Goal: Transaction & Acquisition: Obtain resource

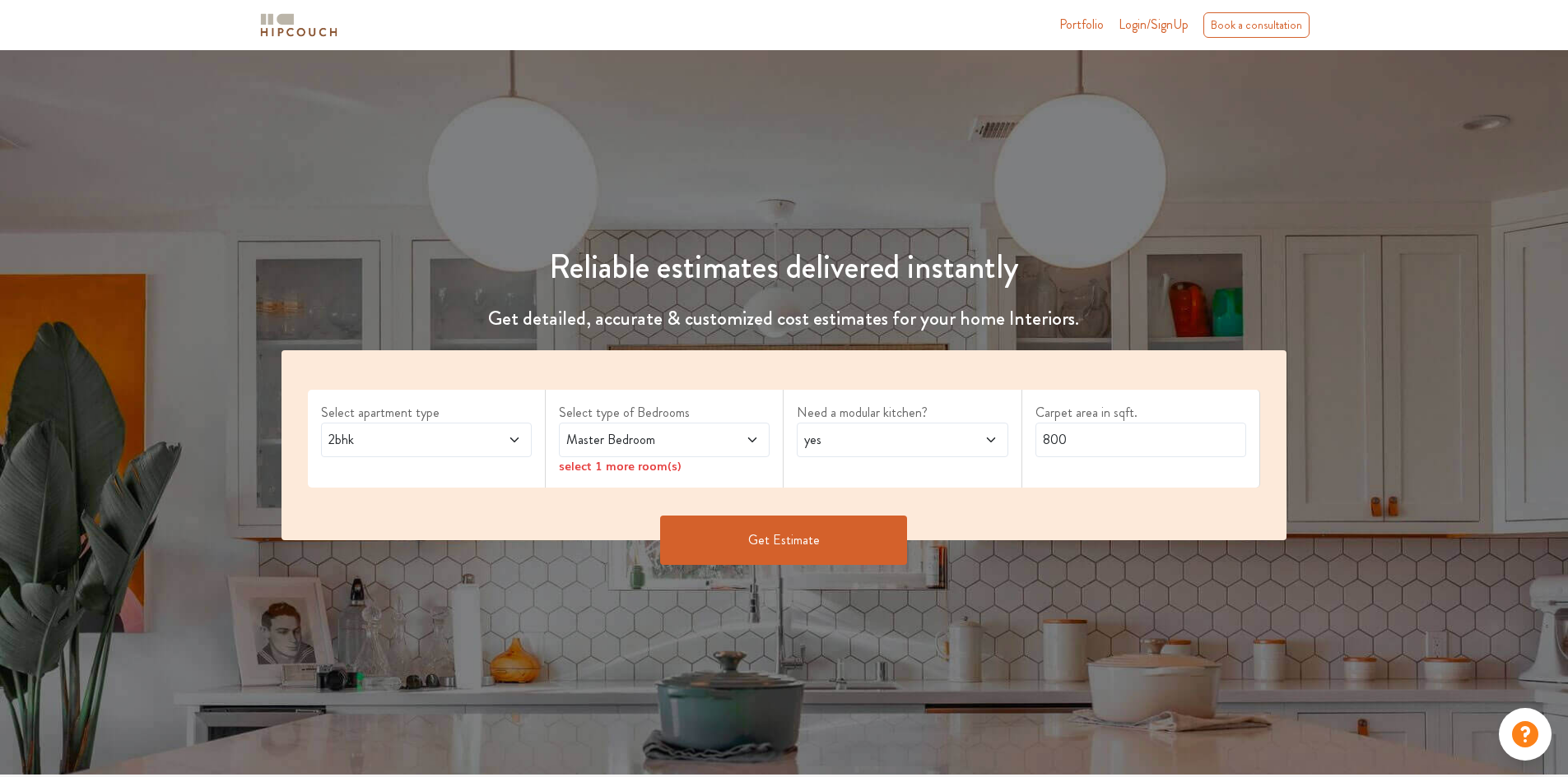
click at [436, 451] on div "2bhk" at bounding box center [426, 439] width 211 height 35
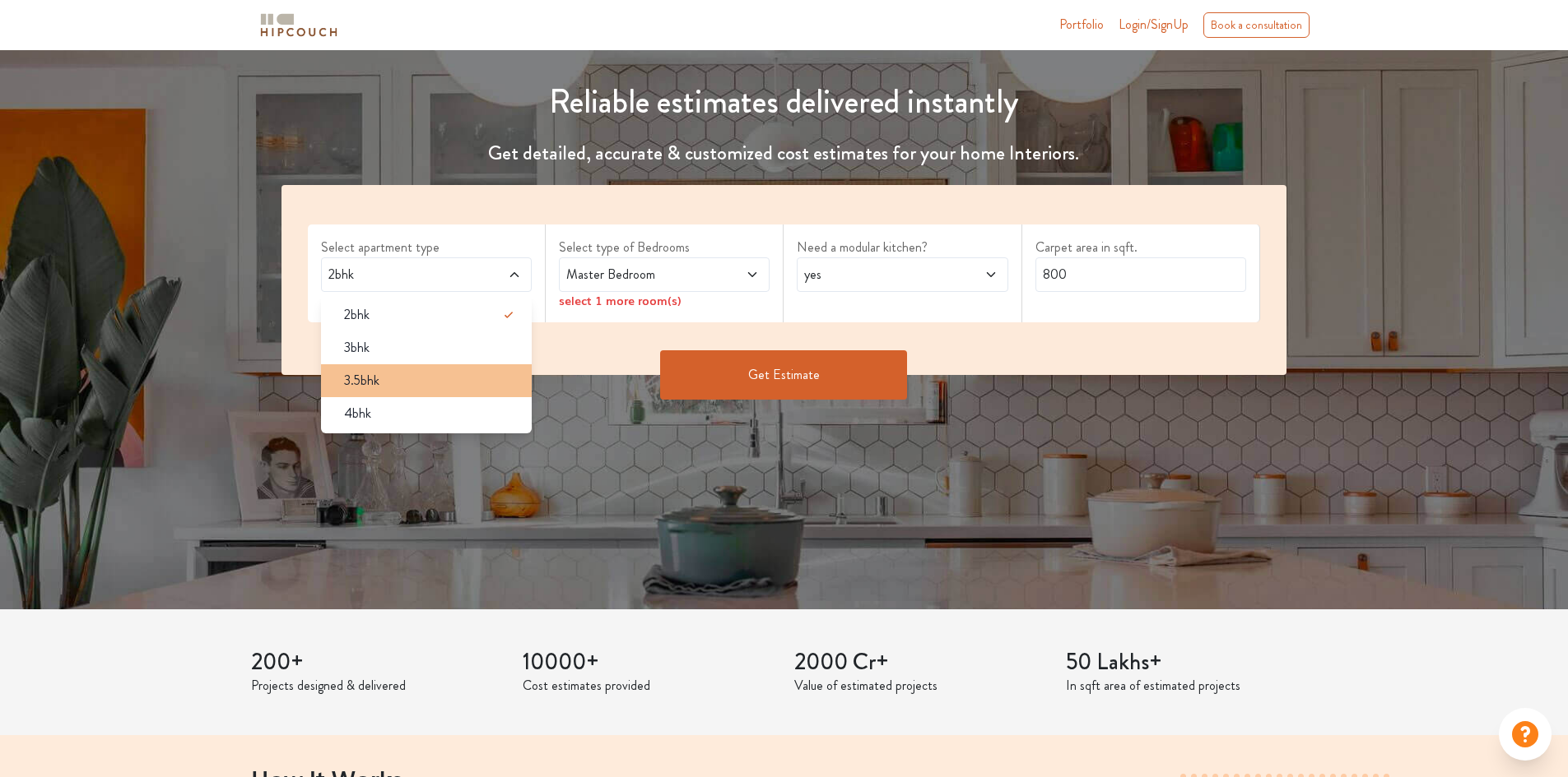
scroll to position [164, 0]
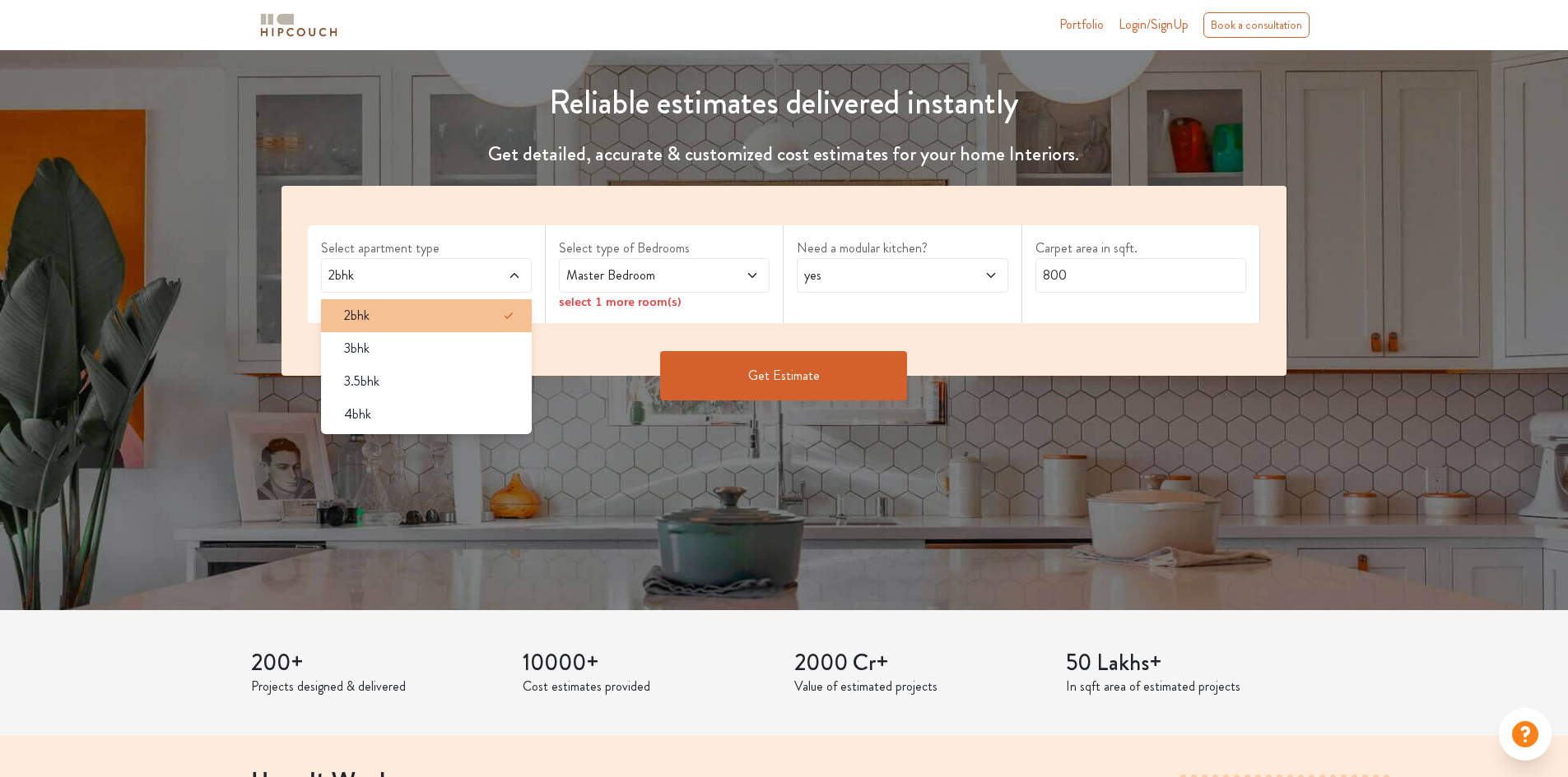
click at [353, 327] on li "2bhk" at bounding box center [426, 315] width 211 height 33
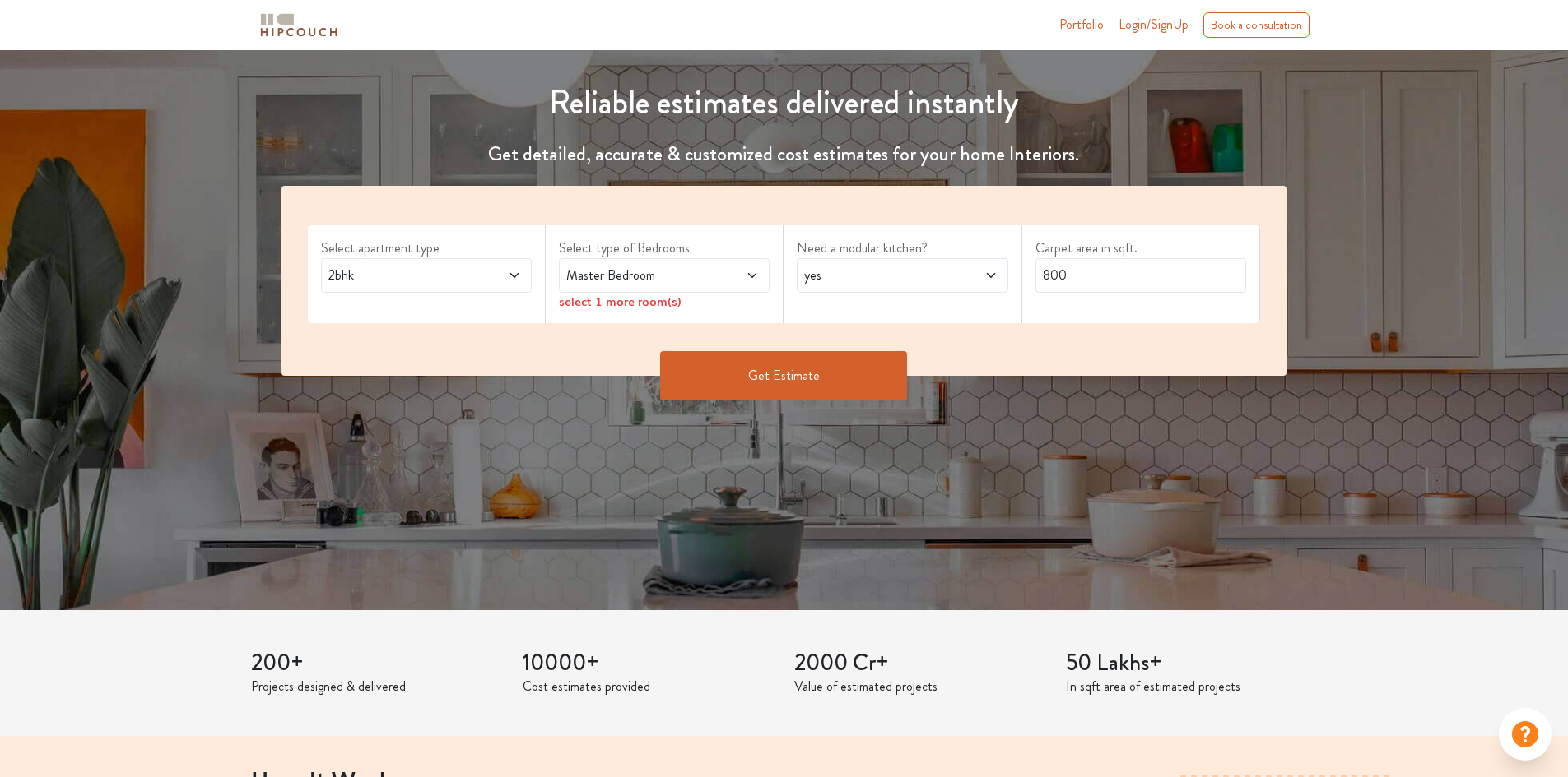
click at [663, 279] on span "Master Bedroom" at bounding box center [636, 275] width 147 height 20
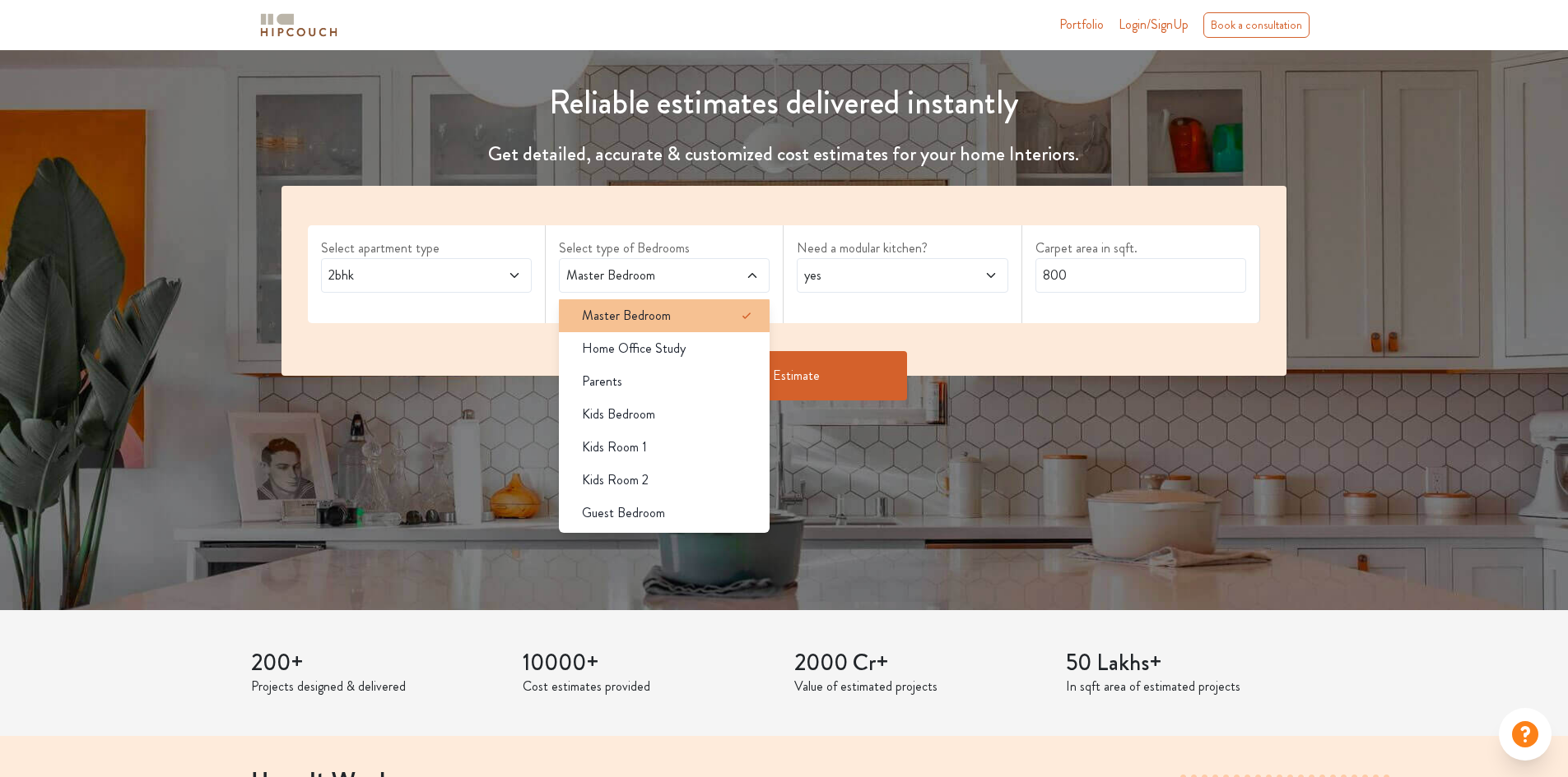
click at [662, 307] on span "Master Bedroom" at bounding box center [625, 316] width 88 height 20
click at [714, 324] on div "Master Bedroom" at bounding box center [668, 316] width 201 height 20
click at [673, 279] on span "Master Bedroom" at bounding box center [636, 275] width 147 height 20
click at [669, 280] on span "Master Bedroom" at bounding box center [636, 275] width 147 height 20
click at [648, 279] on span "Master Bedroom" at bounding box center [636, 275] width 147 height 20
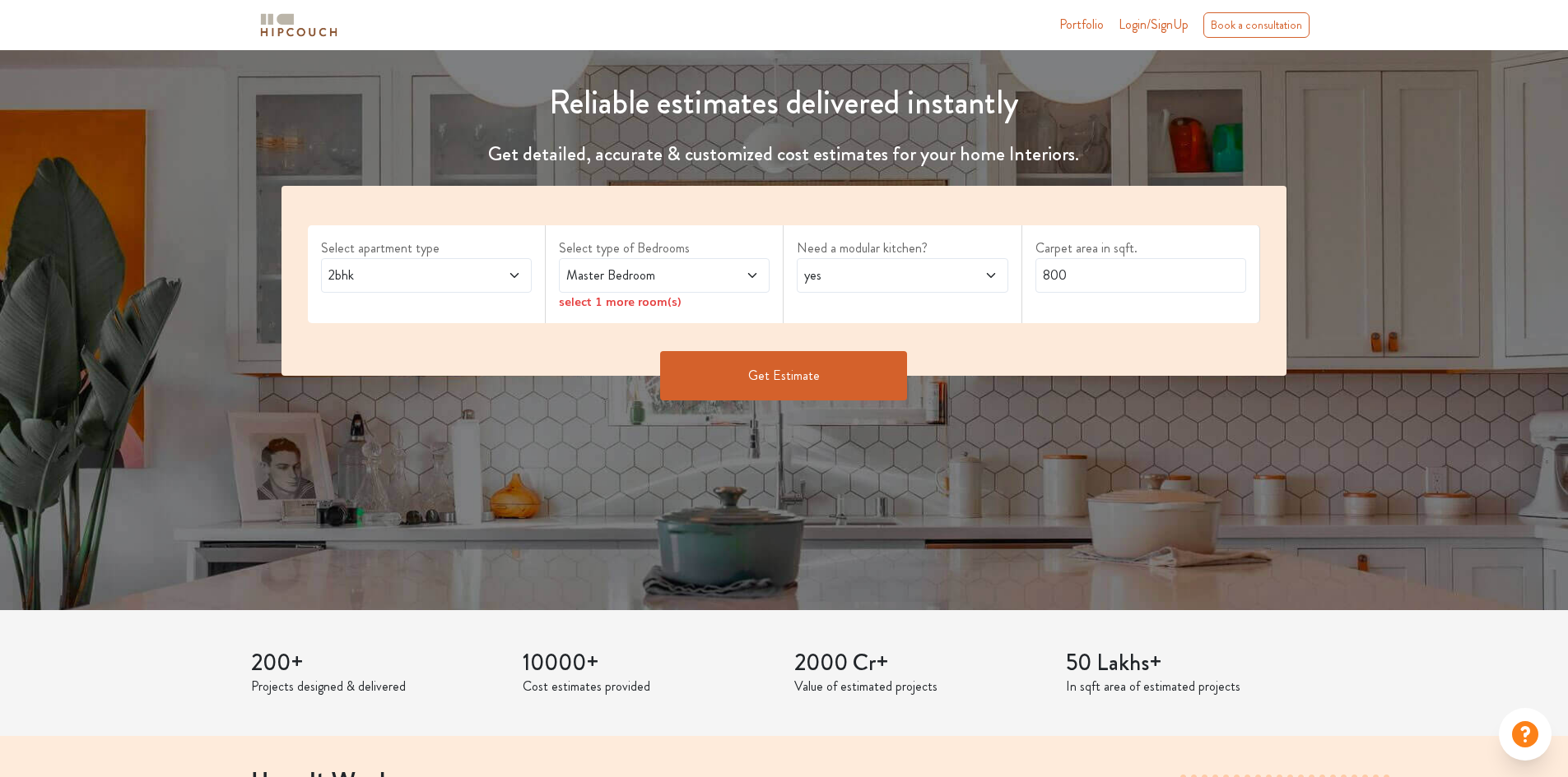
click at [537, 347] on div "Select apartment type 2bhk Select type of Bedrooms Master Bedroom select 1 more…" at bounding box center [784, 280] width 1006 height 190
click at [645, 280] on span "Master Bedroom" at bounding box center [636, 275] width 147 height 20
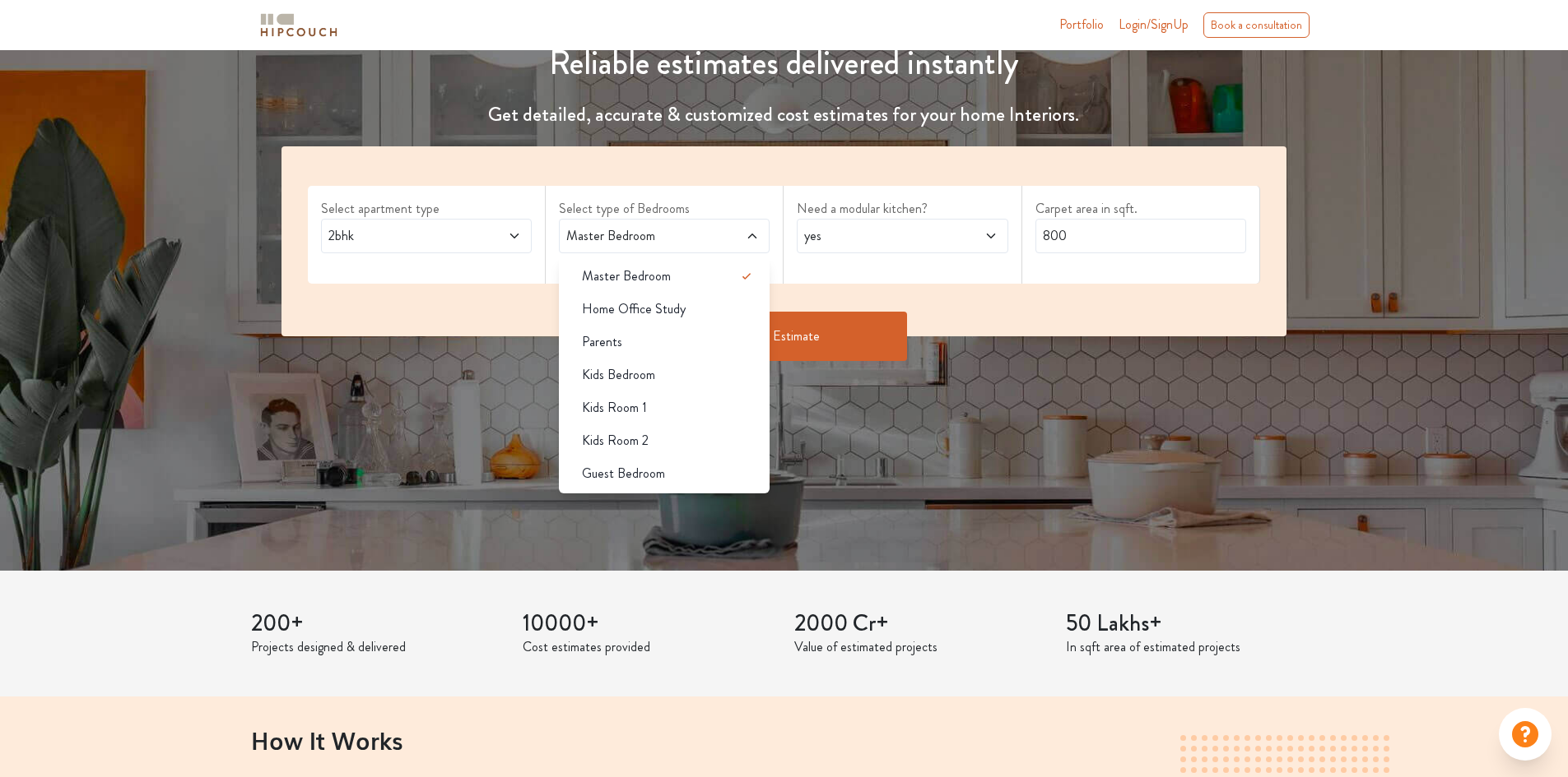
scroll to position [246, 0]
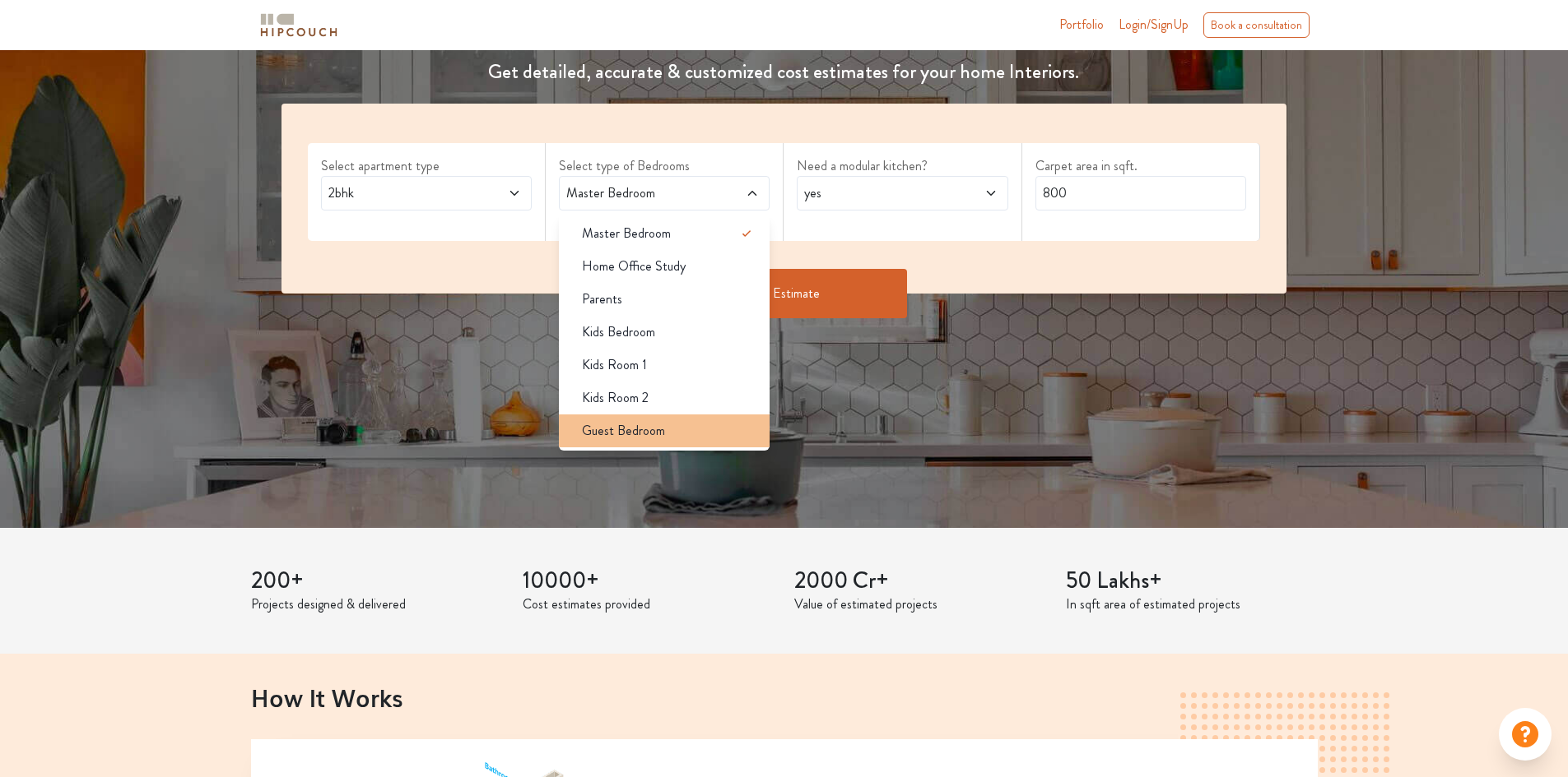
click at [636, 432] on span "Guest Bedroom" at bounding box center [623, 431] width 83 height 20
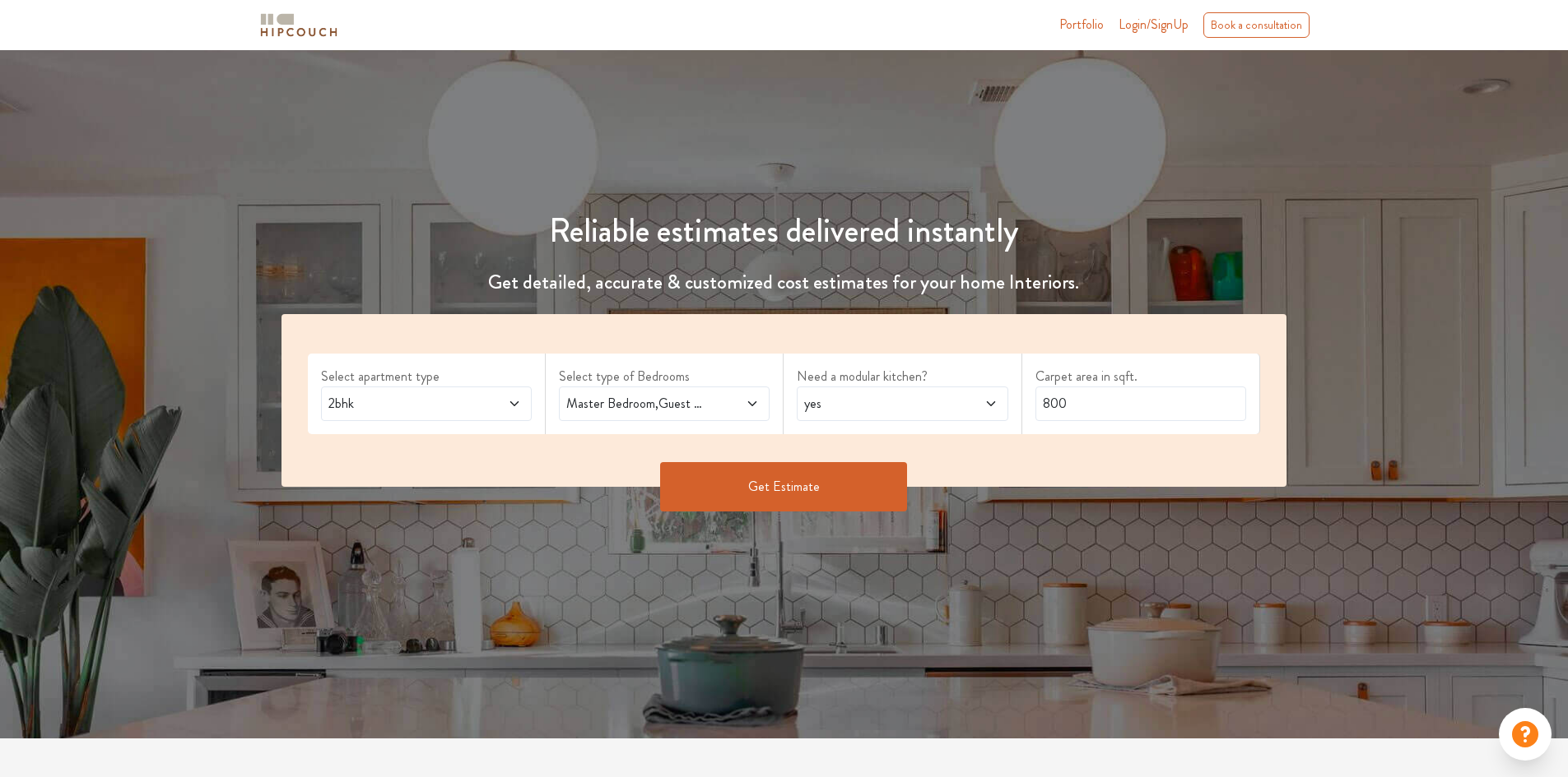
scroll to position [0, 0]
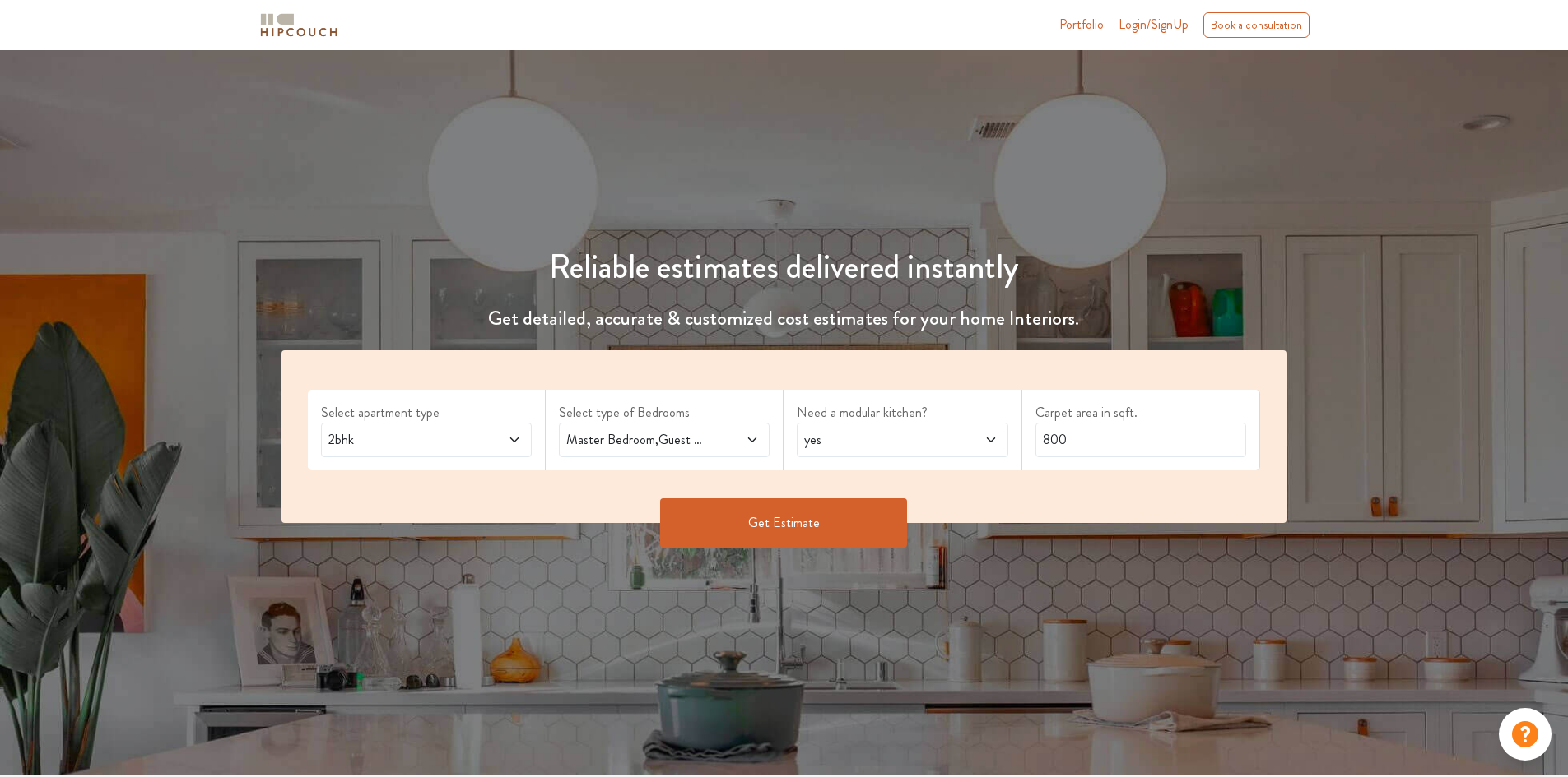
click at [991, 440] on icon at bounding box center [991, 439] width 13 height 13
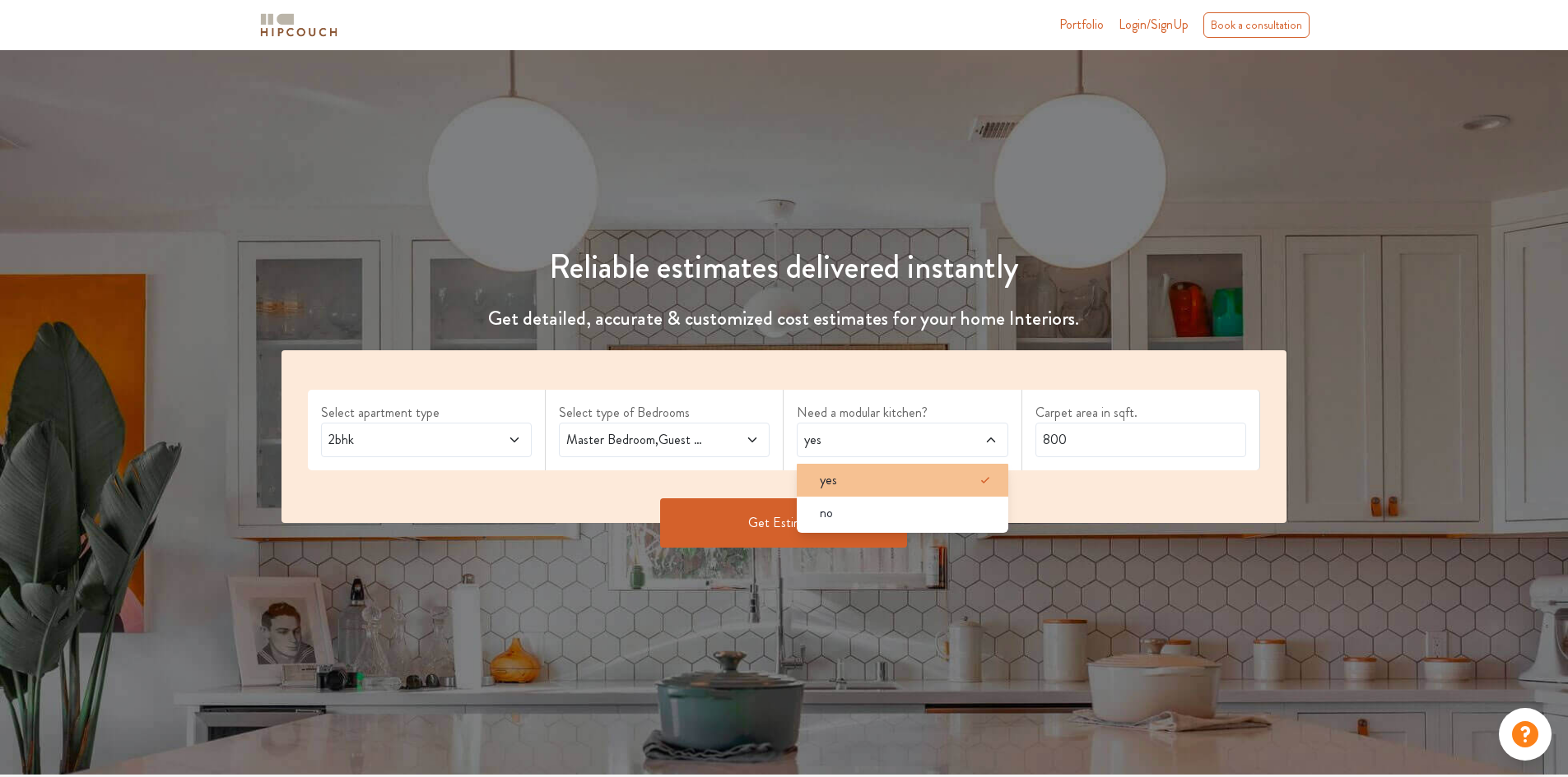
click at [843, 480] on div "yes" at bounding box center [907, 480] width 201 height 20
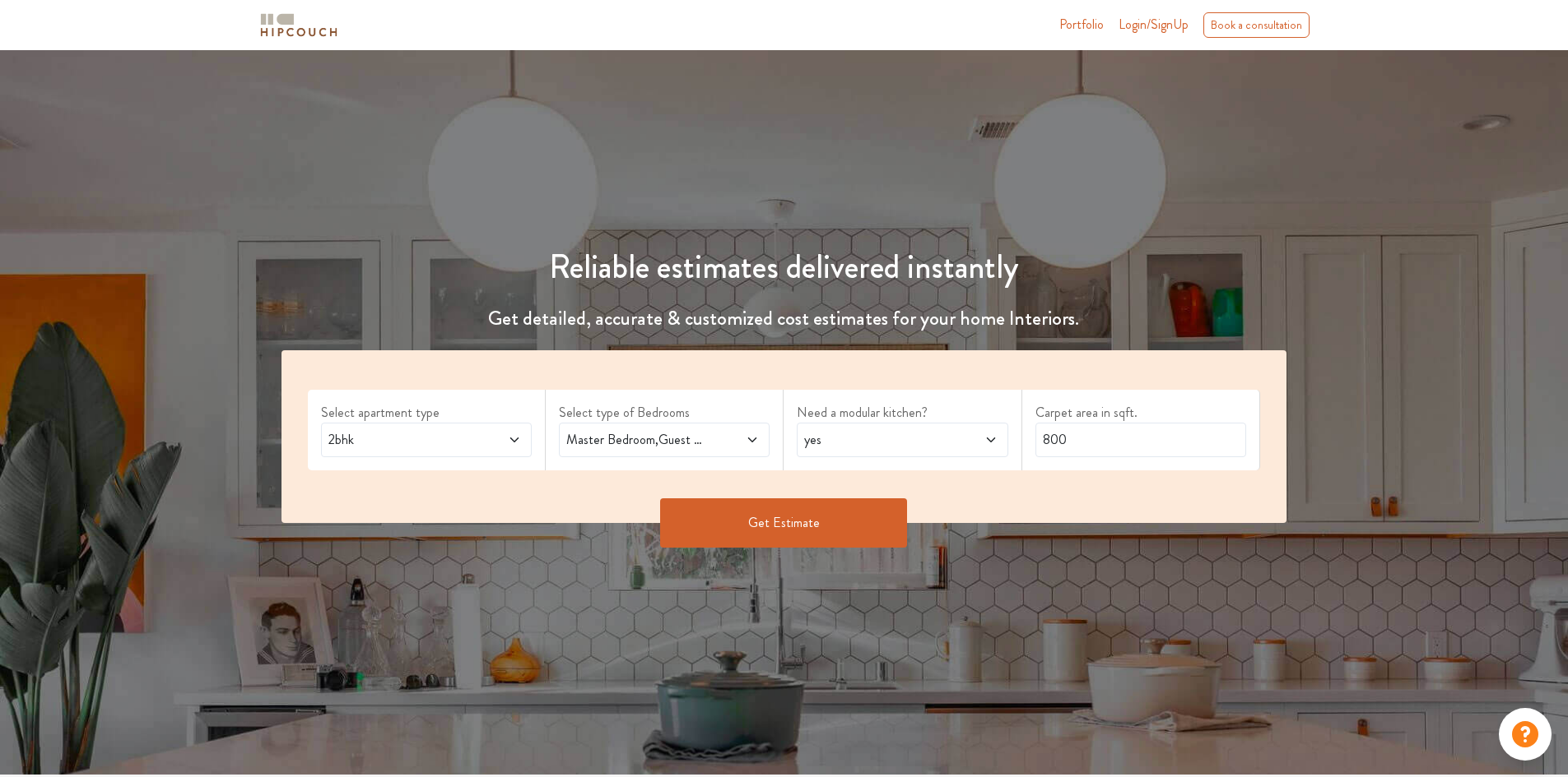
click at [911, 436] on span "yes" at bounding box center [874, 440] width 147 height 20
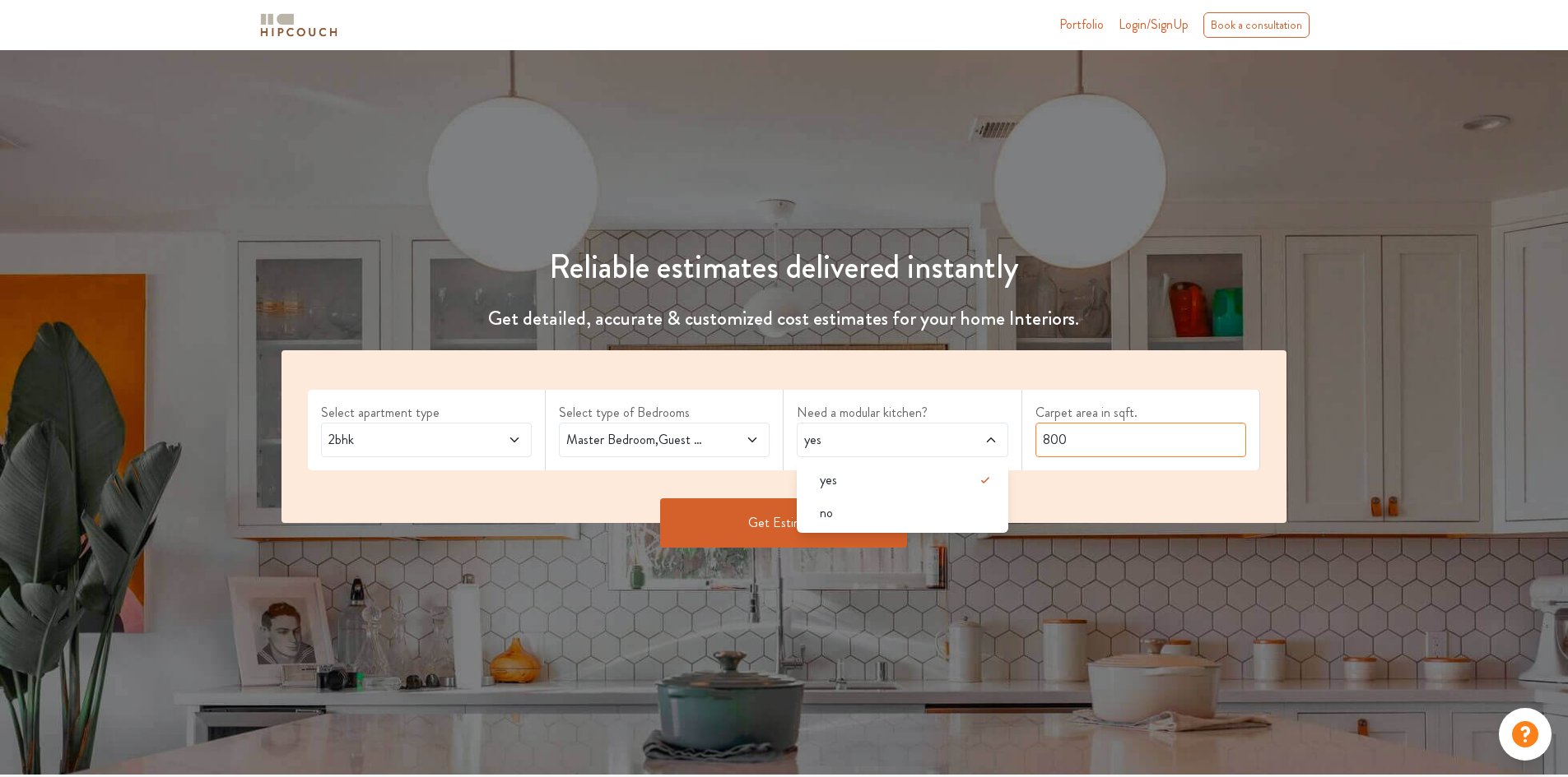
click at [1088, 432] on input "800" at bounding box center [1141, 439] width 211 height 35
type input "8"
type input "750"
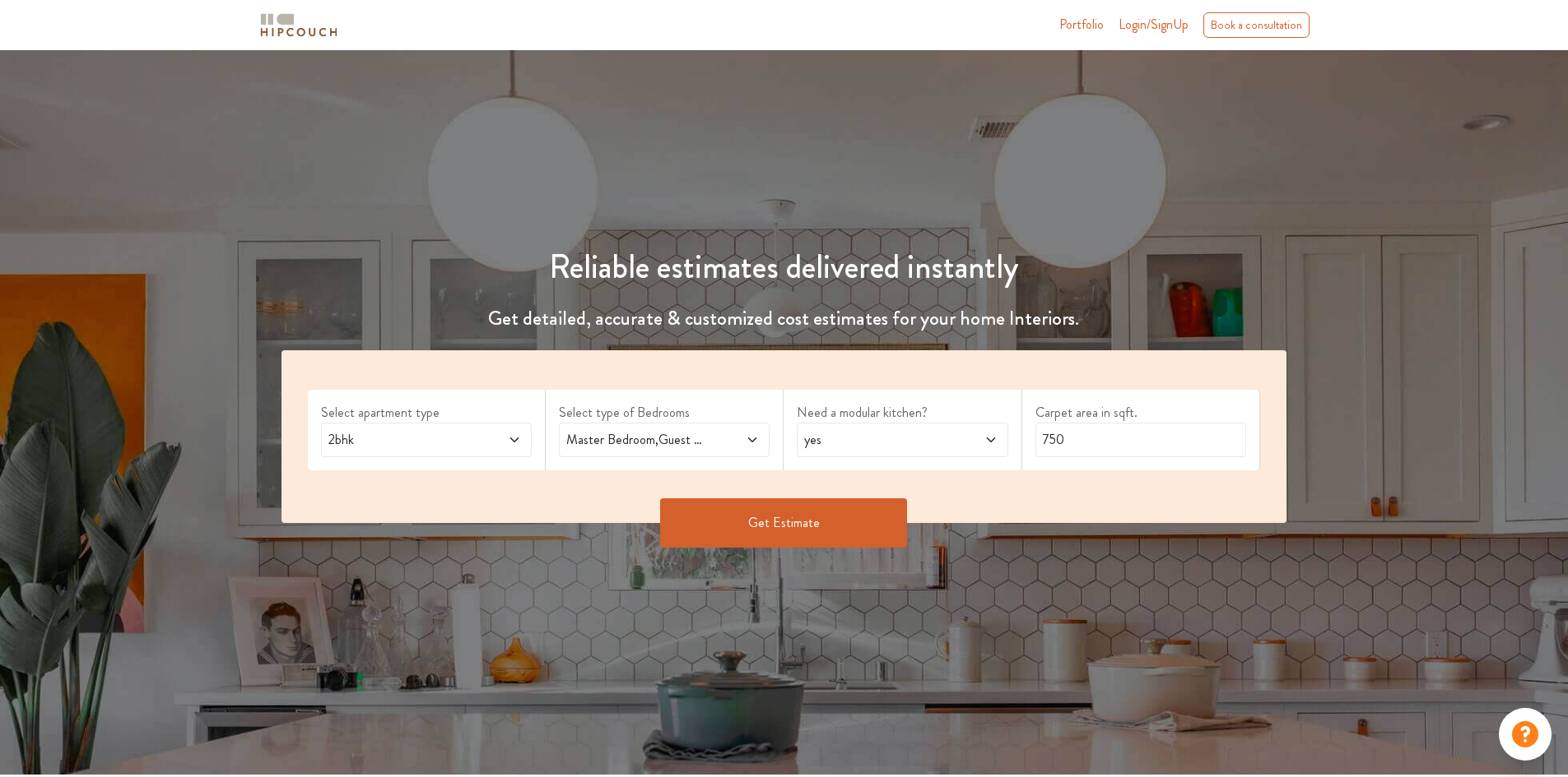
click at [855, 539] on button "Get Estimate" at bounding box center [784, 522] width 247 height 49
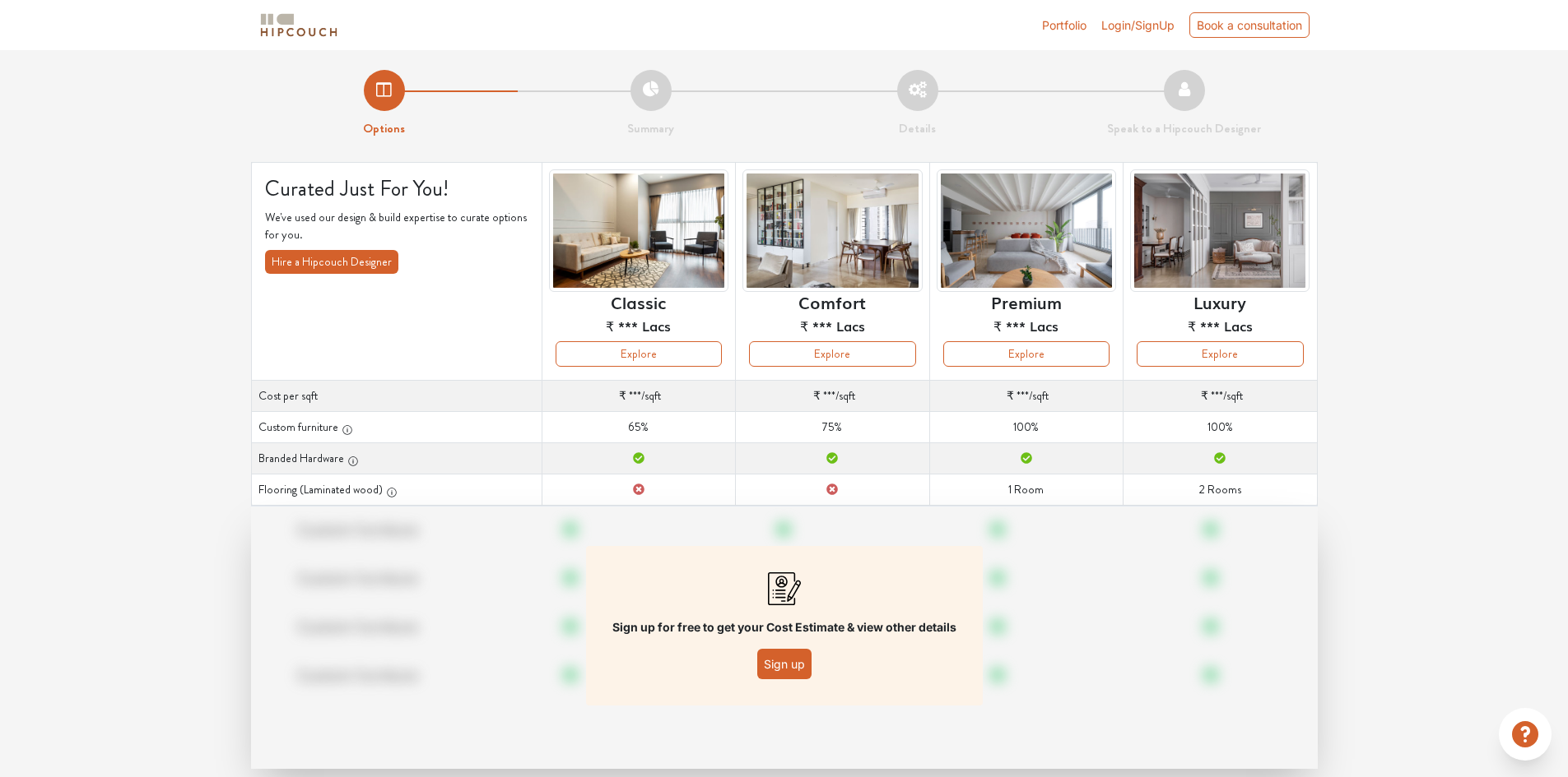
click at [776, 674] on button "Sign up" at bounding box center [784, 664] width 55 height 30
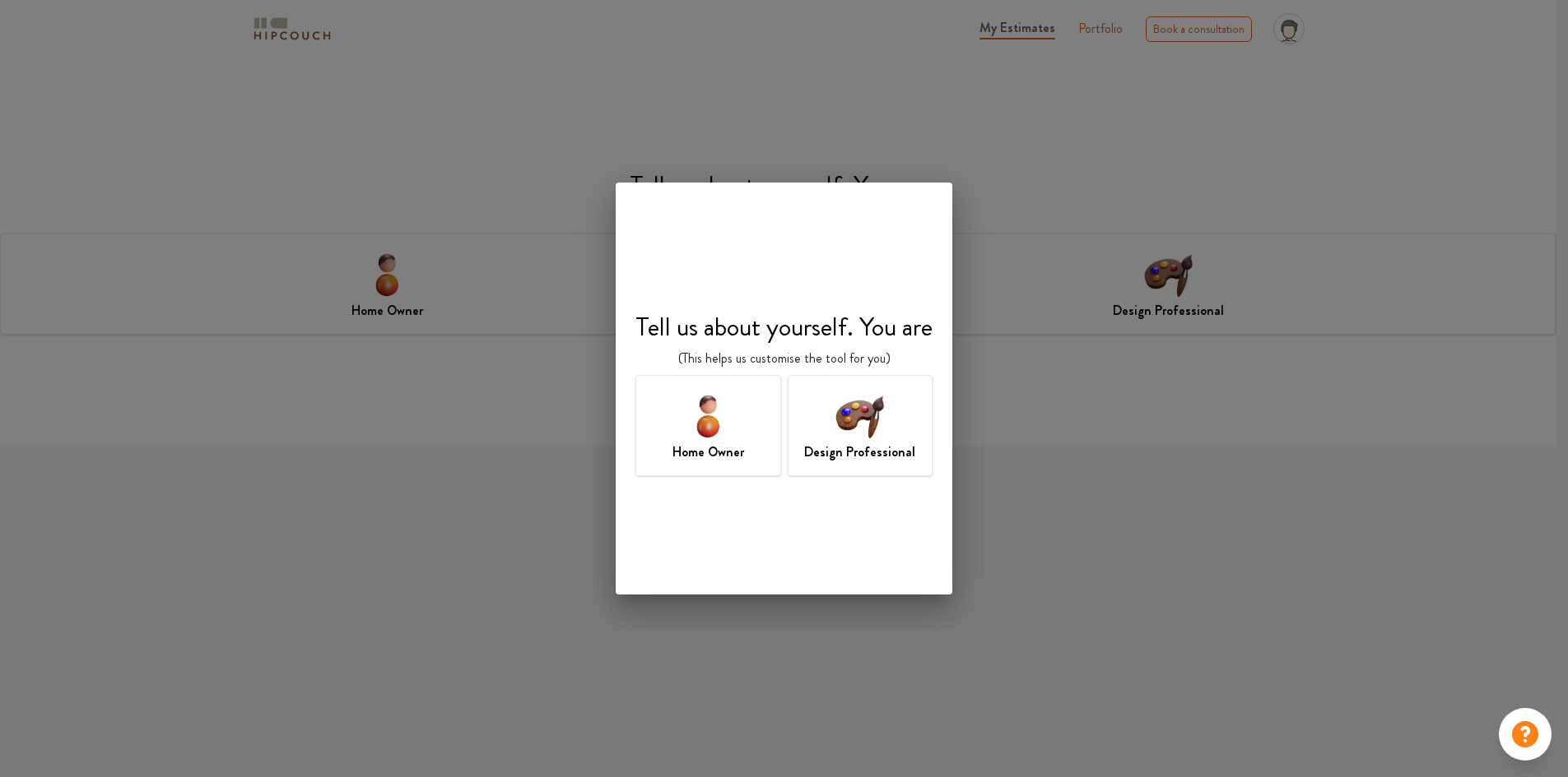
click at [871, 446] on h7 "Design Professional" at bounding box center [859, 453] width 111 height 20
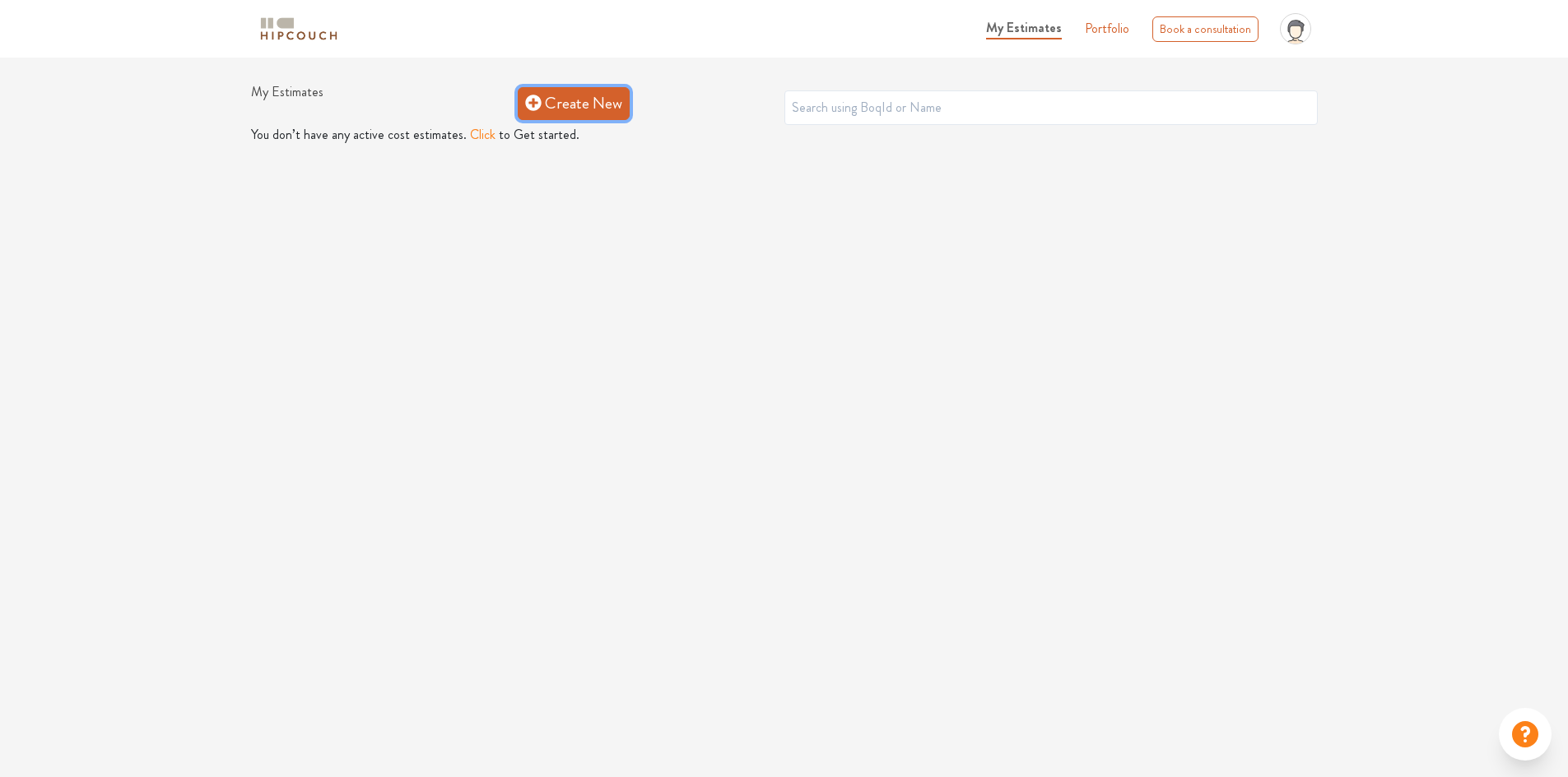
click at [613, 100] on link "Create New" at bounding box center [573, 104] width 112 height 33
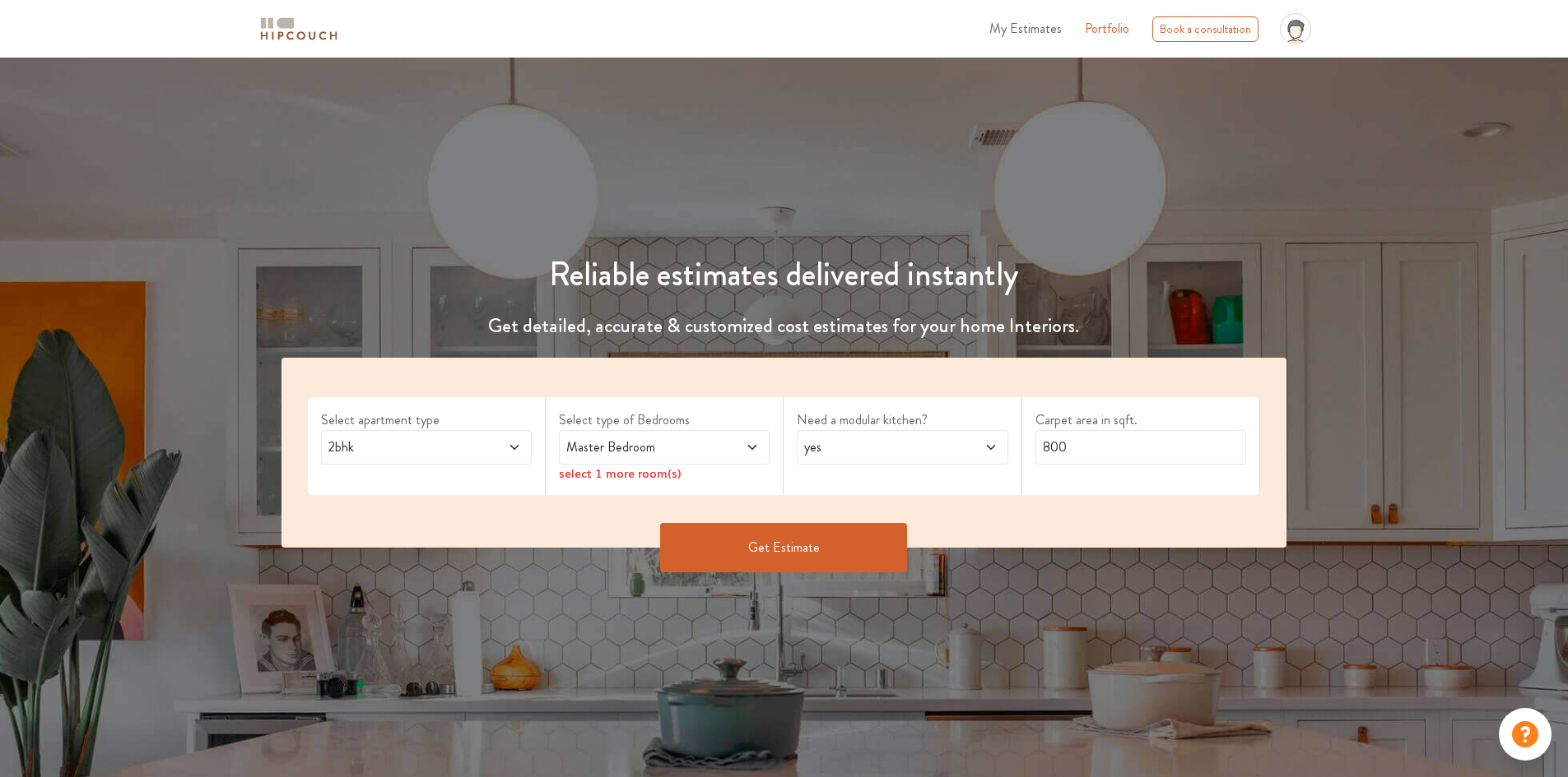
drag, startPoint x: 642, startPoint y: 463, endPoint x: 631, endPoint y: 480, distance: 20.2
click at [634, 472] on div "Select type of Bedrooms Master Bedroom select 1 more room(s)" at bounding box center [665, 447] width 238 height 98
click at [630, 481] on div "select 1 more room(s)" at bounding box center [664, 472] width 211 height 17
click at [664, 476] on div "select 1 more room(s)" at bounding box center [664, 472] width 211 height 17
click at [630, 479] on div "select 1 more room(s)" at bounding box center [664, 472] width 211 height 17
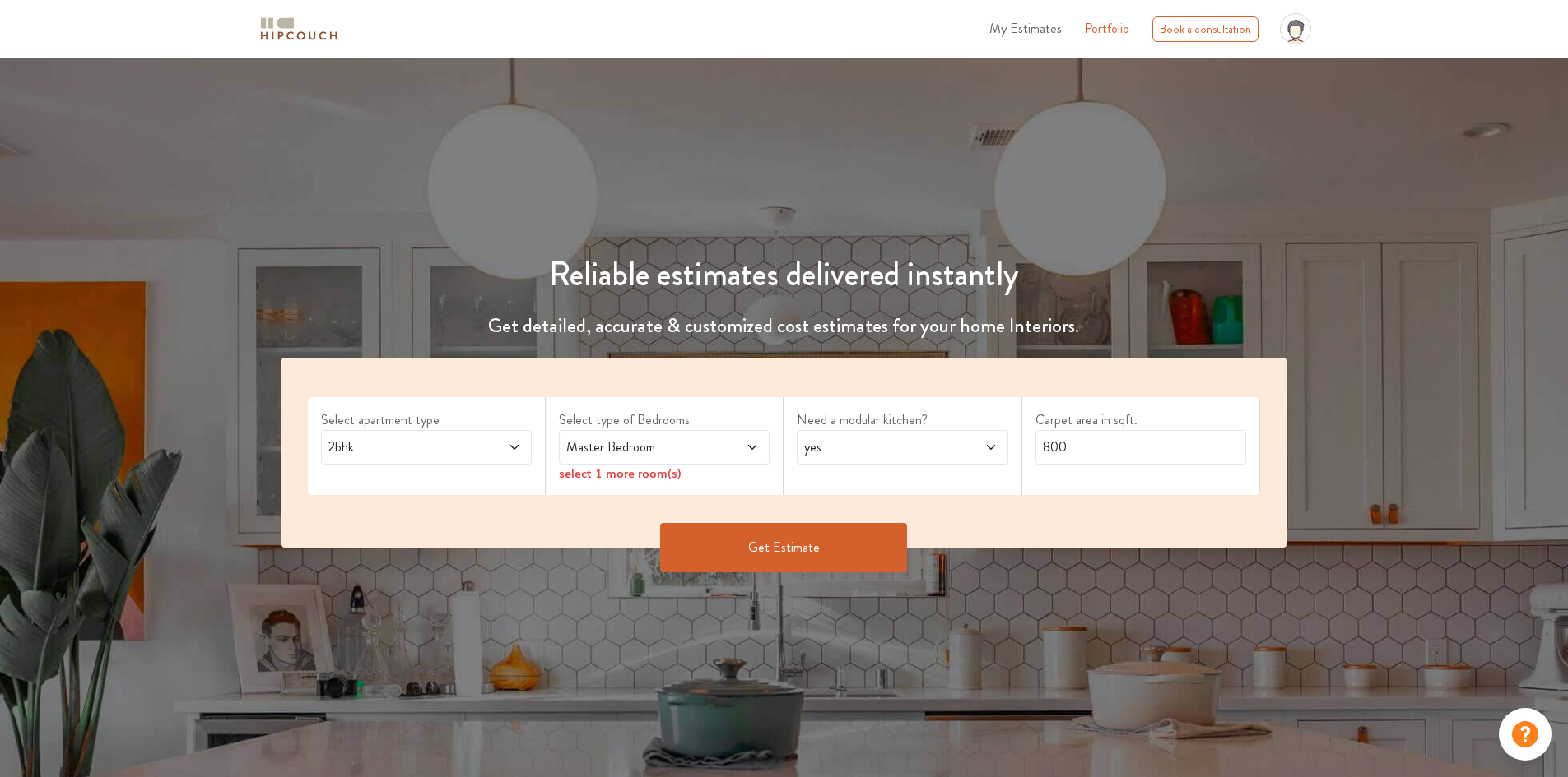
click at [672, 471] on div "select 1 more room(s)" at bounding box center [664, 472] width 211 height 17
click at [689, 452] on span "Master Bedroom" at bounding box center [636, 447] width 147 height 20
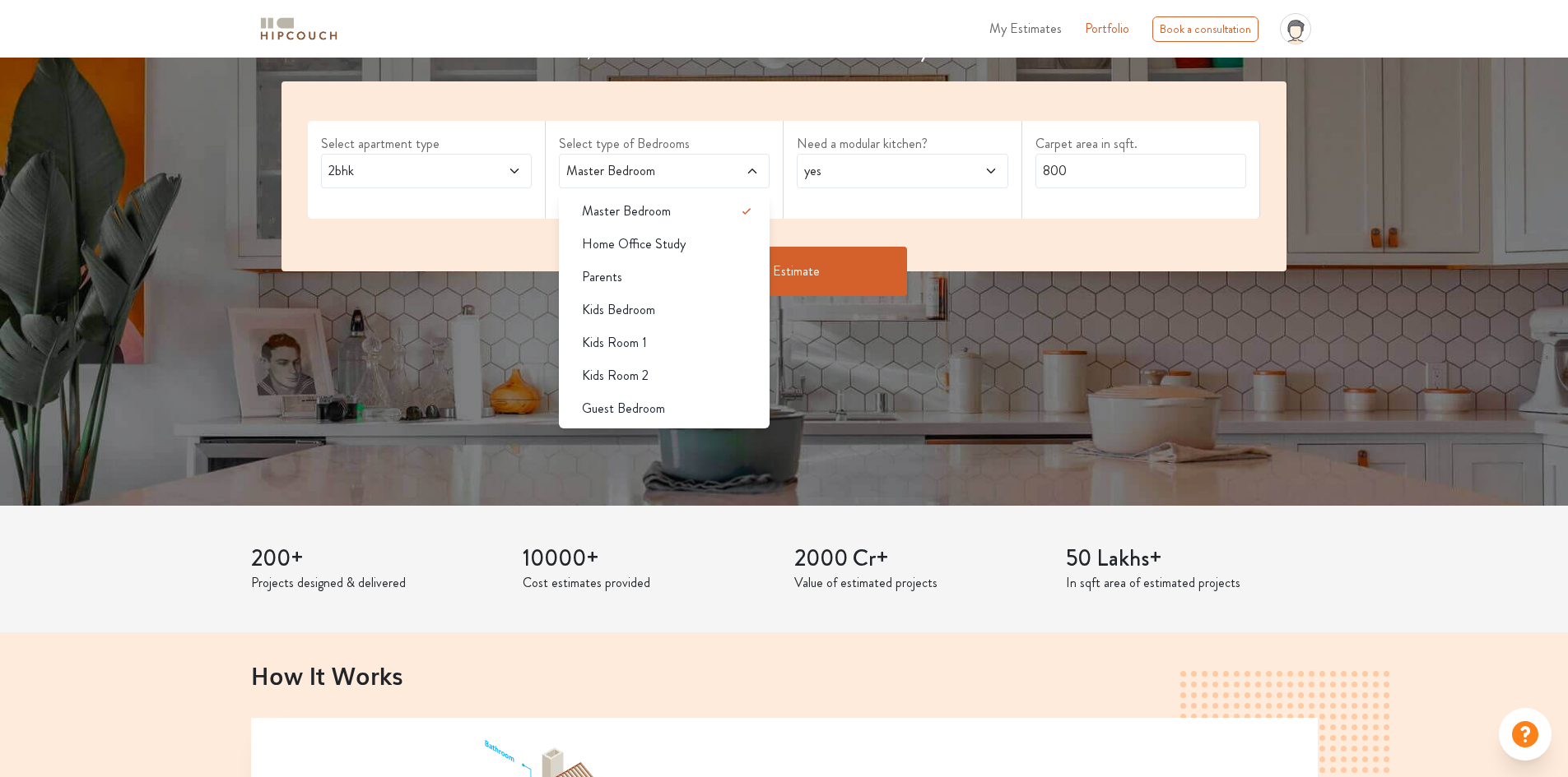
scroll to position [329, 0]
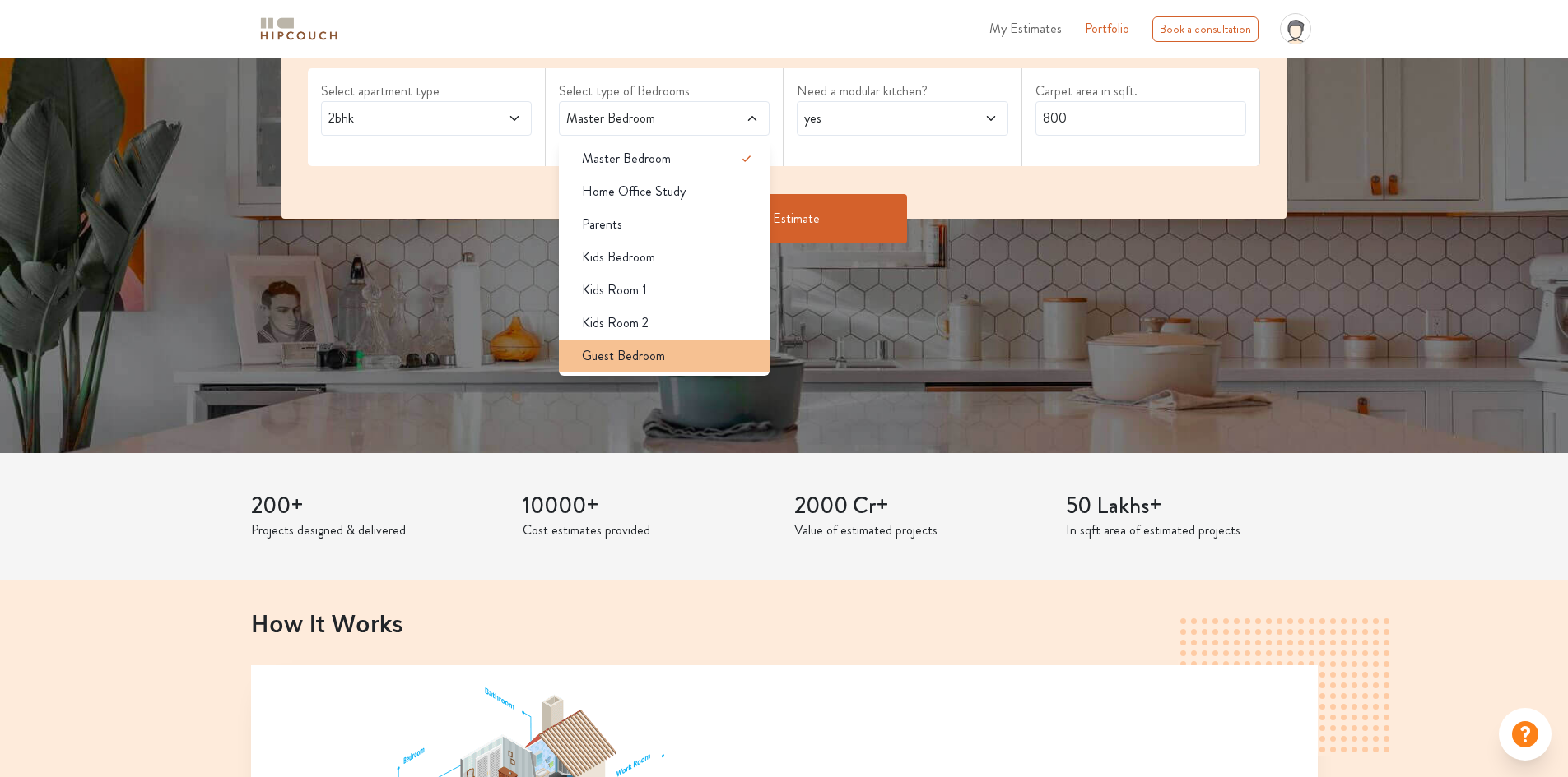
click at [641, 363] on span "Guest Bedroom" at bounding box center [623, 356] width 83 height 20
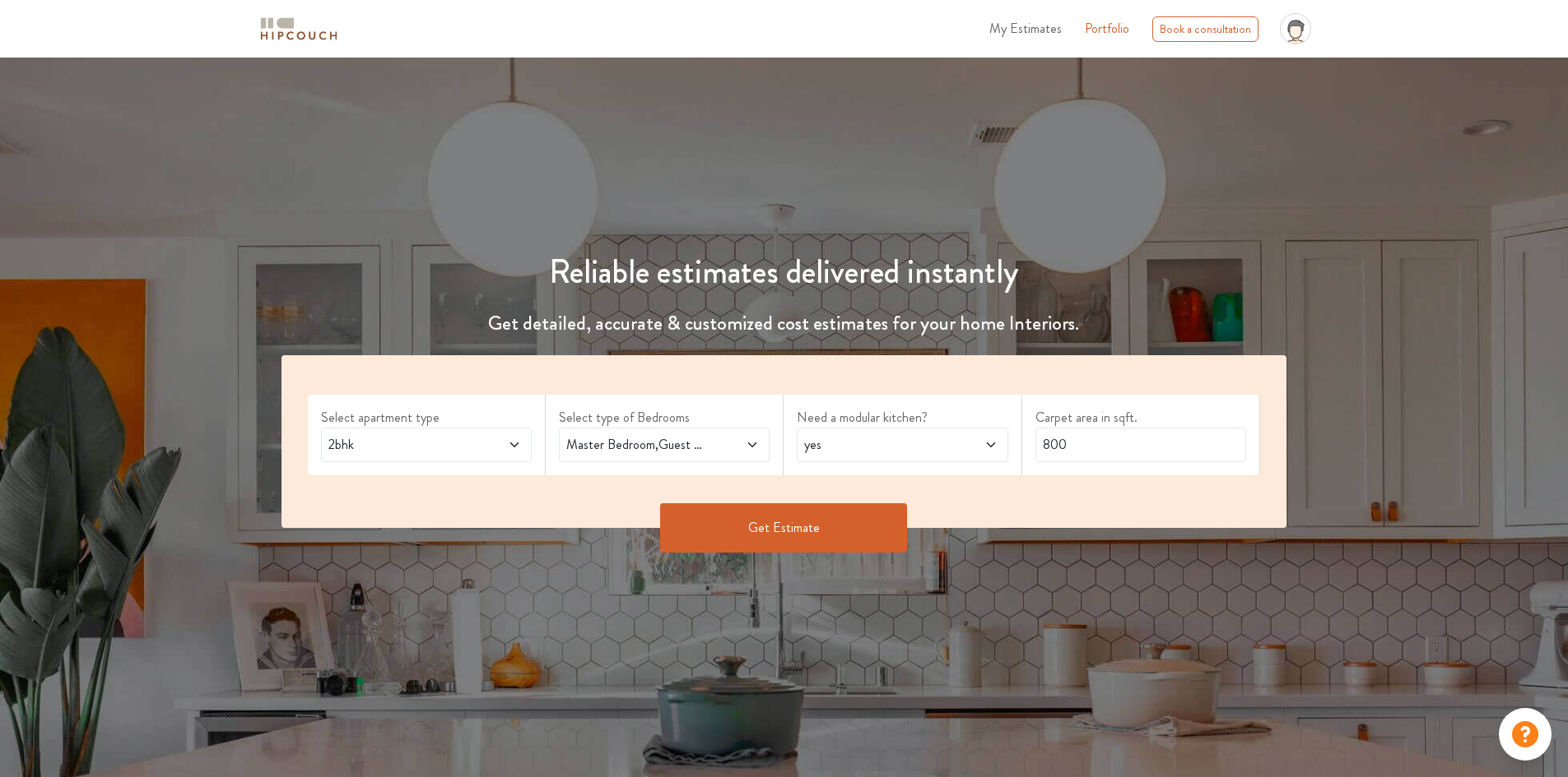
scroll to position [0, 0]
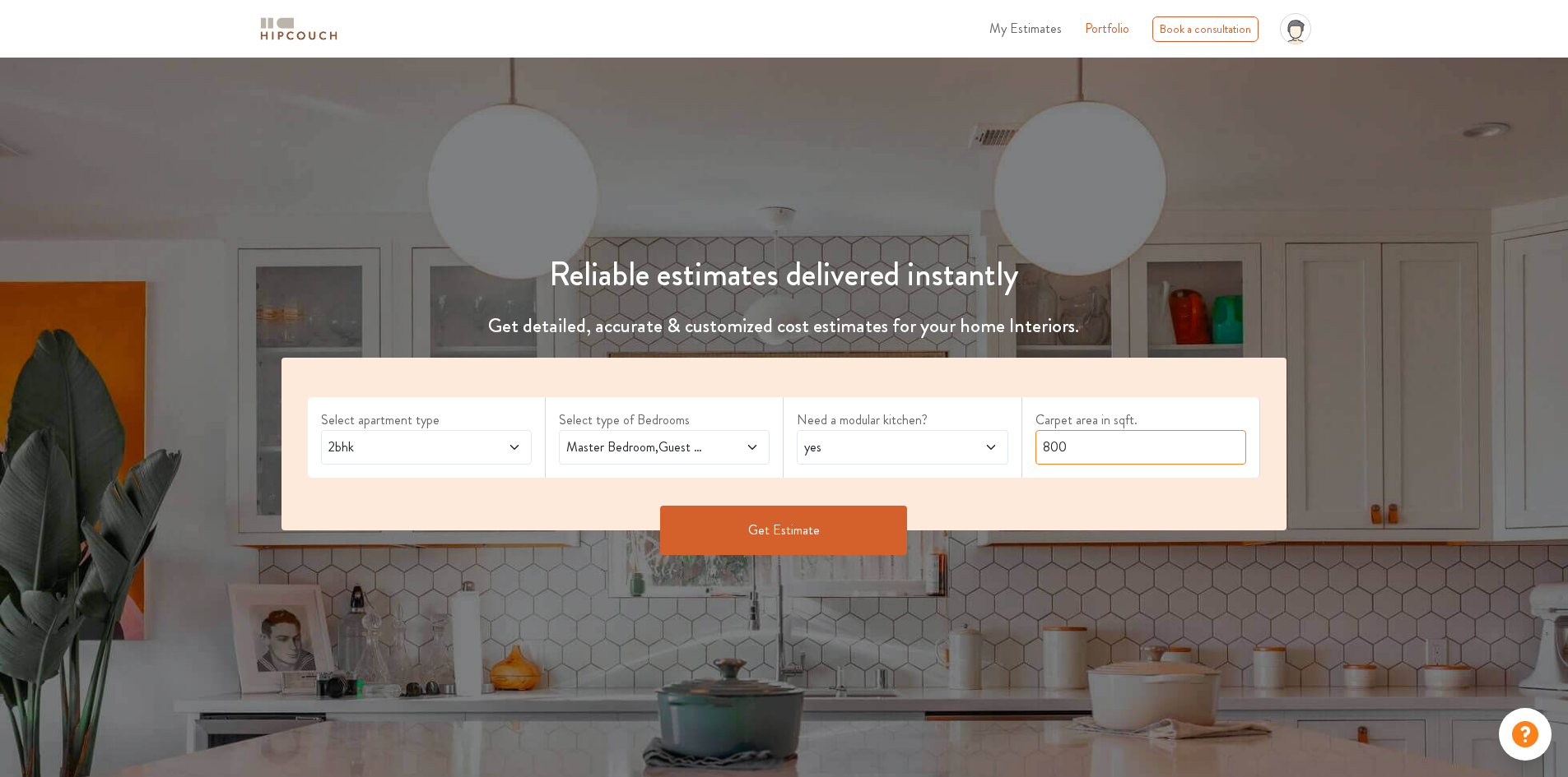
drag, startPoint x: 1063, startPoint y: 445, endPoint x: 1027, endPoint y: 444, distance: 36.0
click at [1027, 444] on div "Carpet area in sqft. 800" at bounding box center [1141, 438] width 238 height 80
type input "750"
click at [814, 539] on button "Get Estimate" at bounding box center [784, 530] width 247 height 49
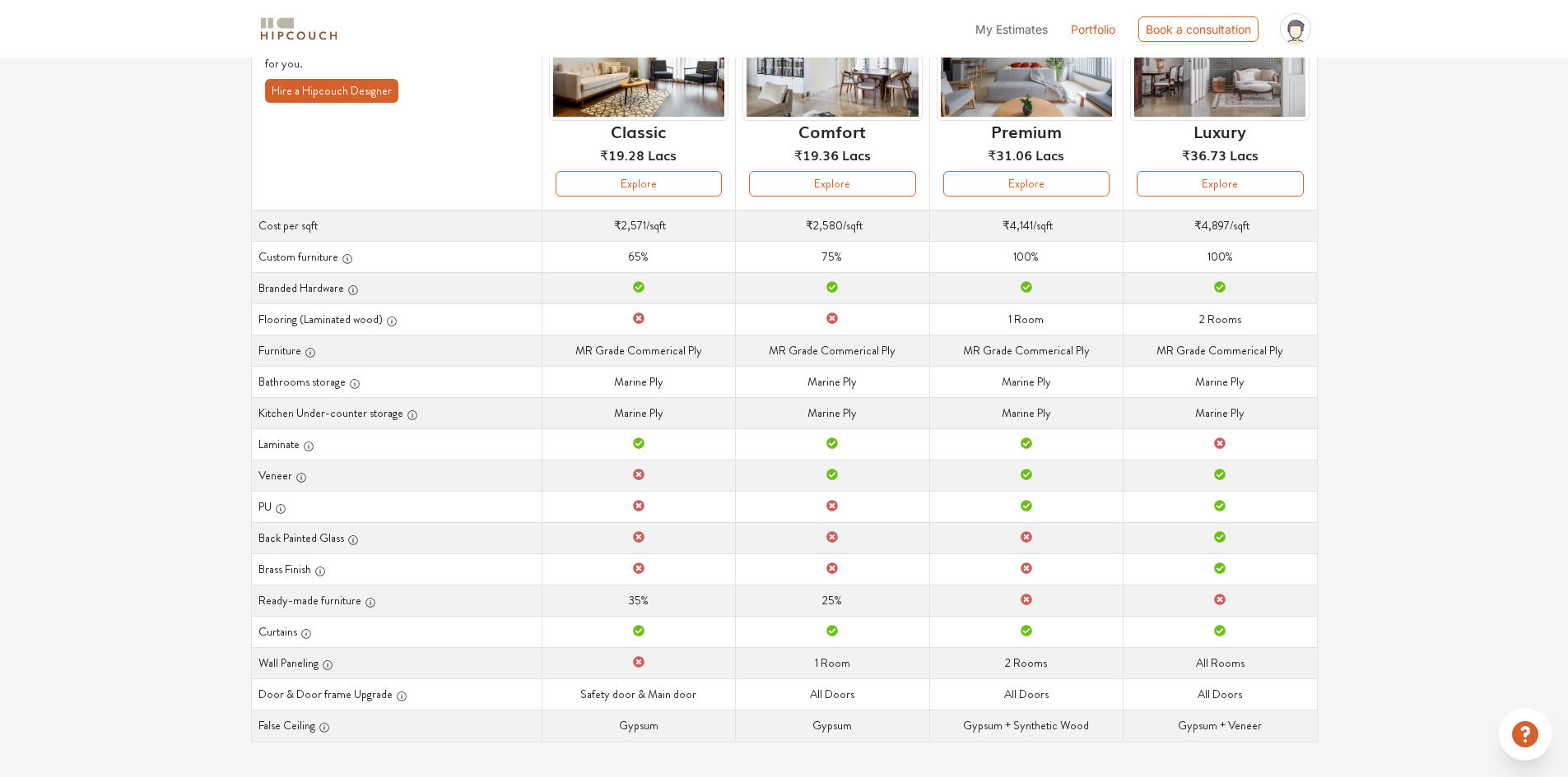
scroll to position [182, 0]
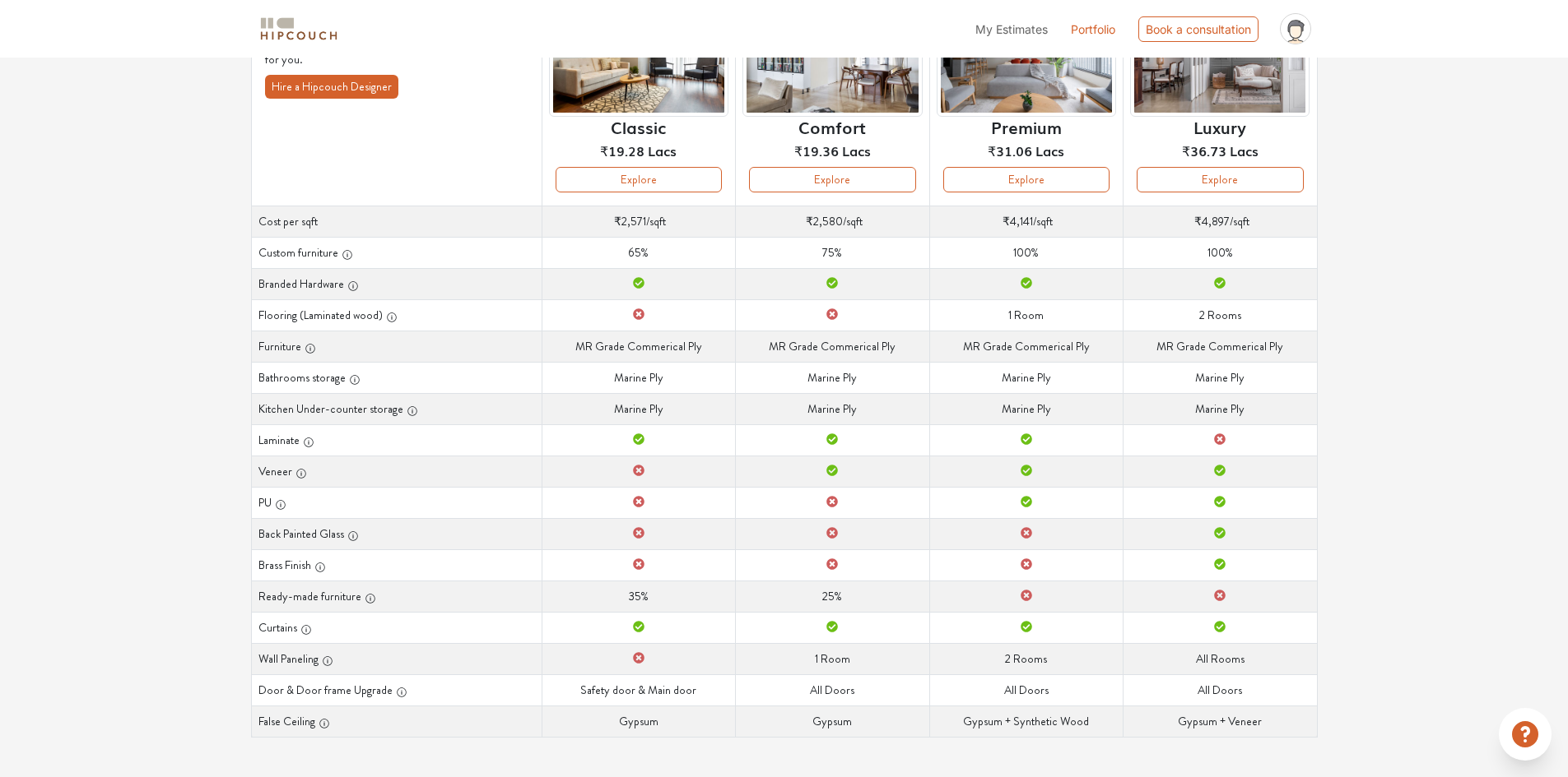
click at [637, 443] on icon at bounding box center [638, 439] width 12 height 12
click at [641, 443] on icon at bounding box center [638, 439] width 12 height 12
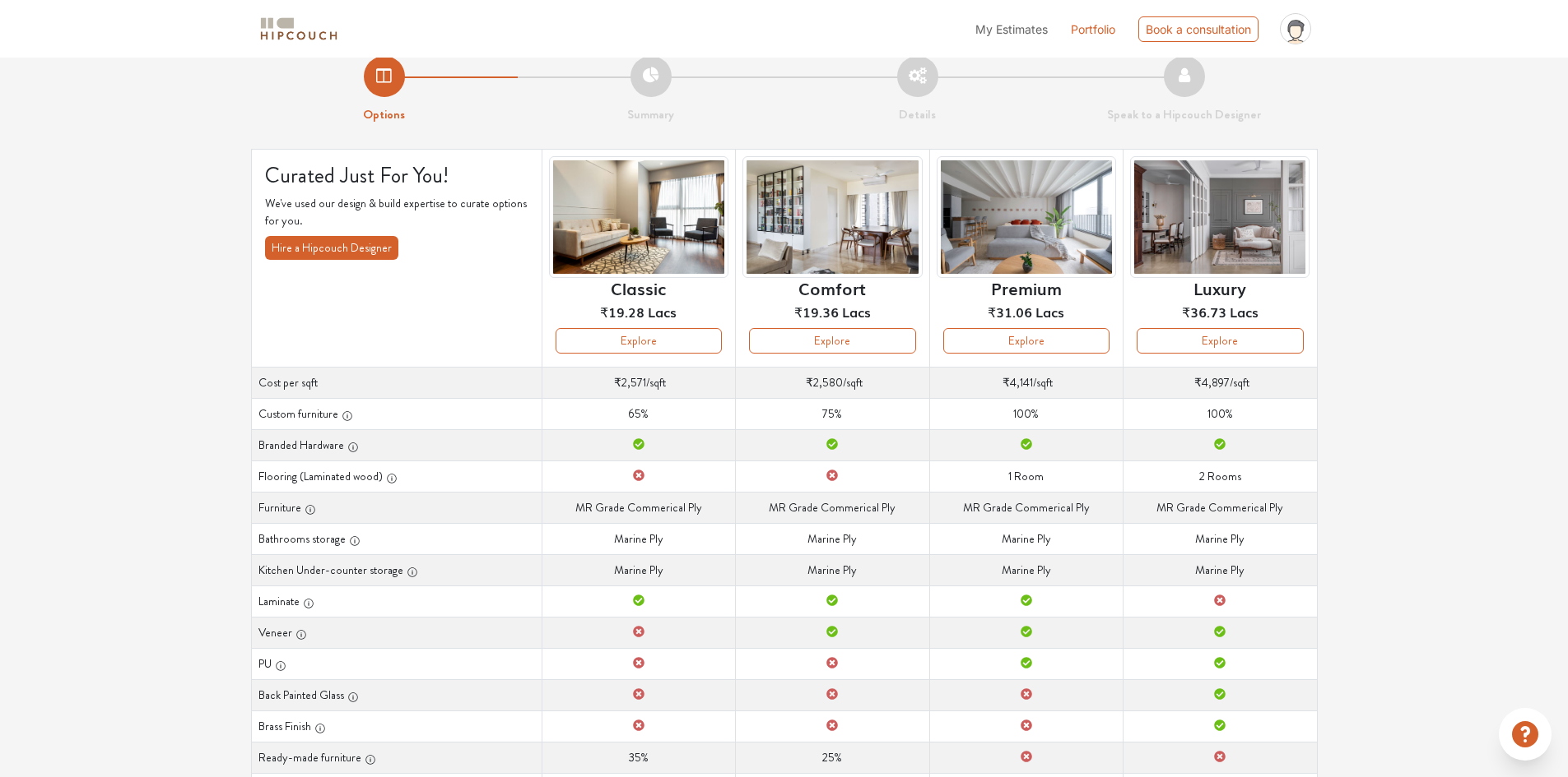
scroll to position [18, 0]
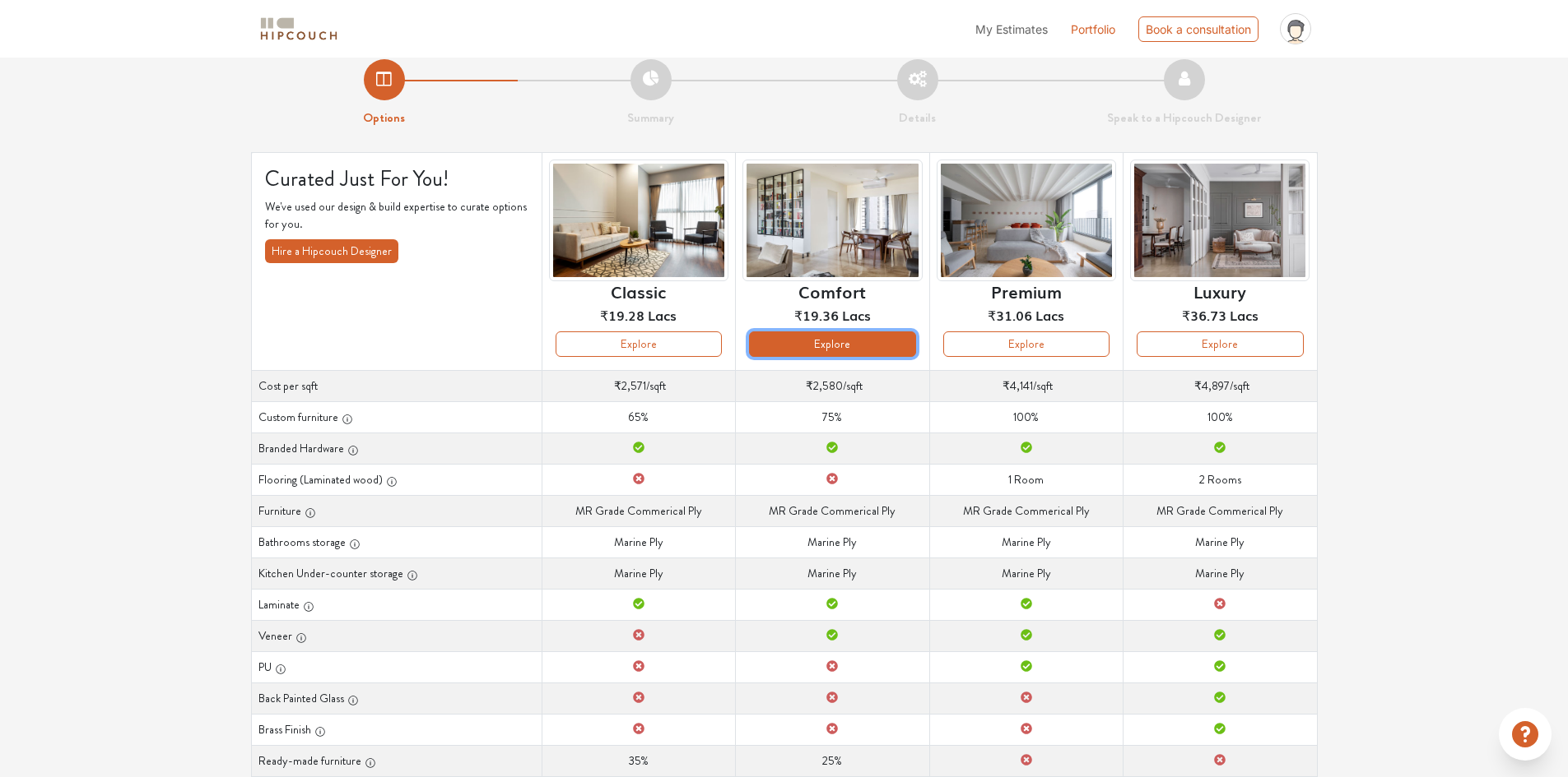
click at [824, 346] on button "Explore" at bounding box center [832, 344] width 166 height 26
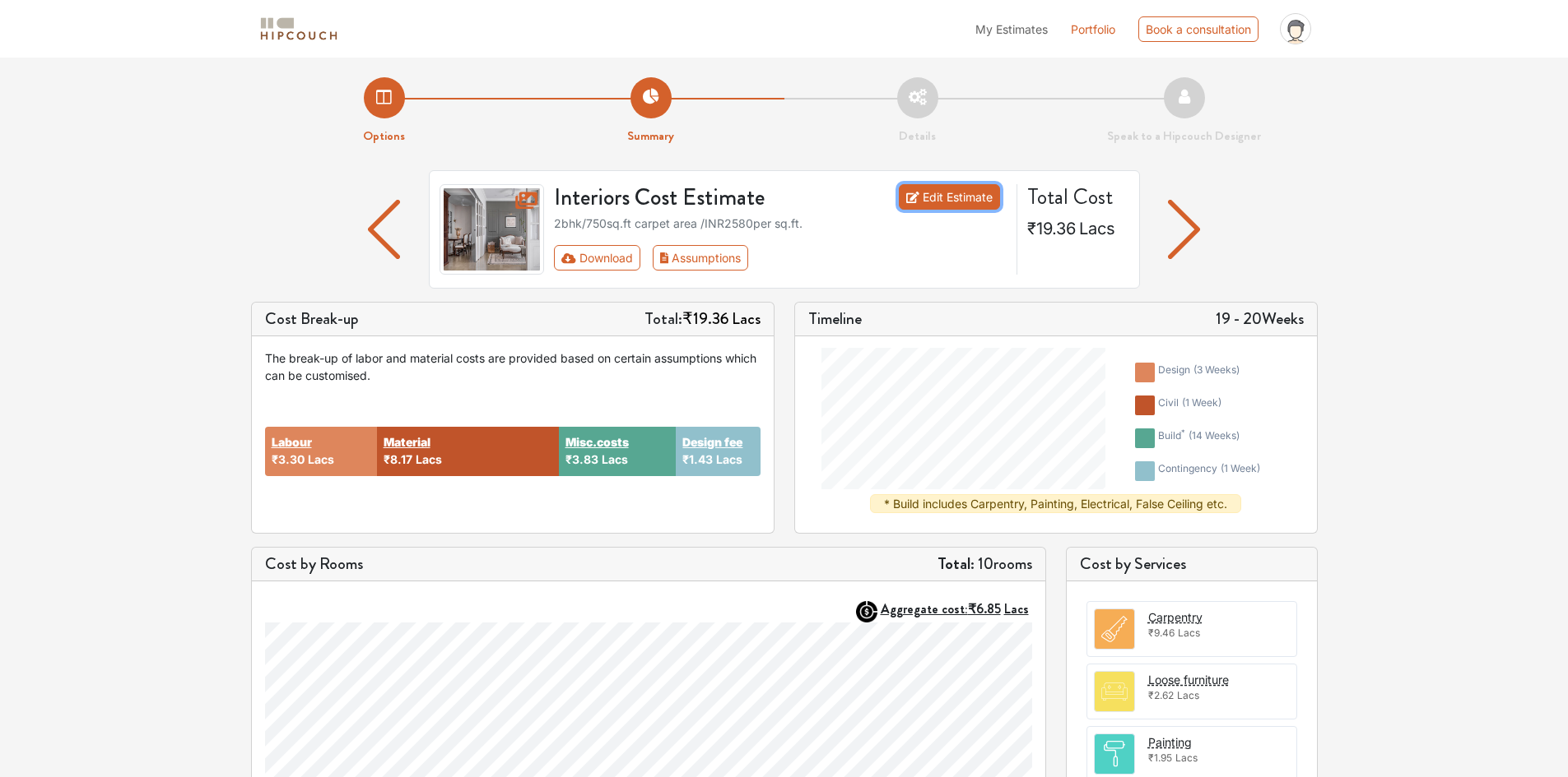
click at [948, 202] on link "Edit Estimate" at bounding box center [949, 196] width 101 height 26
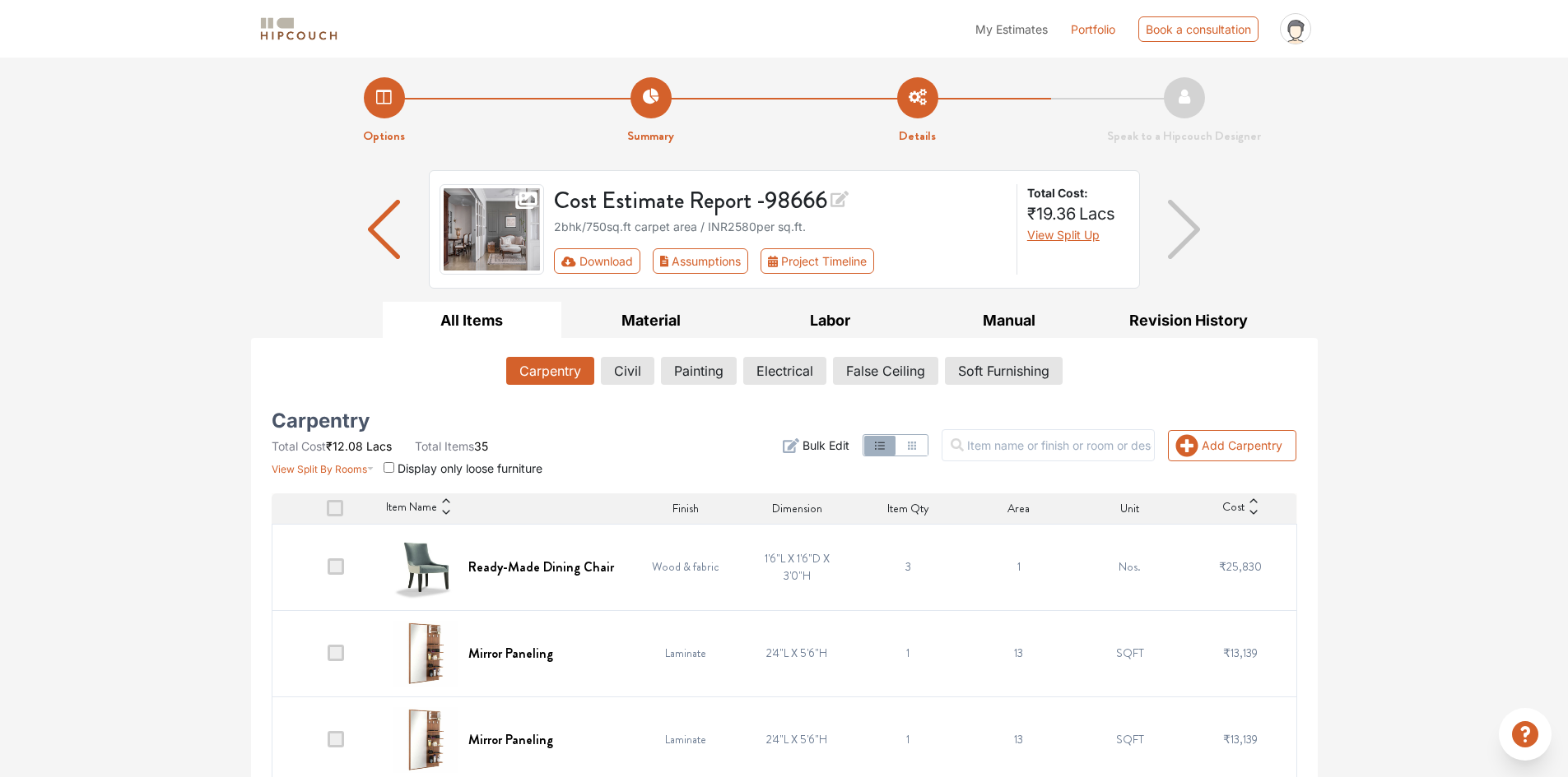
click at [1251, 516] on icon at bounding box center [1253, 512] width 12 height 12
click at [1251, 516] on div "Cost" at bounding box center [1240, 508] width 111 height 17
click at [1251, 509] on icon at bounding box center [1253, 509] width 12 height 12
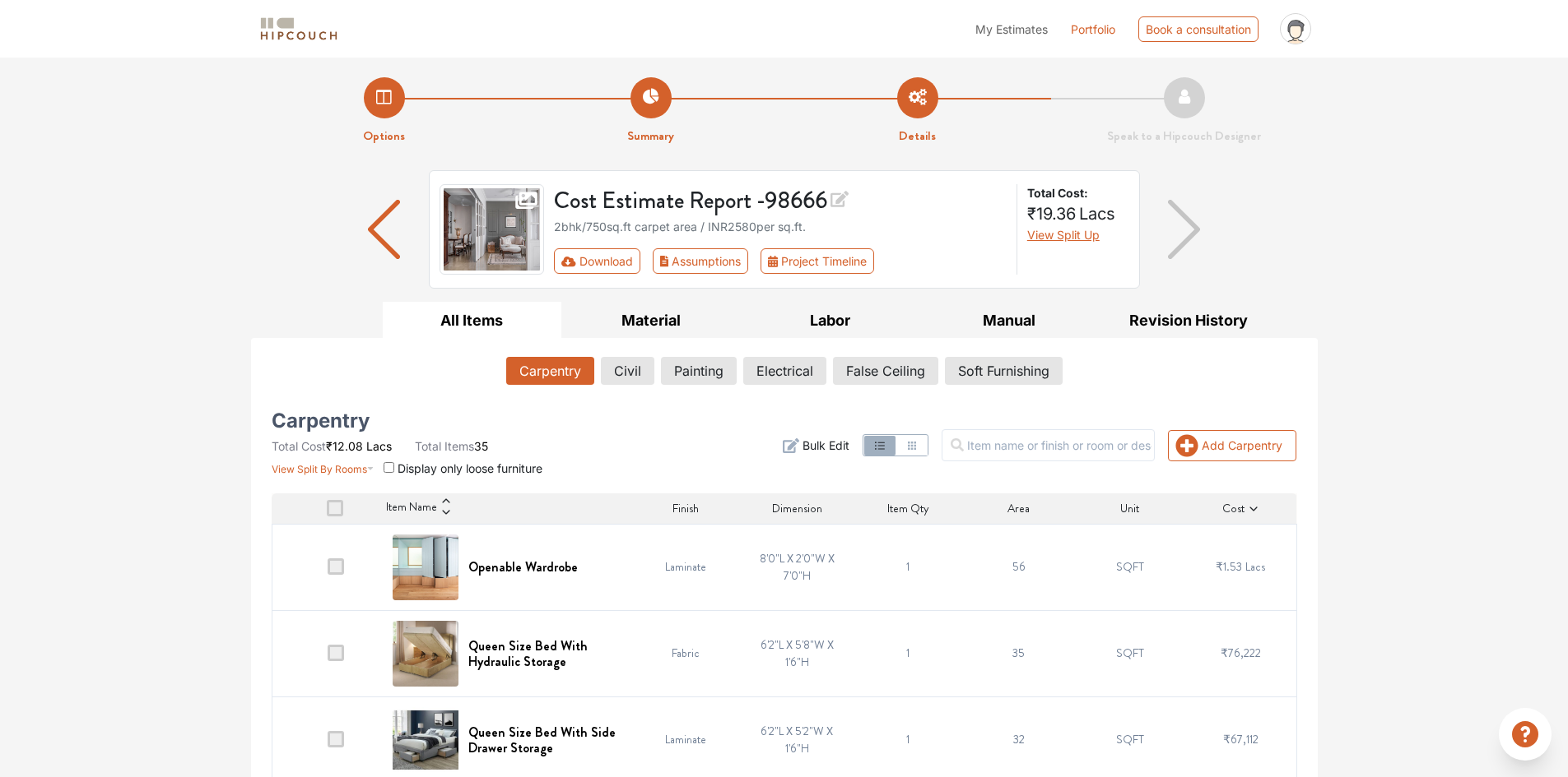
click at [369, 234] on img "button" at bounding box center [384, 230] width 32 height 59
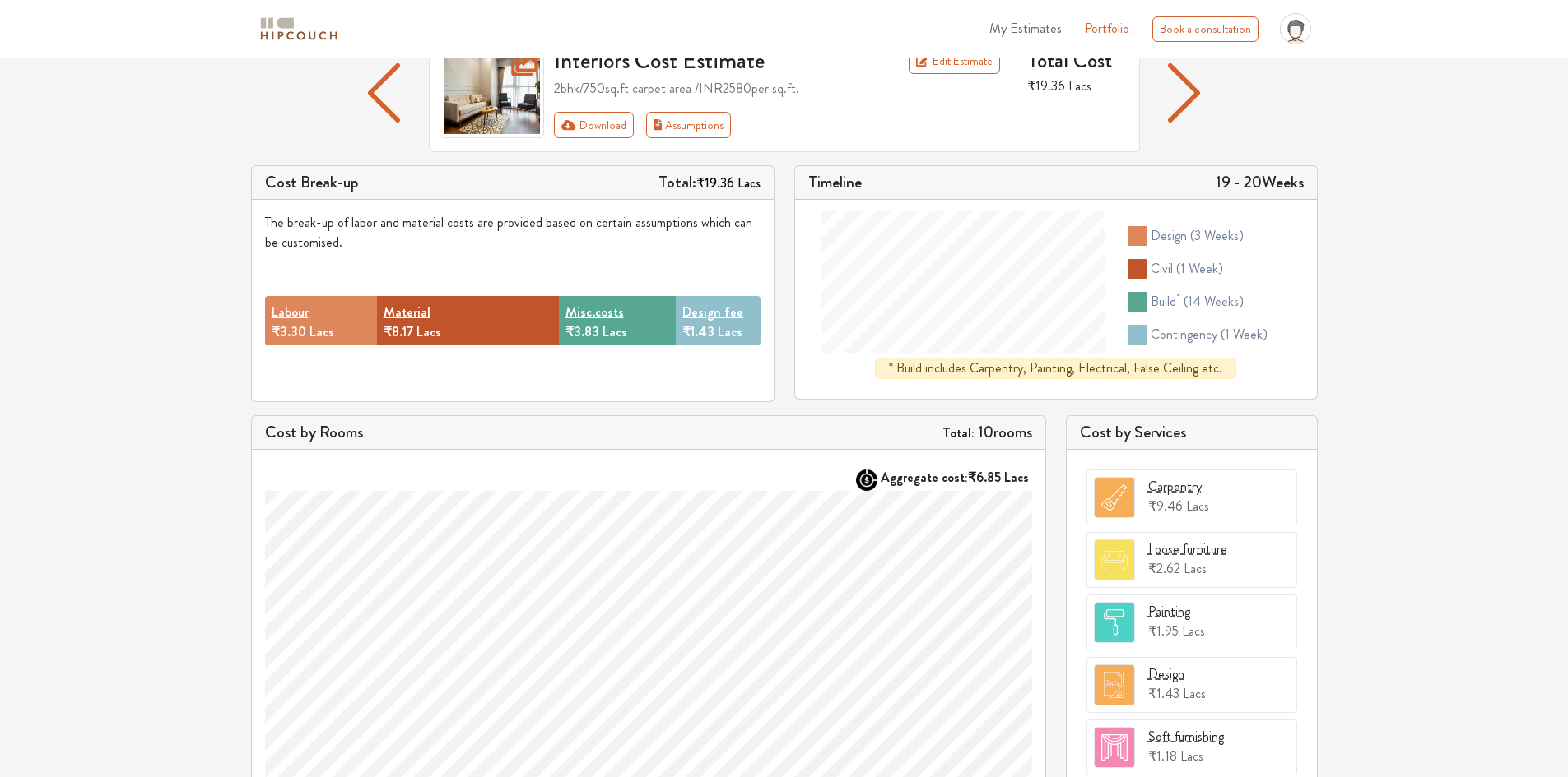
scroll to position [164, 0]
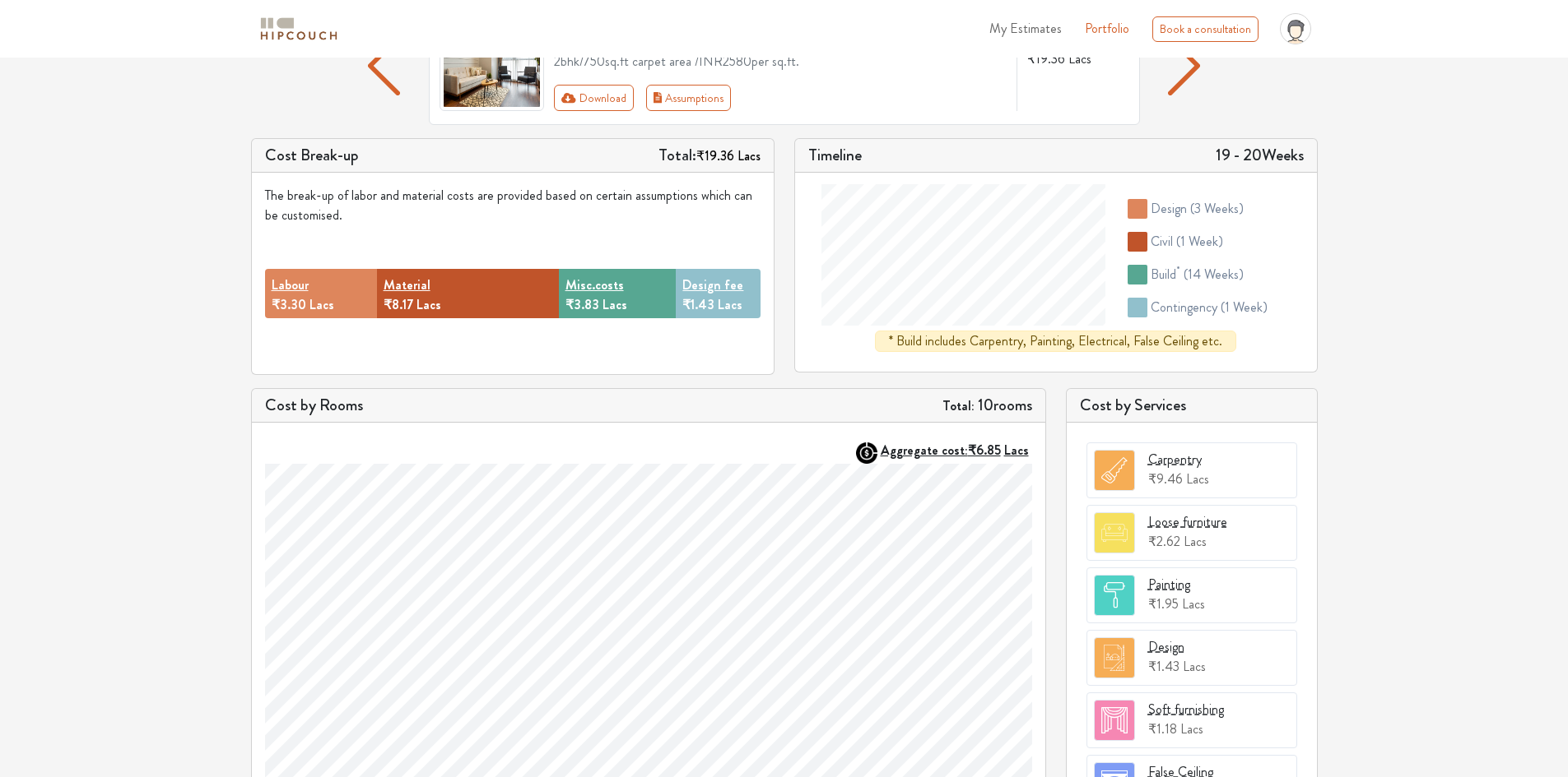
click at [1142, 408] on h5 "Cost by Services" at bounding box center [1191, 405] width 224 height 20
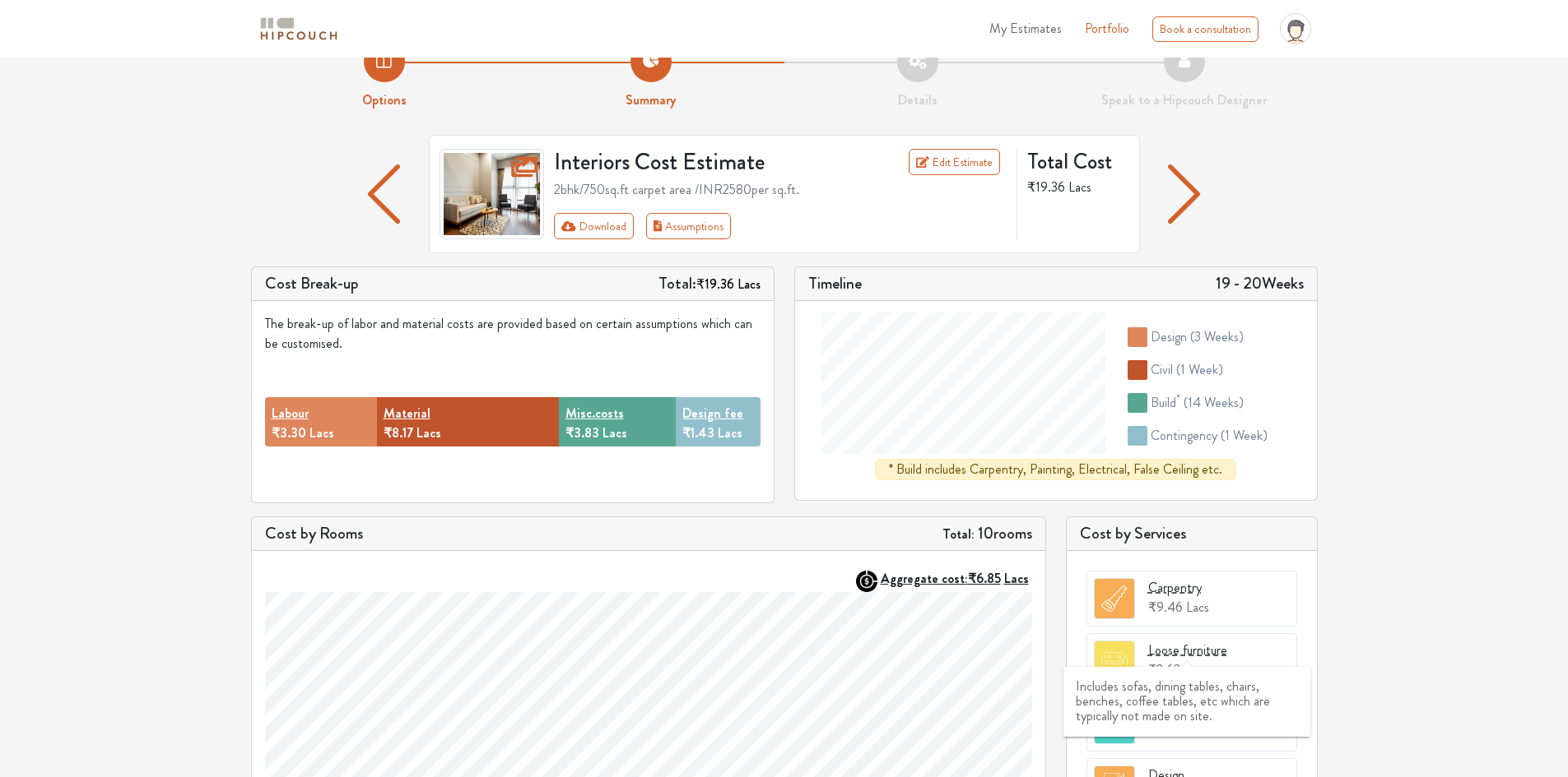
scroll to position [0, 0]
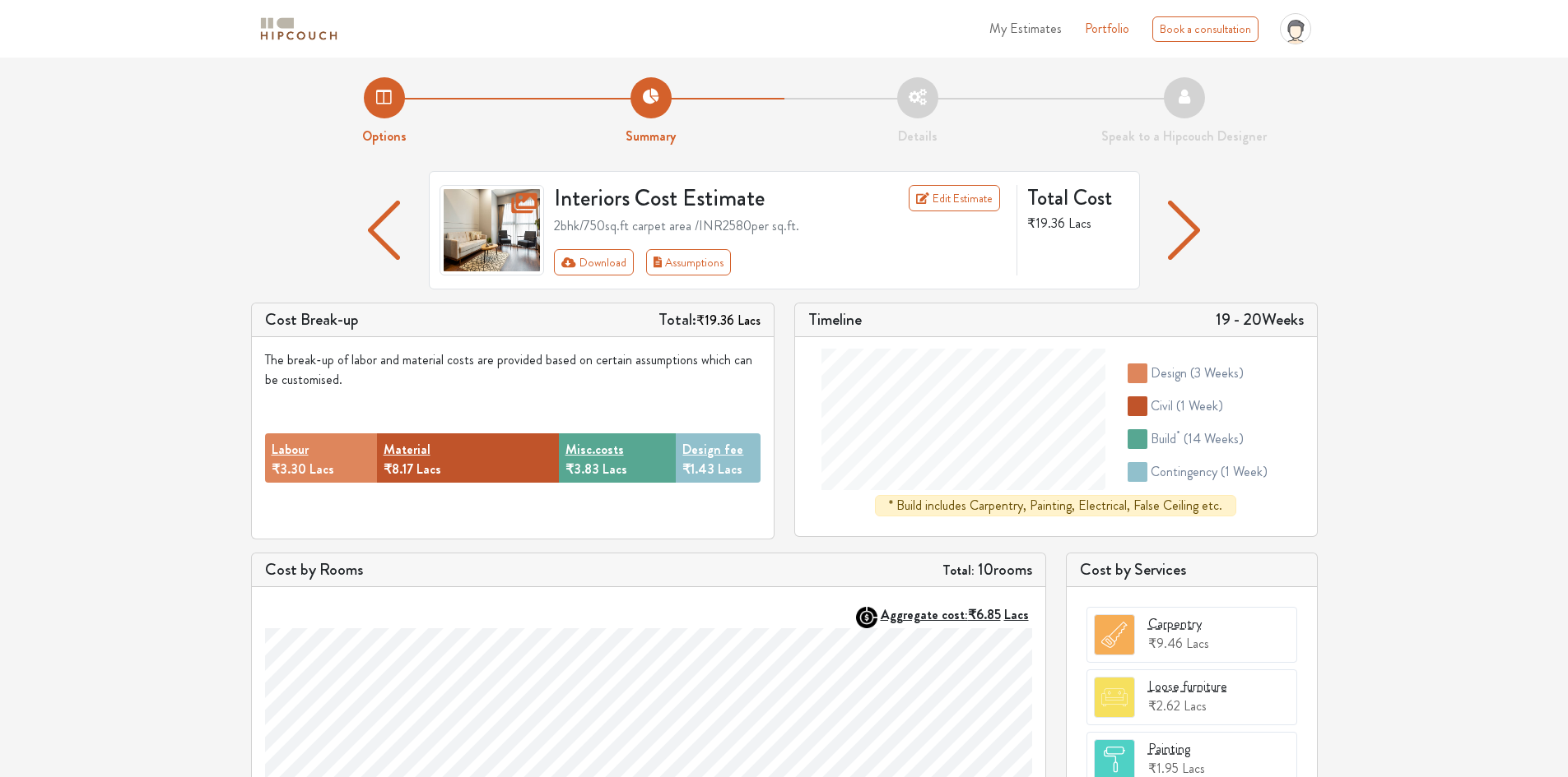
click at [1184, 245] on img "button" at bounding box center [1184, 230] width 32 height 59
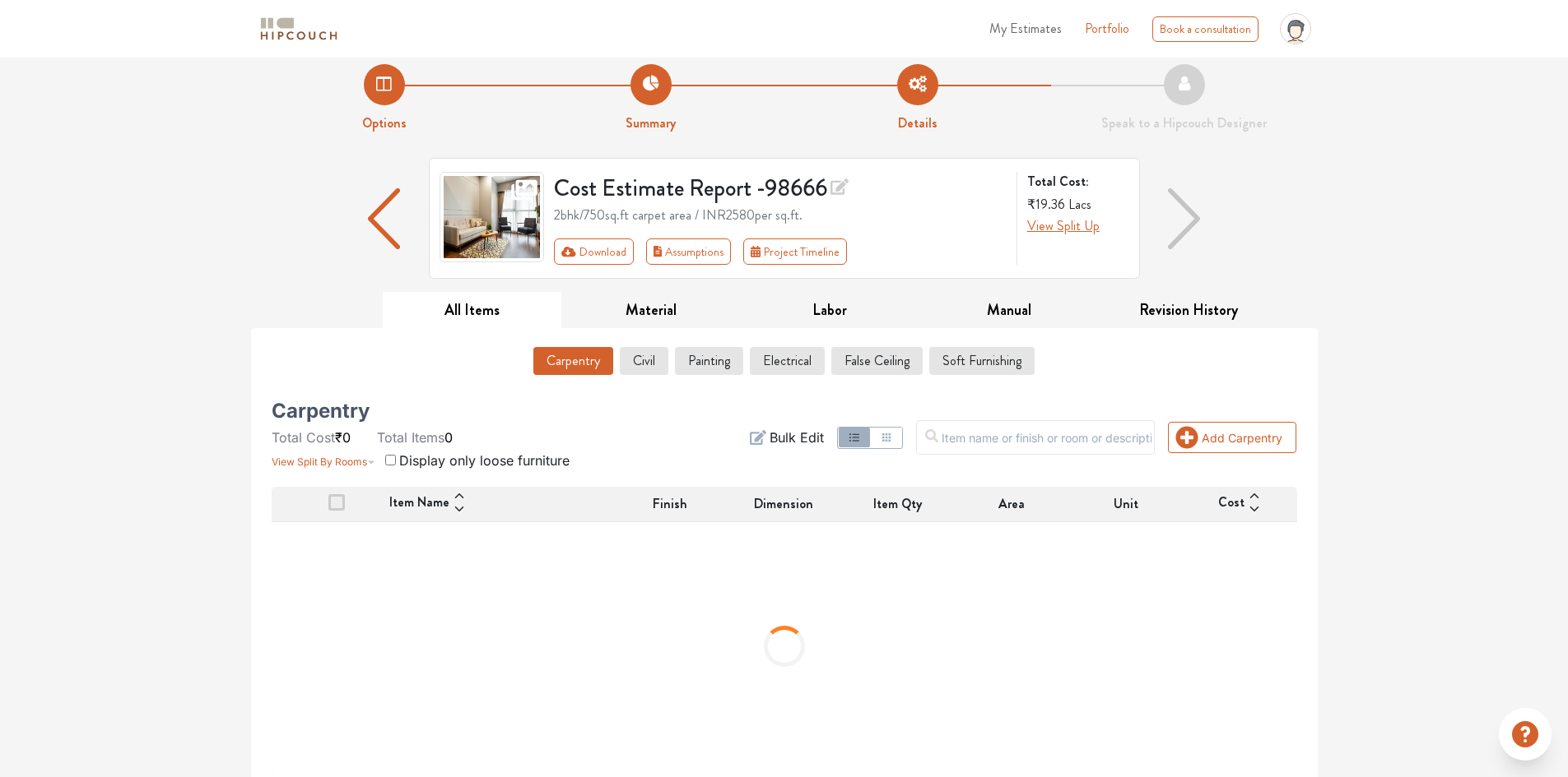
scroll to position [19, 0]
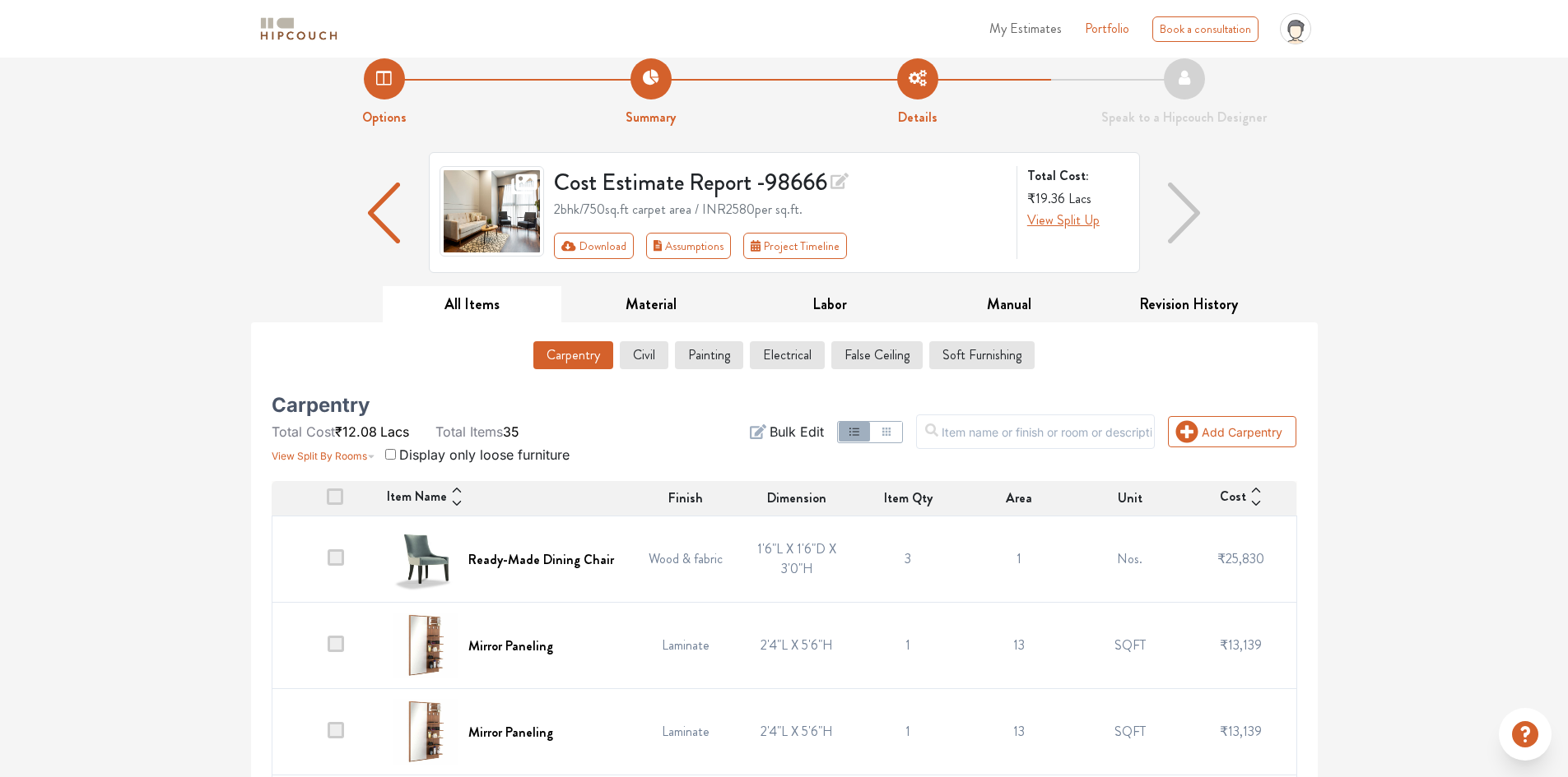
click at [898, 557] on td "3" at bounding box center [908, 559] width 111 height 87
click at [892, 556] on td "3" at bounding box center [908, 559] width 111 height 87
click at [918, 573] on td "3" at bounding box center [908, 559] width 111 height 87
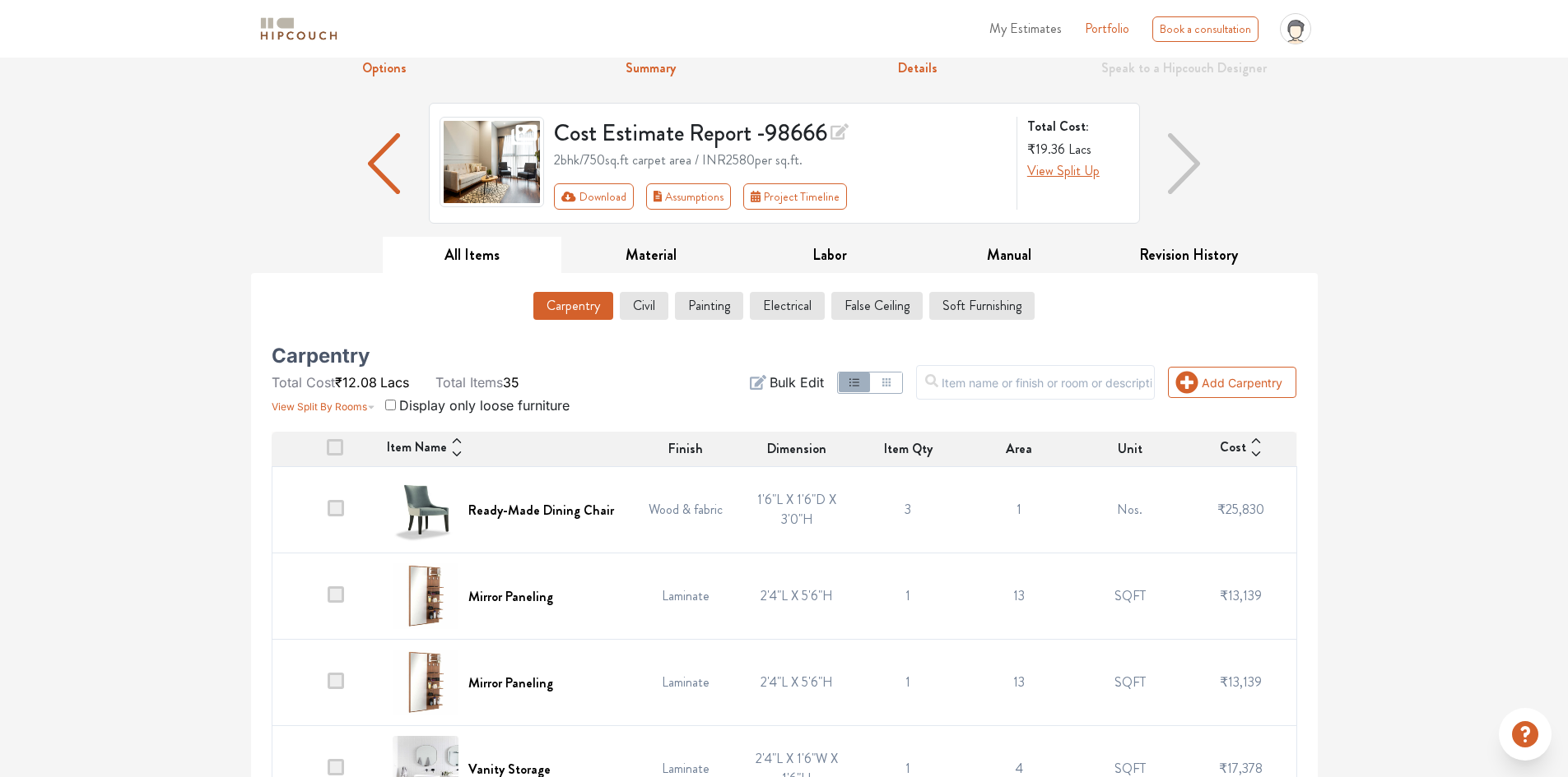
scroll to position [0, 0]
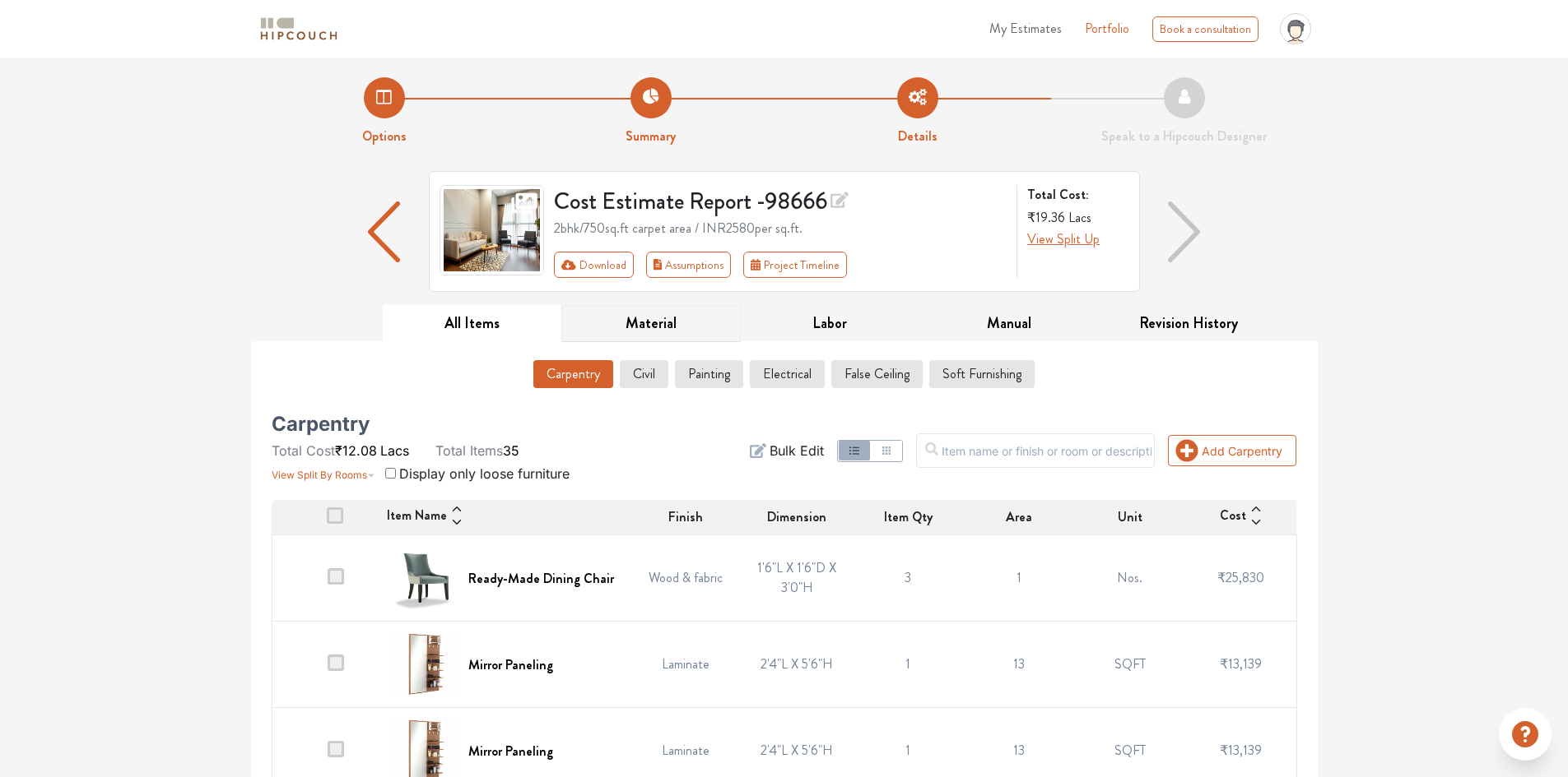
click at [682, 315] on button "Material" at bounding box center [650, 323] width 180 height 37
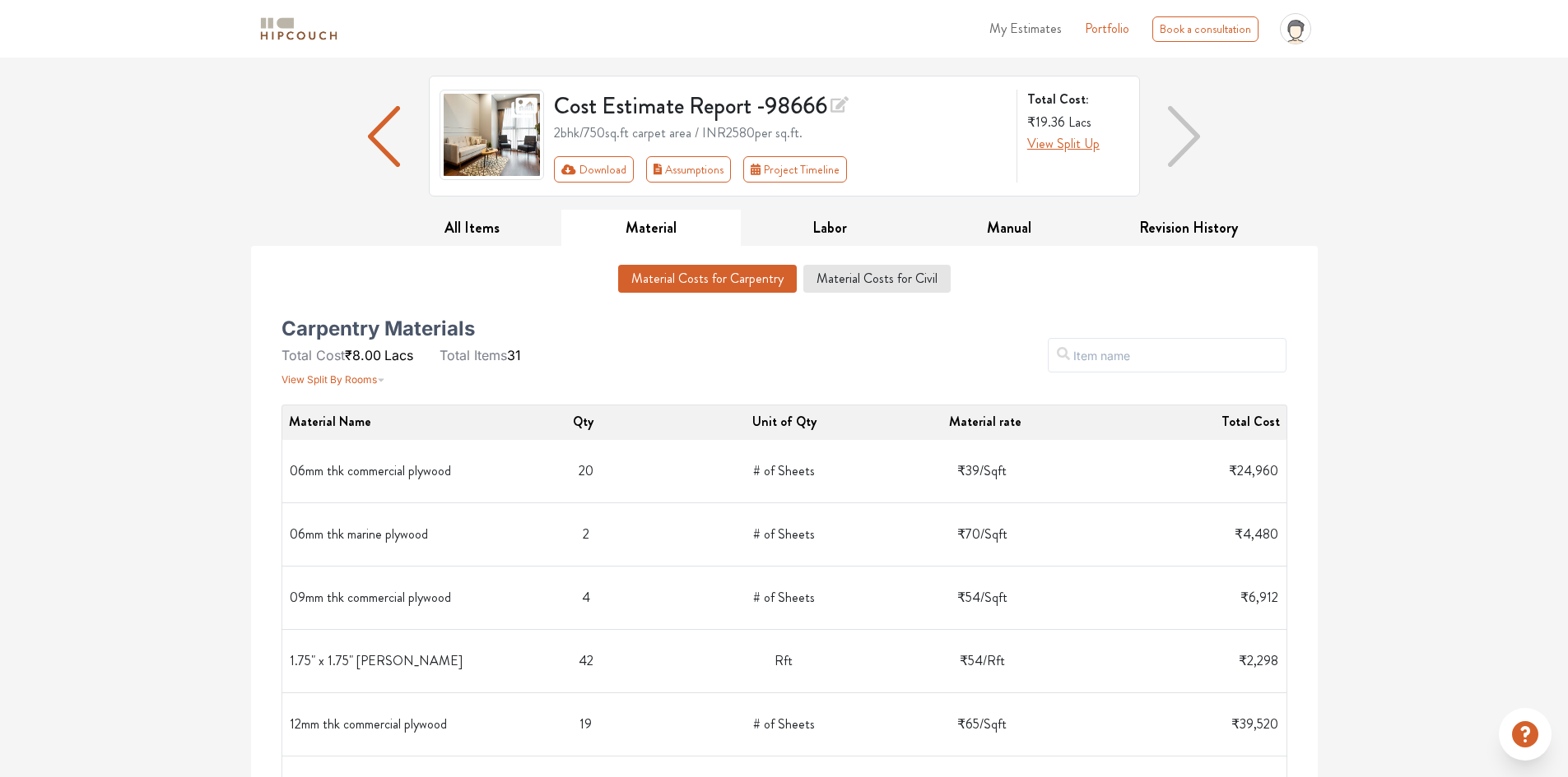
scroll to position [82, 0]
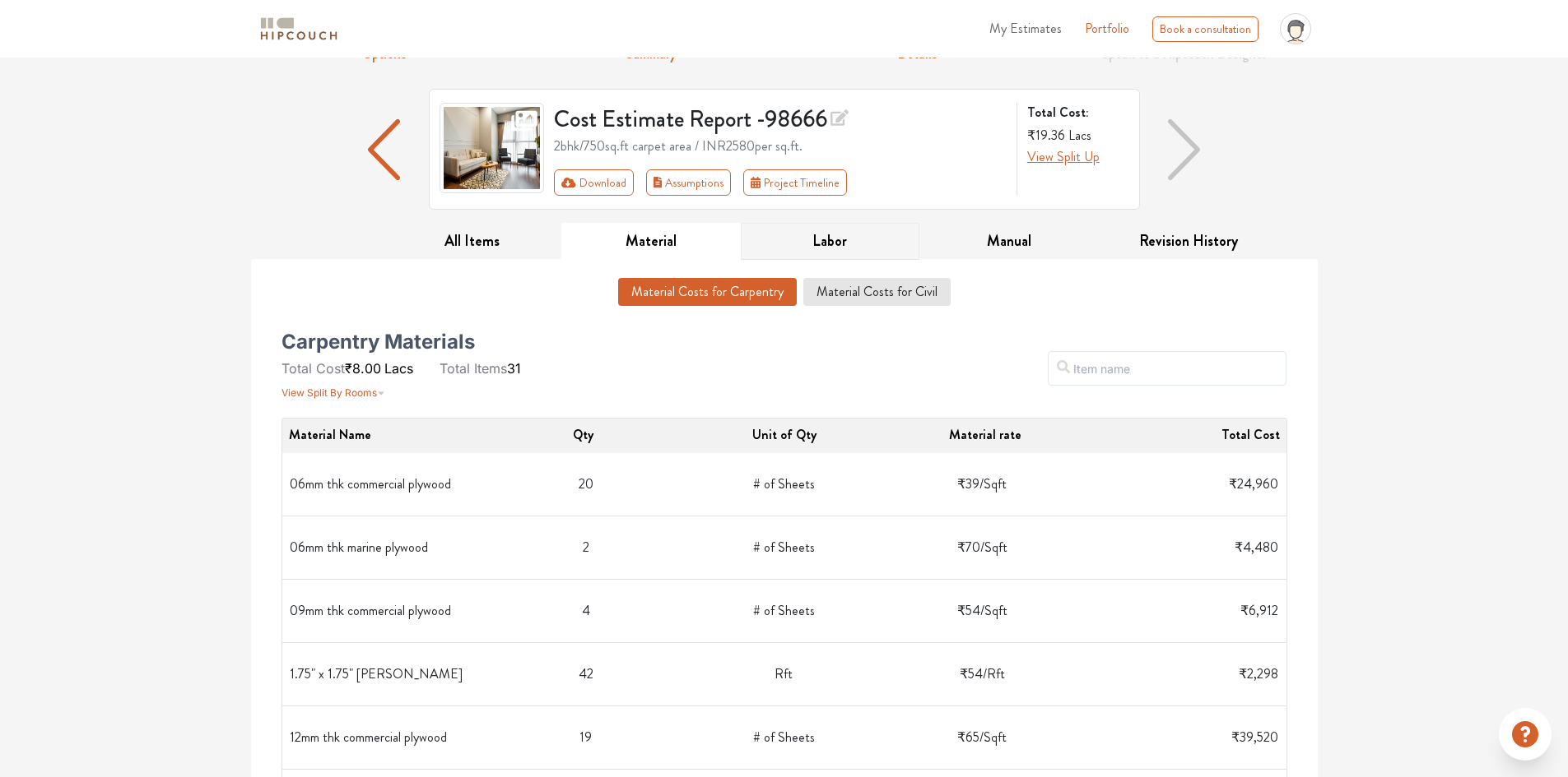
click at [844, 238] on button "Labor" at bounding box center [830, 241] width 180 height 37
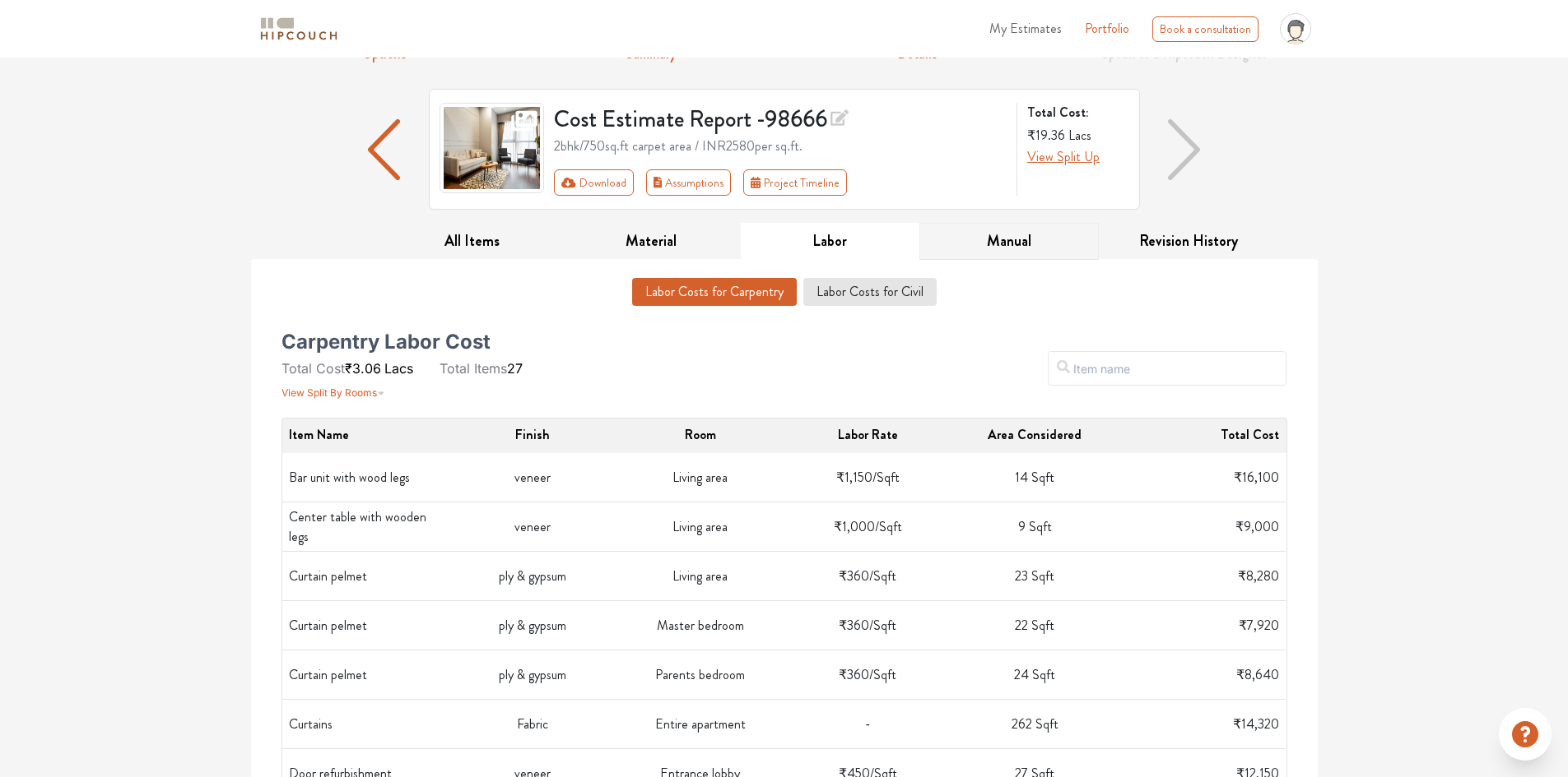
click at [1007, 245] on button "Manual" at bounding box center [1009, 241] width 180 height 37
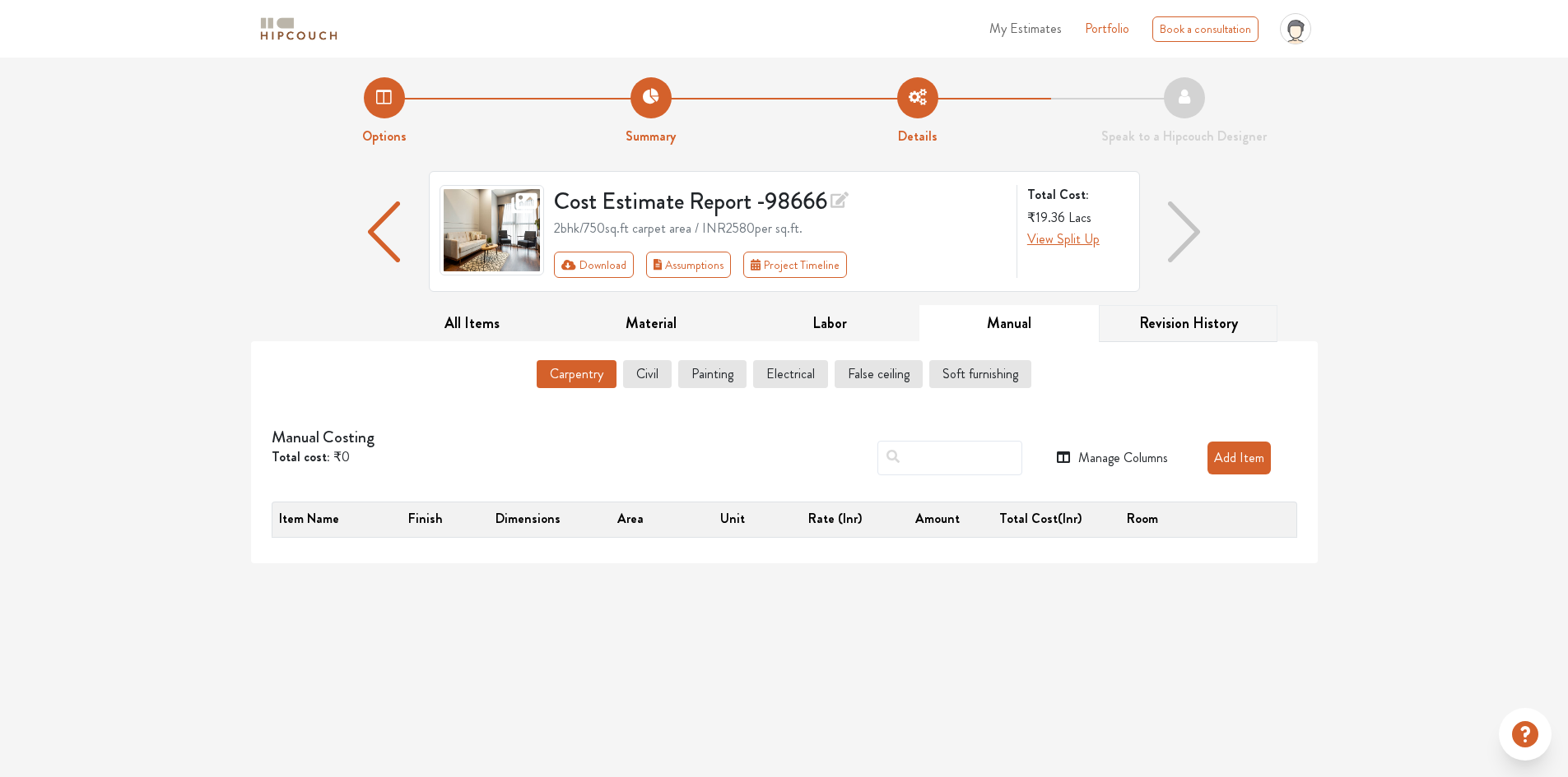
click at [1201, 324] on button "Revision History" at bounding box center [1188, 323] width 180 height 37
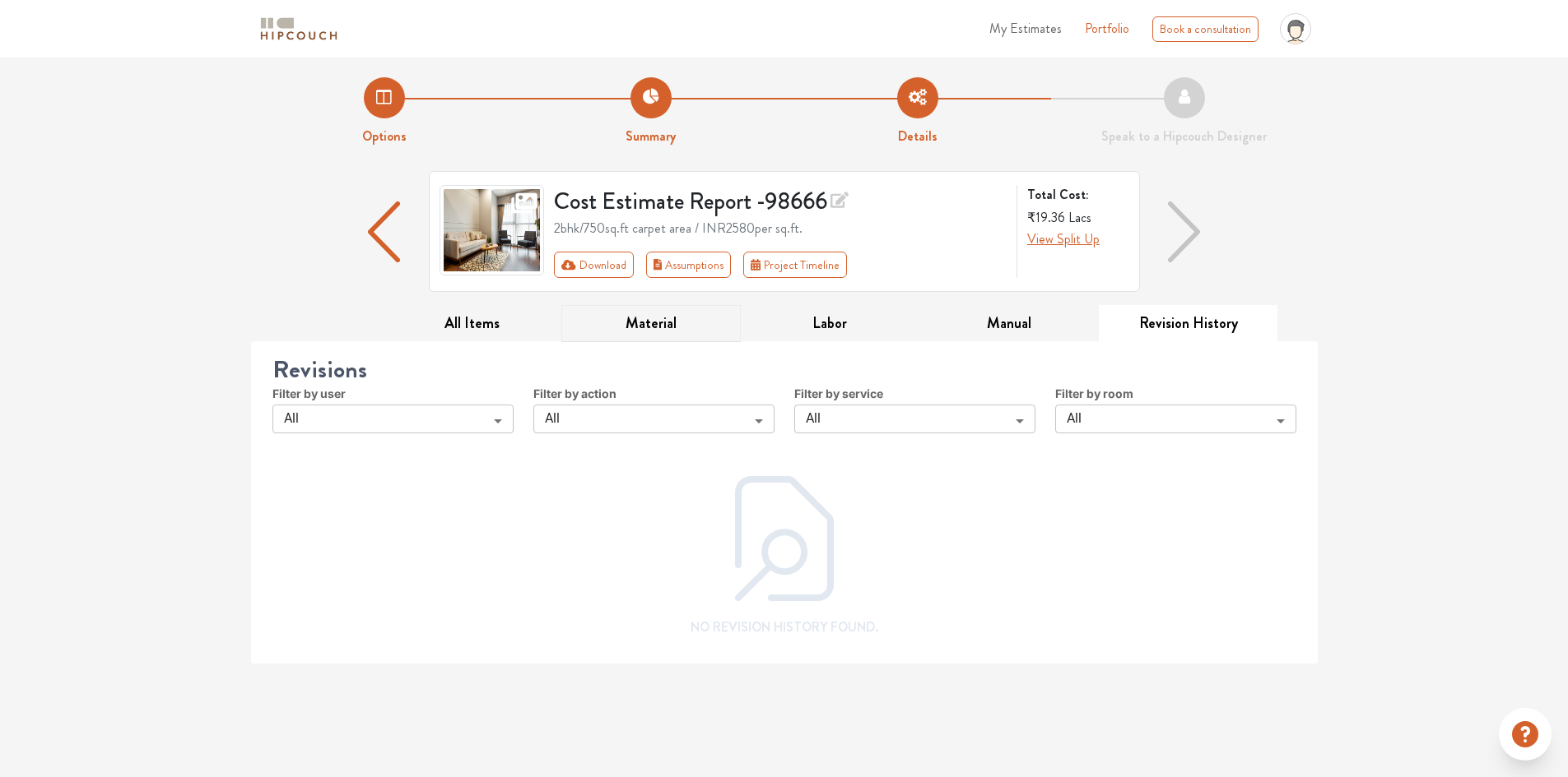
click at [641, 323] on button "Material" at bounding box center [650, 323] width 180 height 37
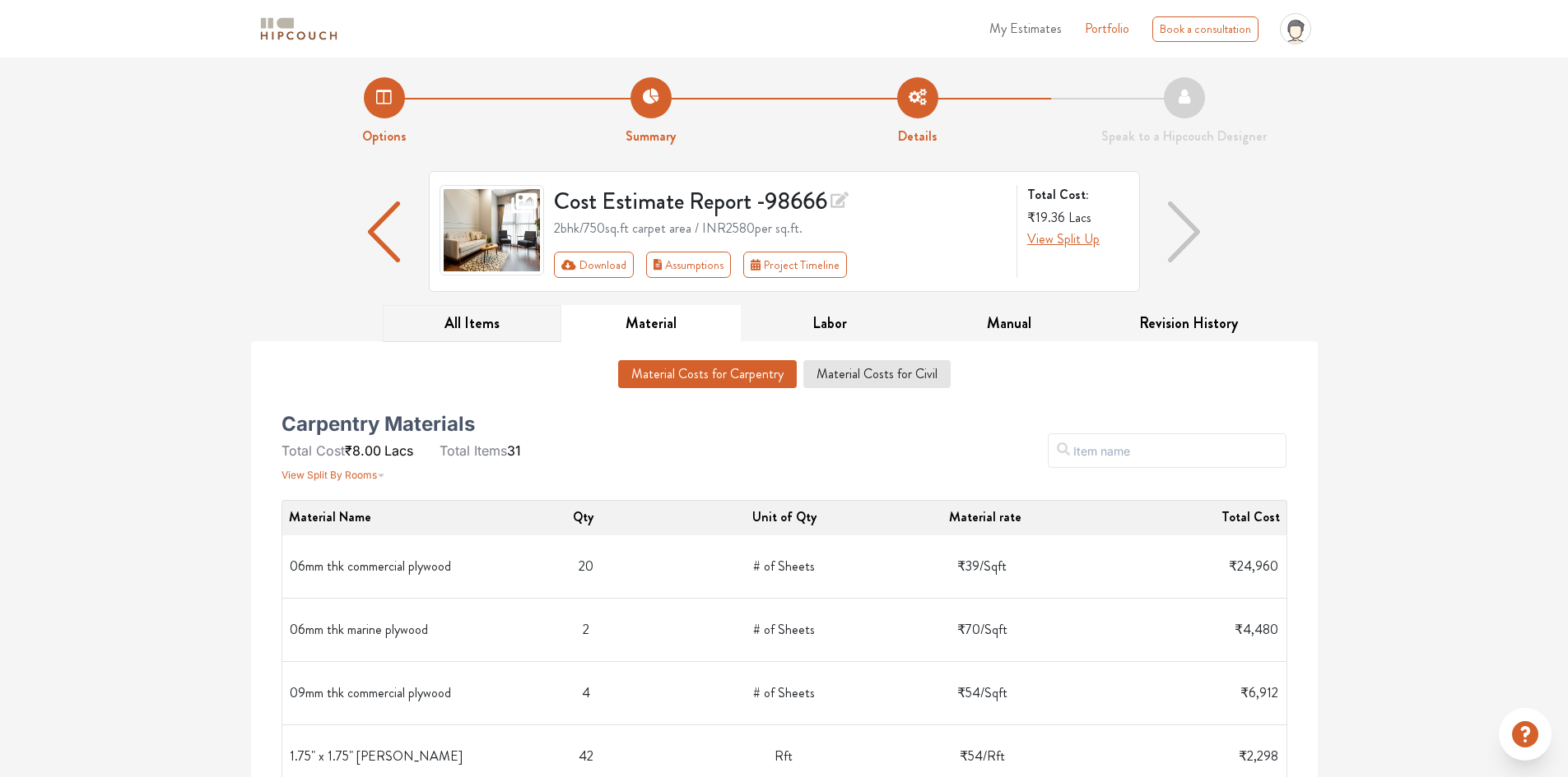
click at [469, 330] on button "All Items" at bounding box center [472, 323] width 180 height 37
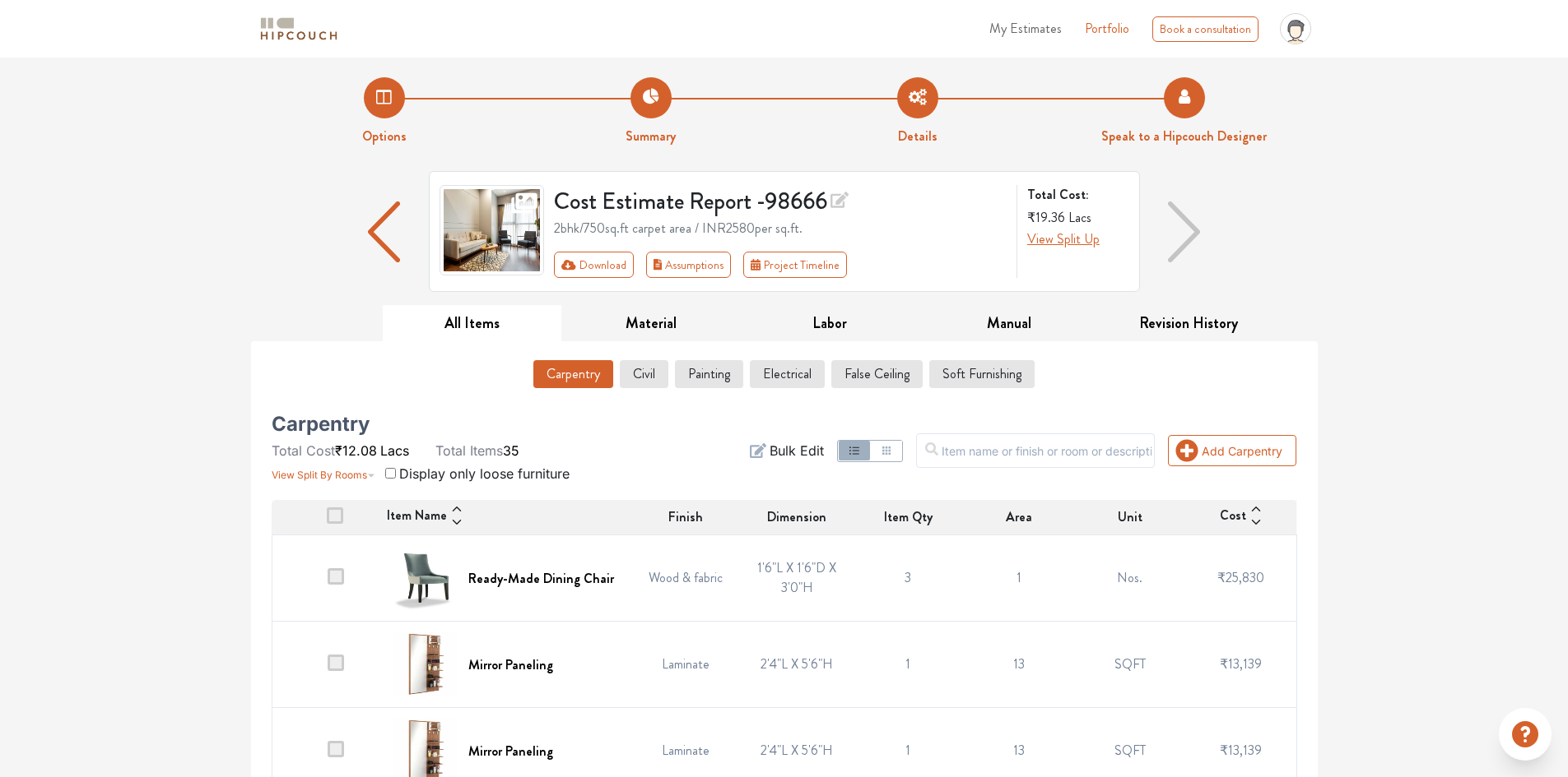
click at [1175, 104] on li "Speak to a Hipcouch Designer" at bounding box center [1184, 112] width 266 height 69
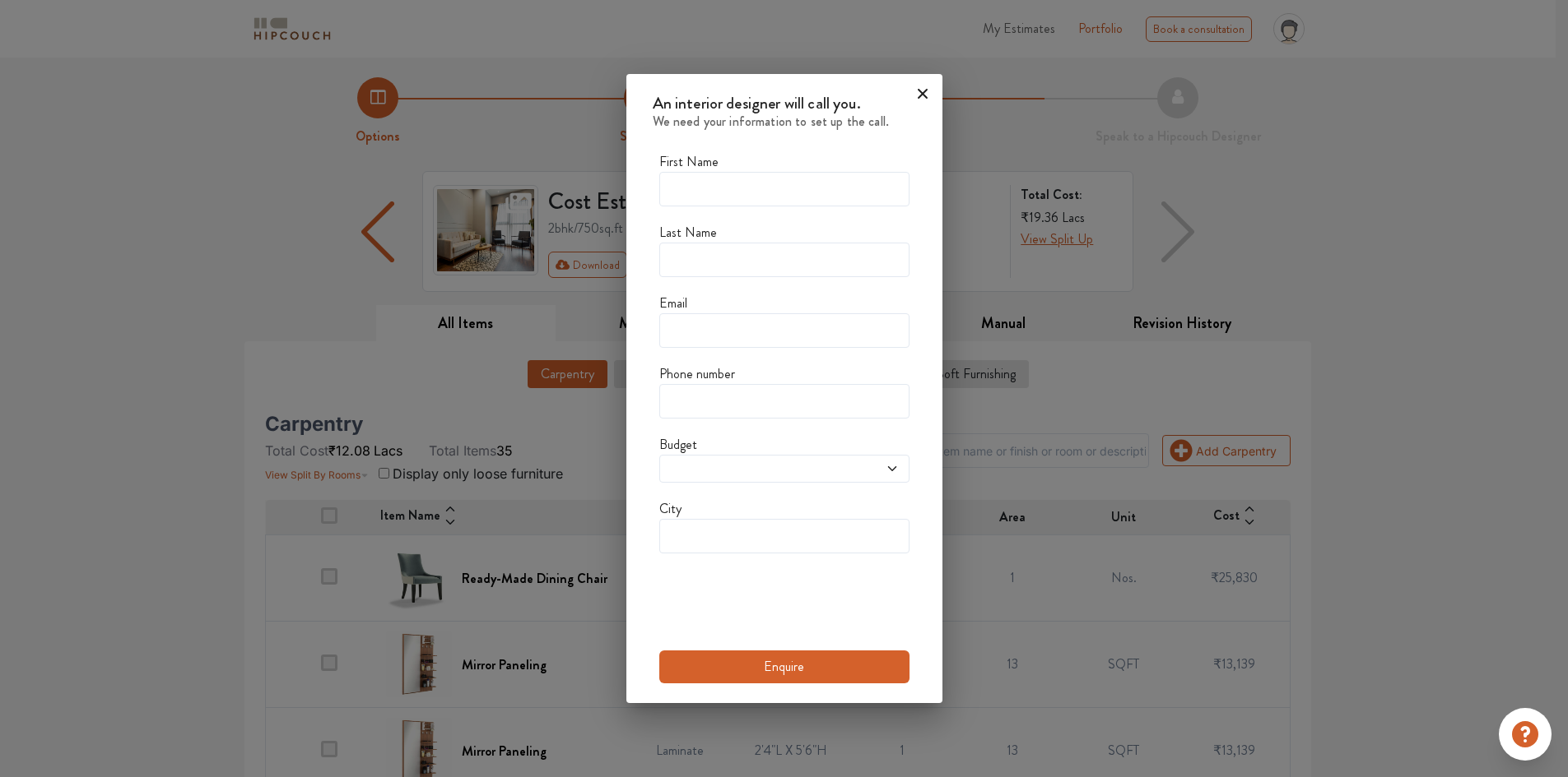
click at [928, 98] on icon at bounding box center [922, 93] width 26 height 26
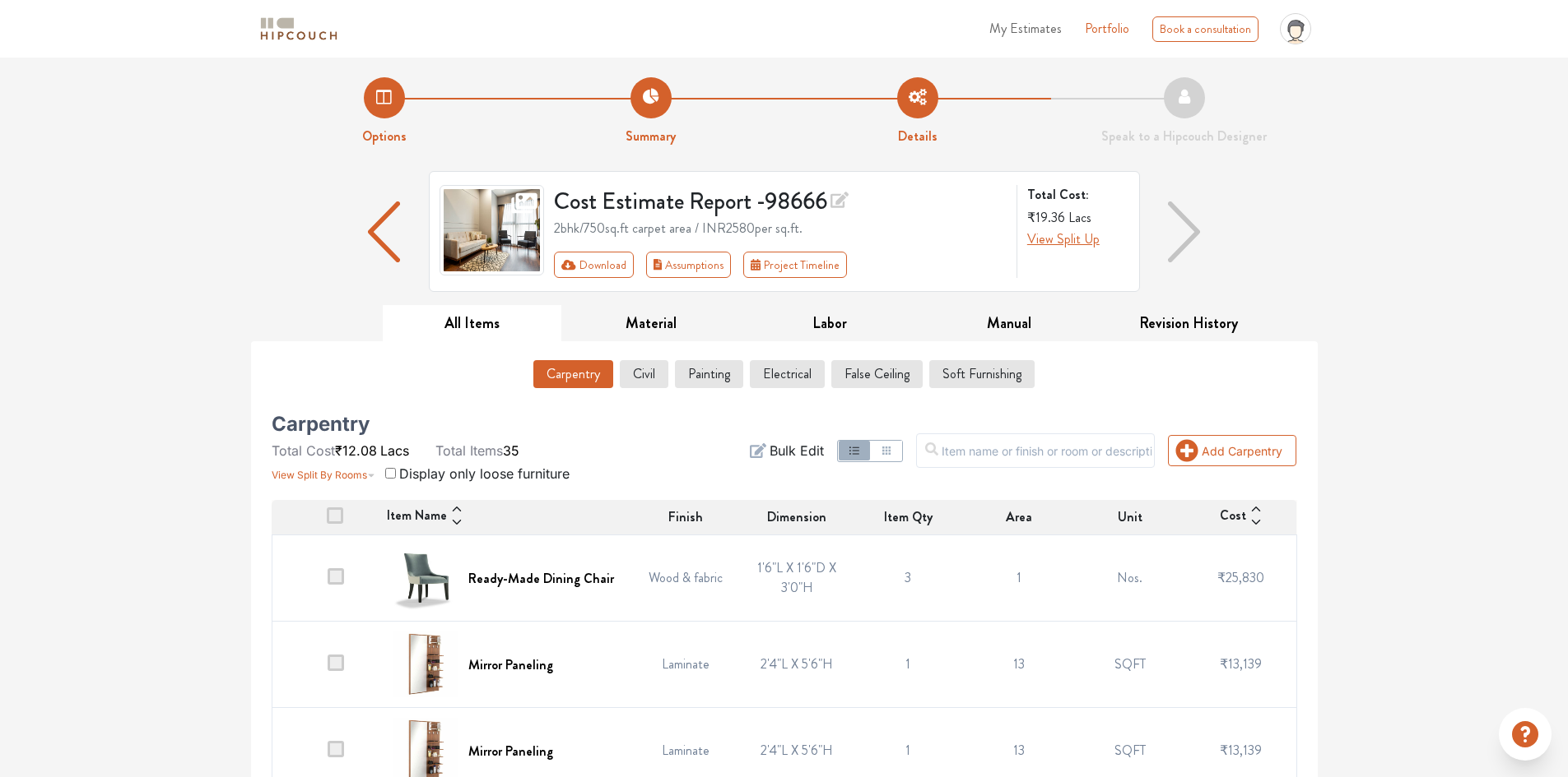
click at [293, 28] on img at bounding box center [298, 29] width 82 height 29
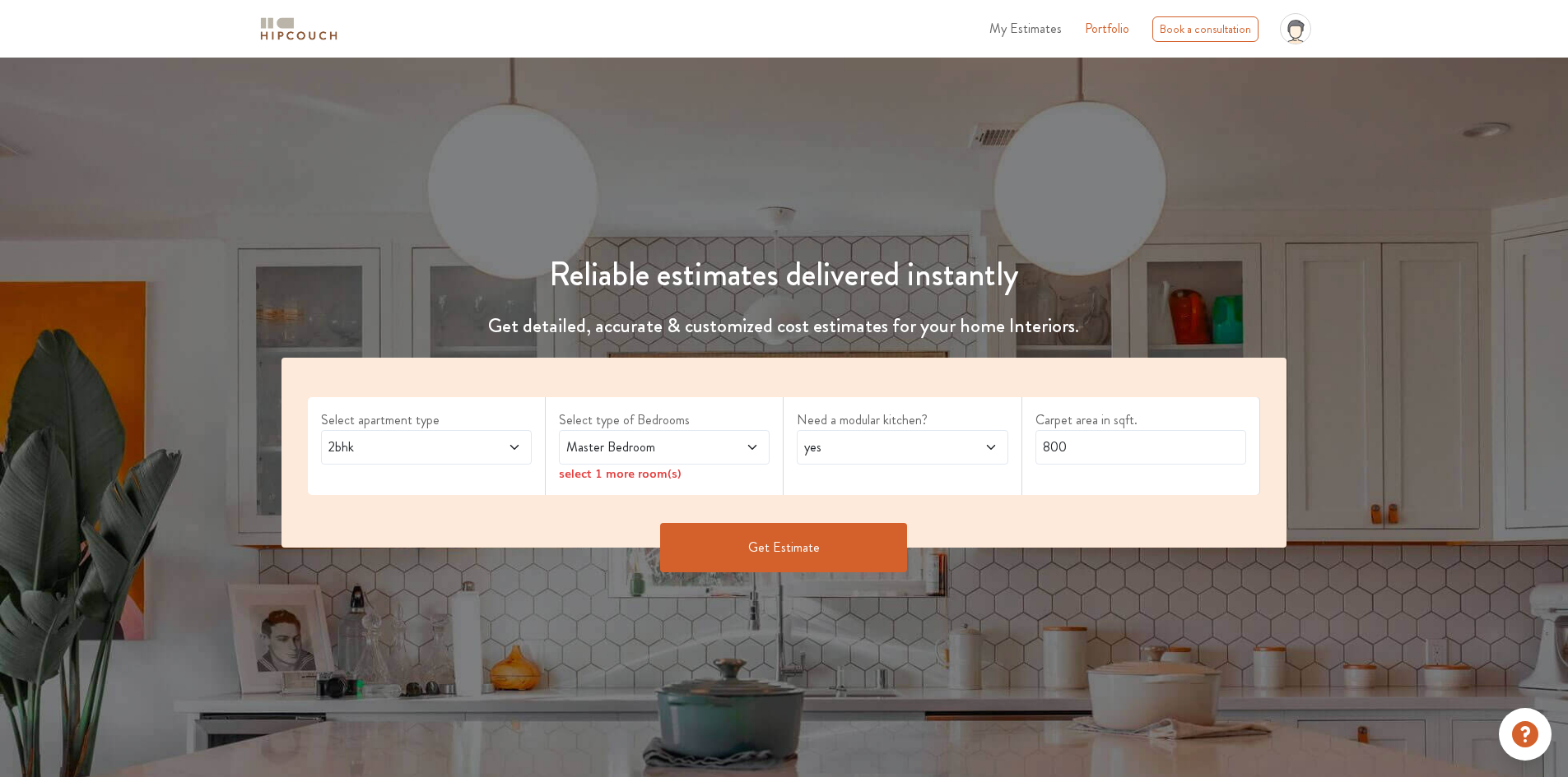
click at [469, 443] on span "2bhk" at bounding box center [398, 447] width 147 height 20
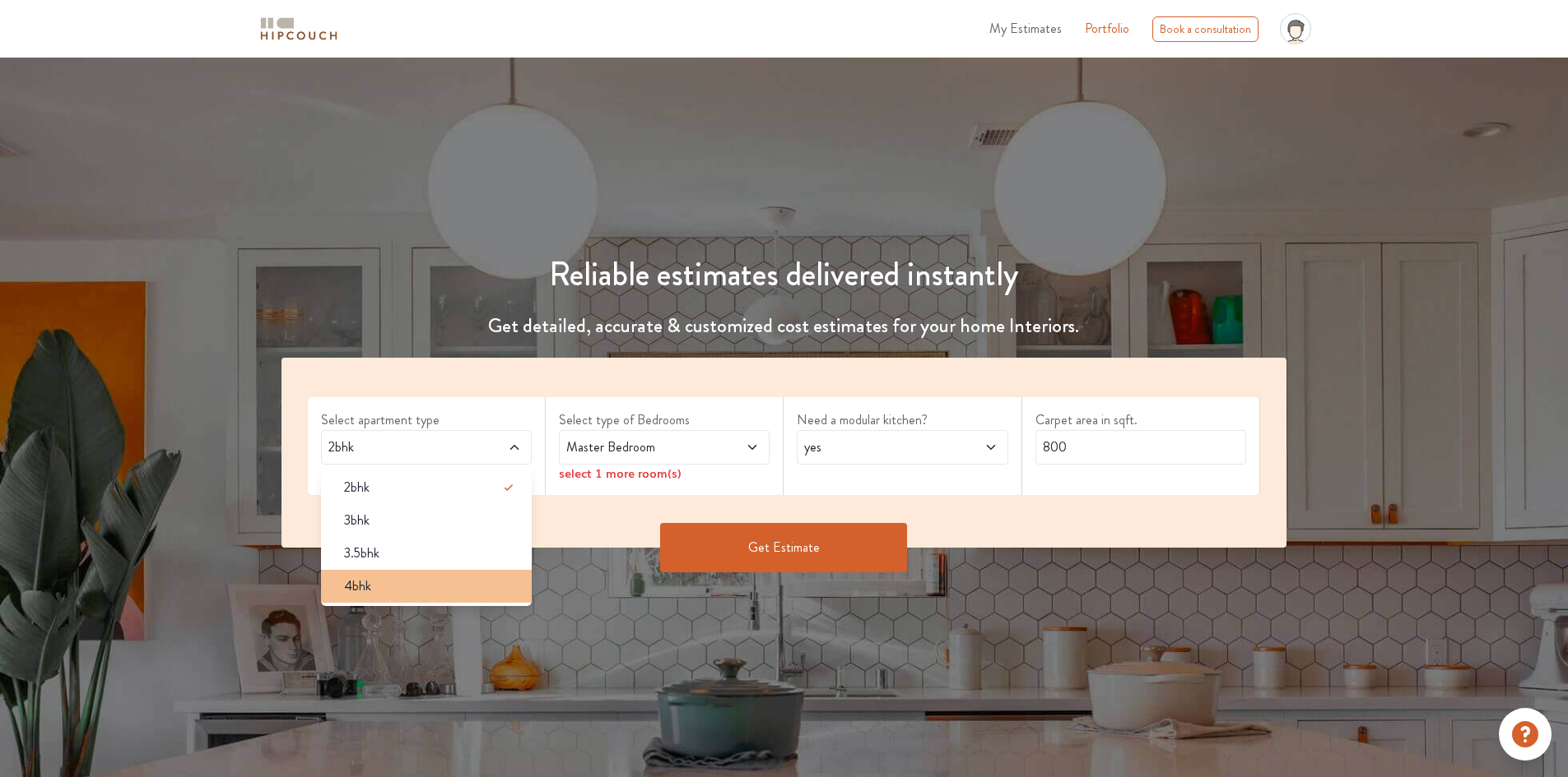
click at [407, 584] on div "4bhk" at bounding box center [431, 587] width 201 height 20
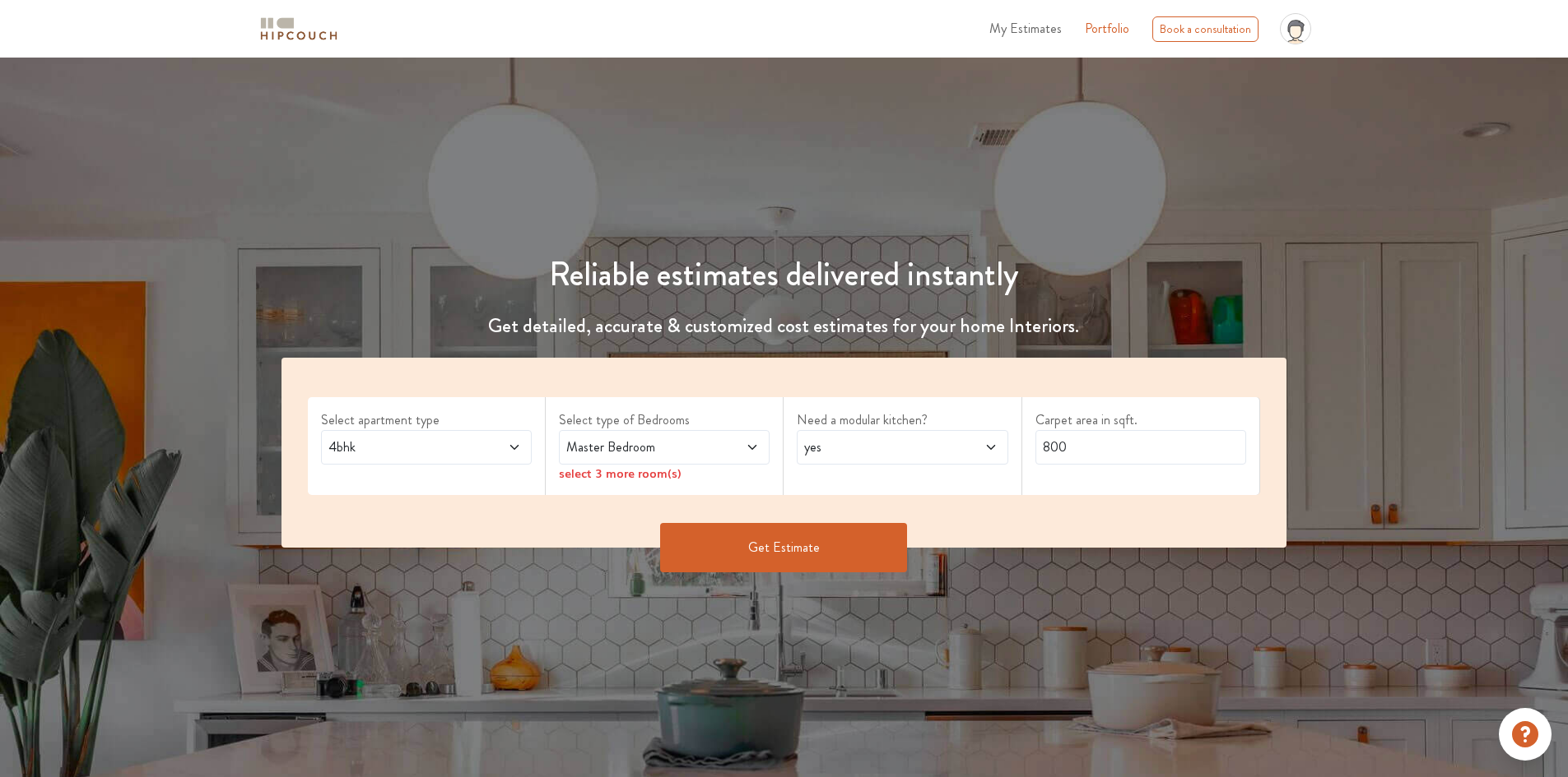
click at [672, 461] on div "Master Bedroom" at bounding box center [664, 447] width 211 height 35
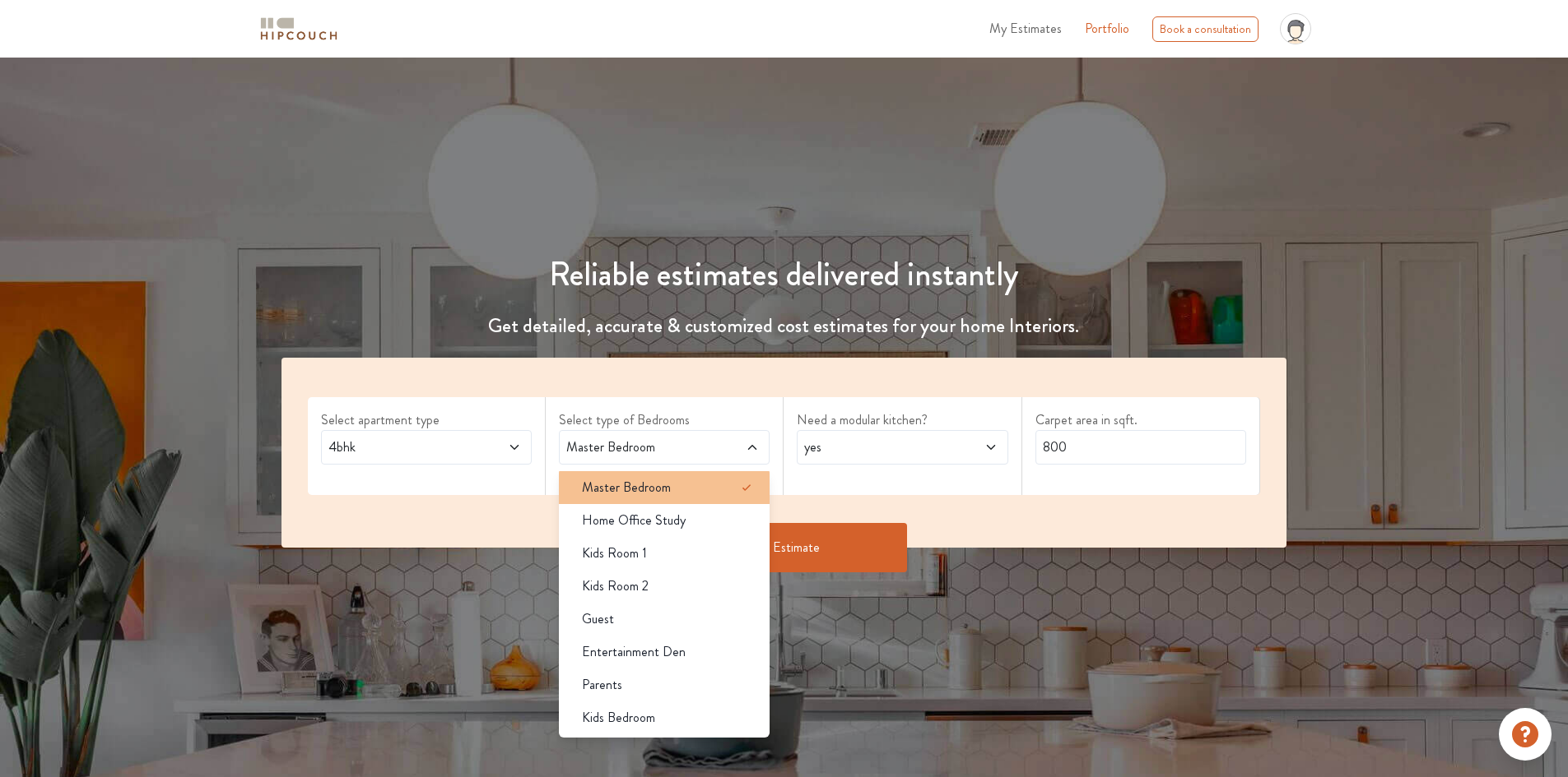
click at [645, 484] on span "Master Bedroom" at bounding box center [625, 488] width 88 height 20
click at [643, 484] on span "Master Bedroom" at bounding box center [625, 488] width 88 height 20
click at [643, 482] on span "Master Bedroom" at bounding box center [625, 488] width 88 height 20
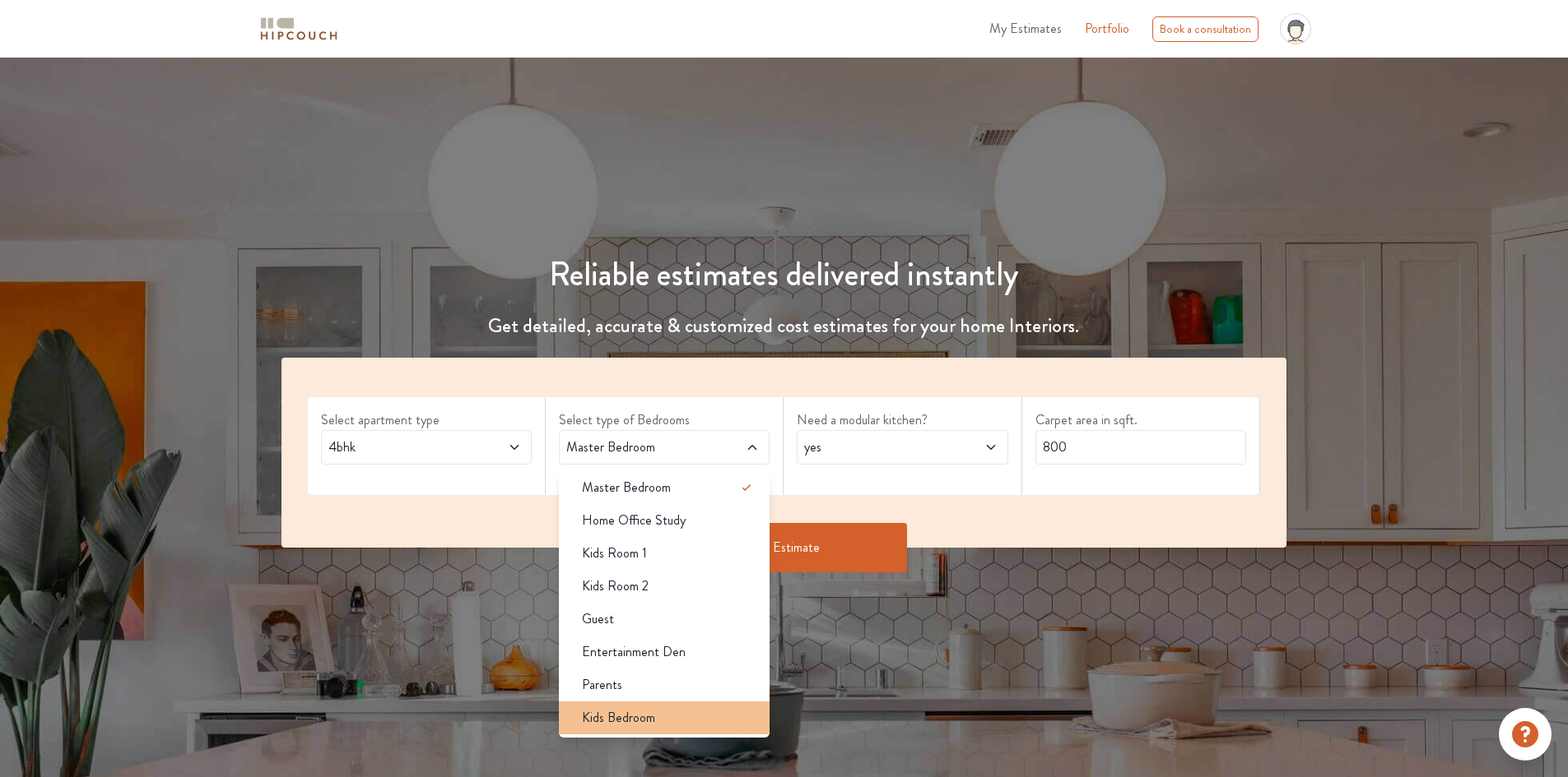
click at [612, 715] on span "Kids Bedroom" at bounding box center [618, 718] width 73 height 20
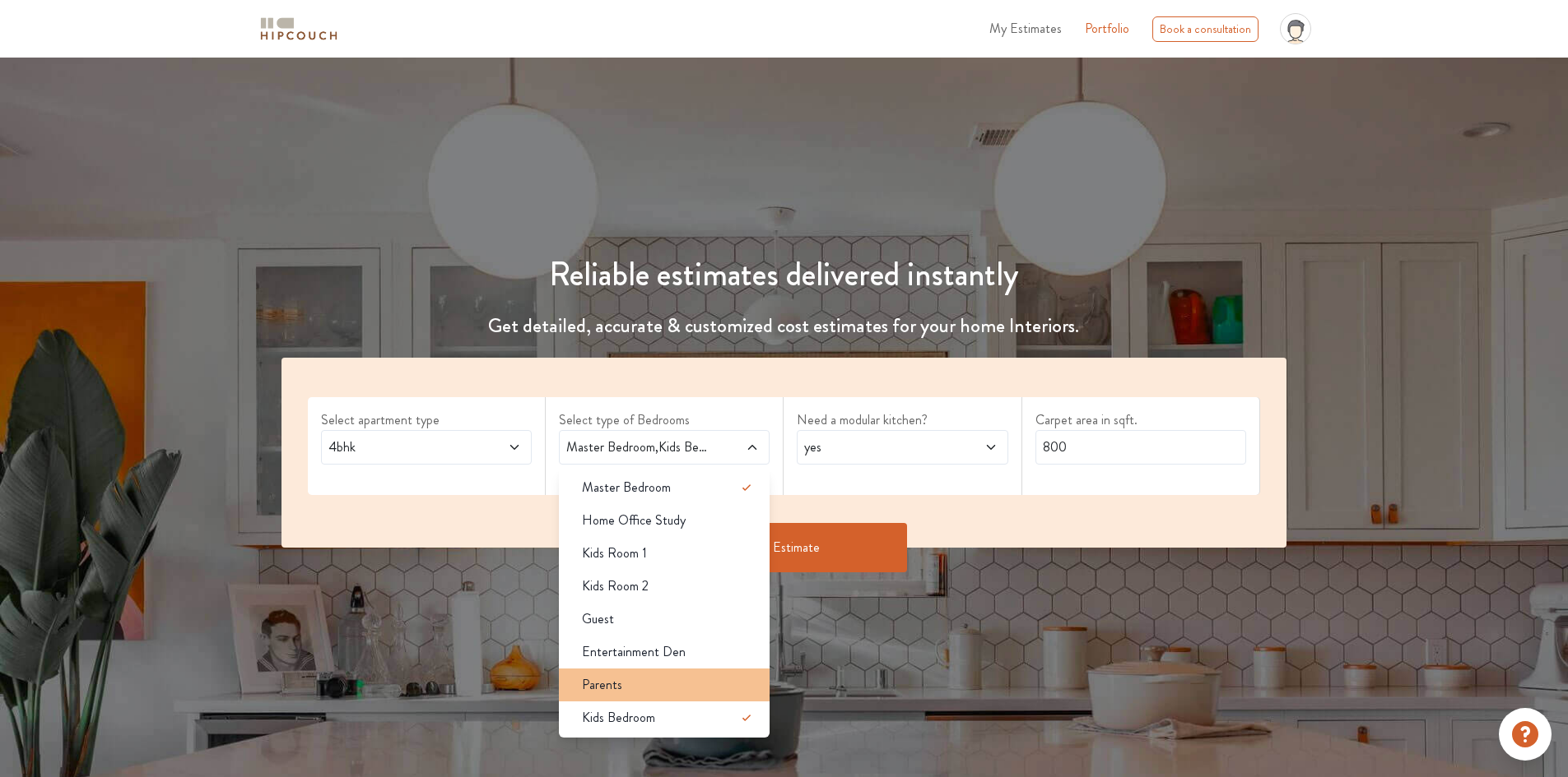
click at [633, 681] on div "Parents" at bounding box center [668, 685] width 201 height 20
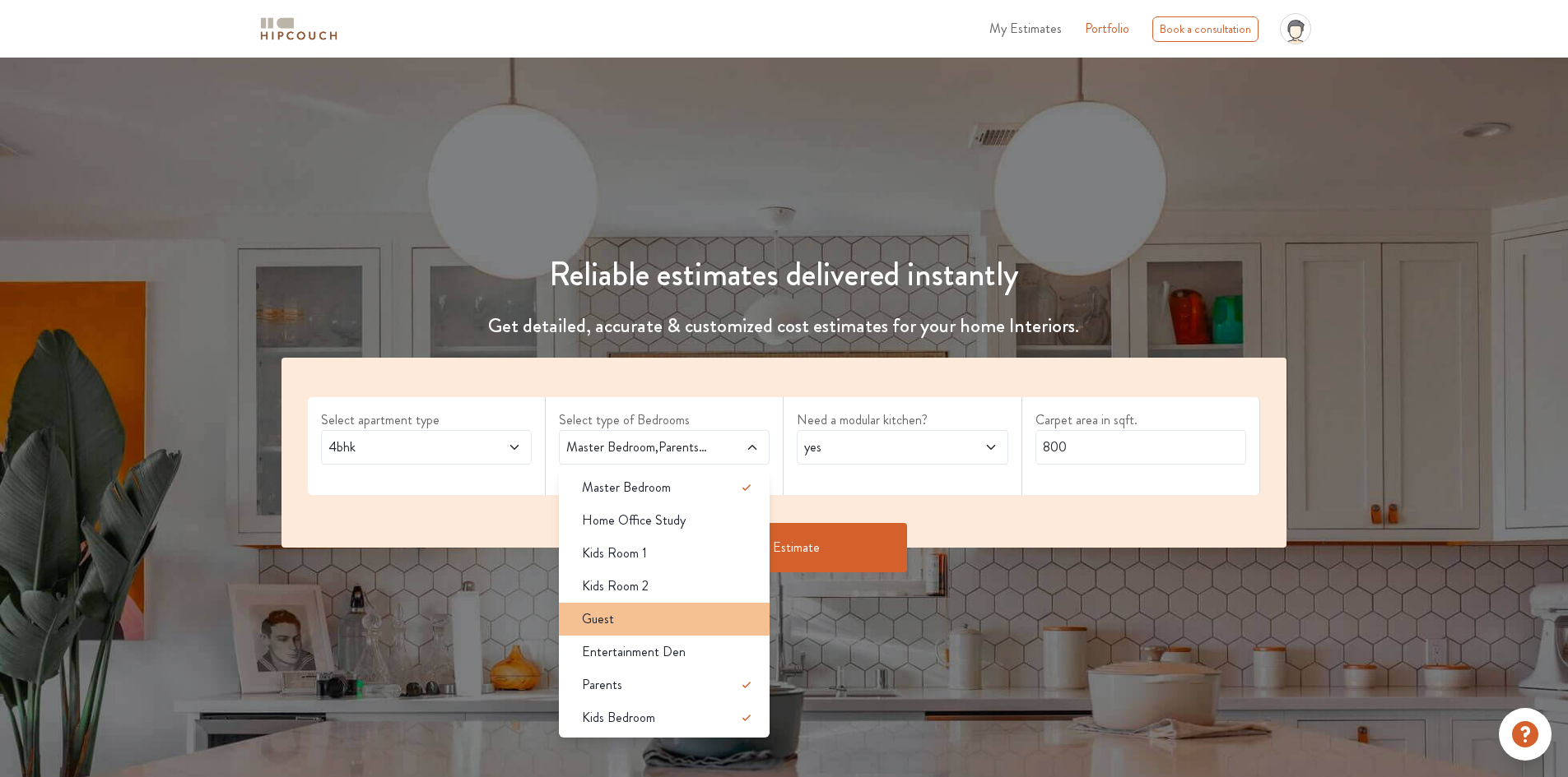
click at [630, 628] on div "Guest" at bounding box center [668, 619] width 201 height 20
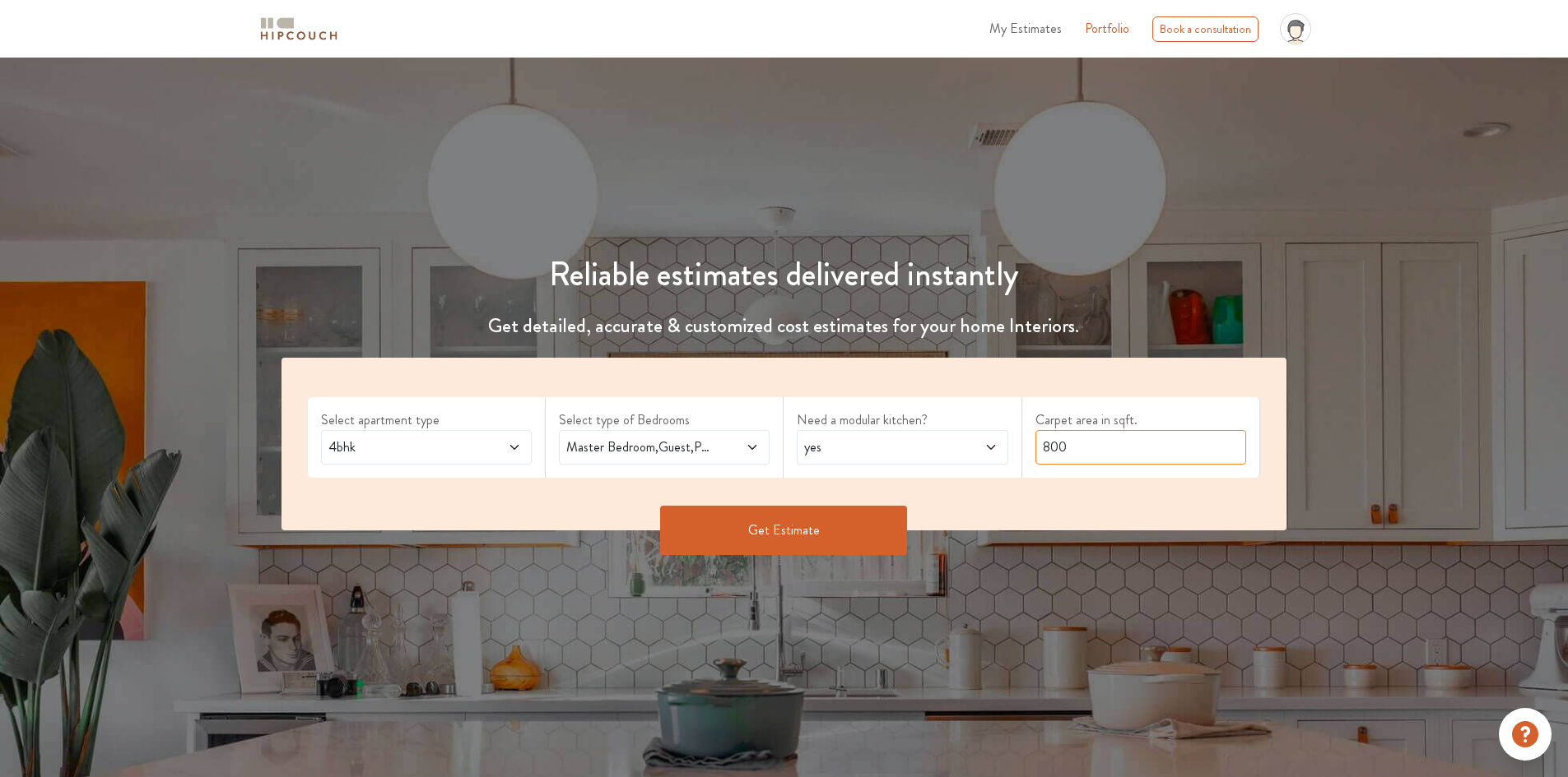
drag, startPoint x: 1069, startPoint y: 439, endPoint x: 1038, endPoint y: 449, distance: 32.6
click at [1038, 449] on input "800" at bounding box center [1141, 447] width 211 height 35
type input "1500"
click at [777, 532] on button "Get Estimate" at bounding box center [784, 530] width 247 height 49
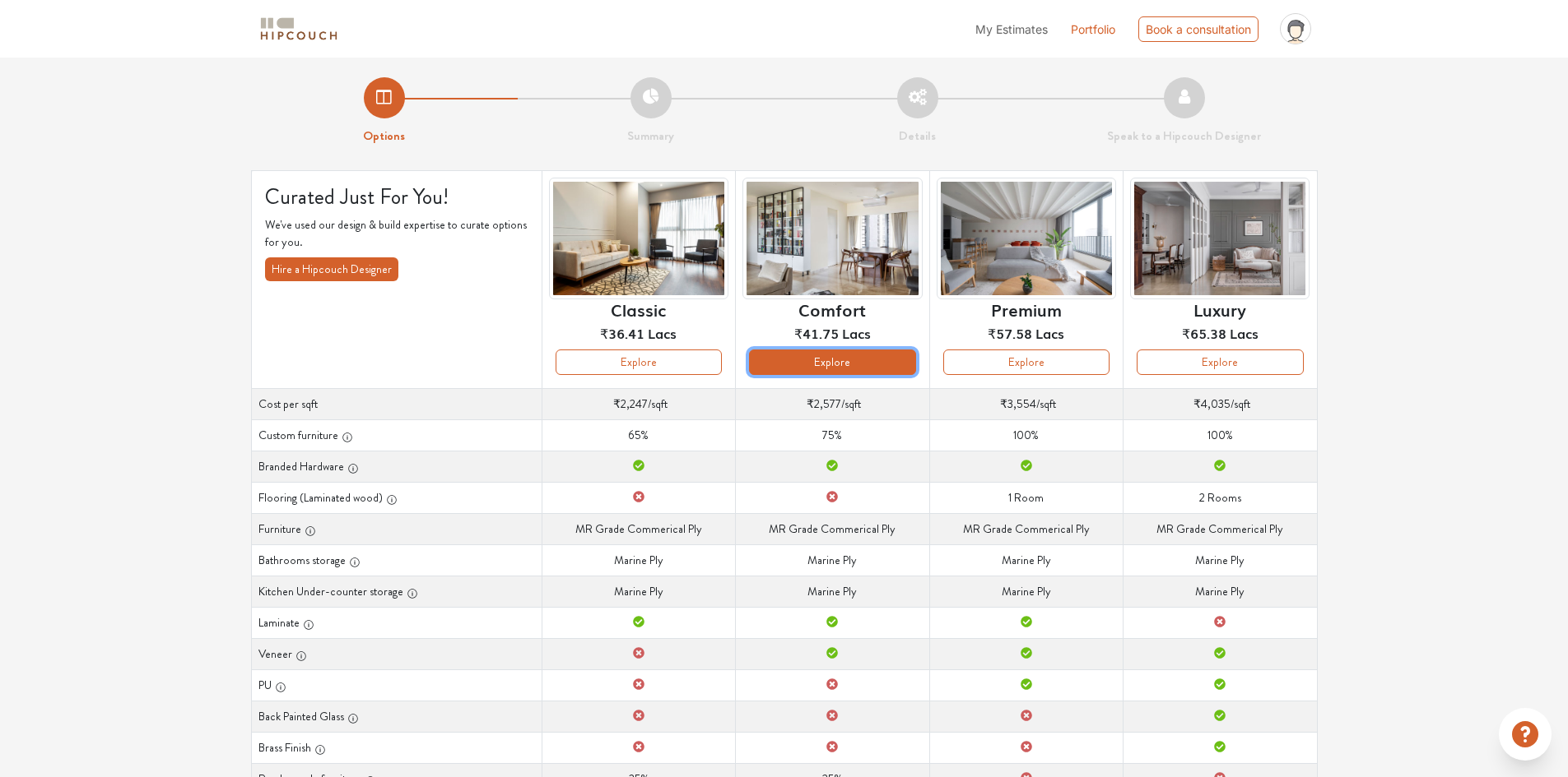
click at [826, 355] on button "Explore" at bounding box center [832, 362] width 166 height 26
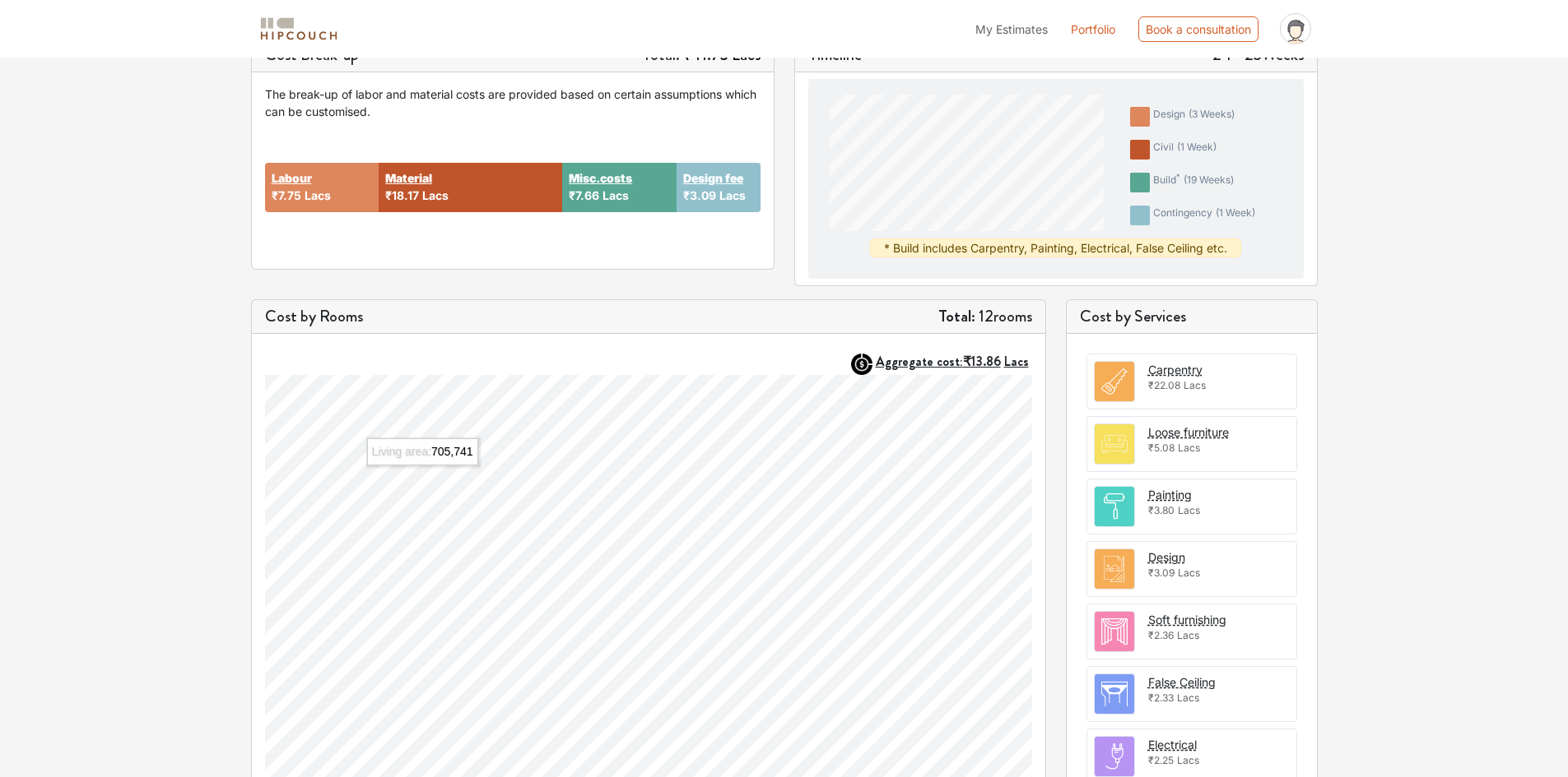
scroll to position [212, 0]
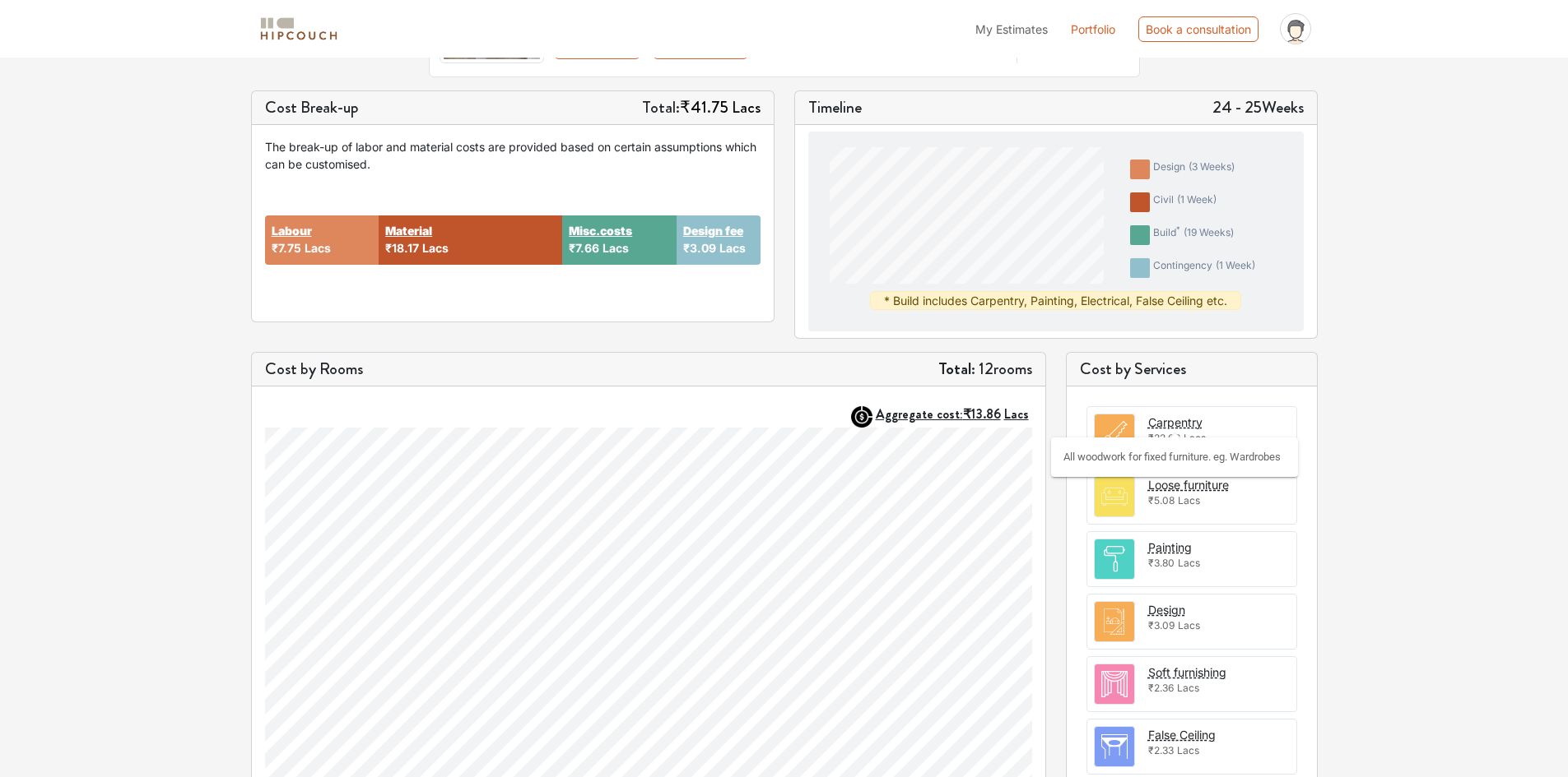
click at [1167, 428] on div "Carpentry" at bounding box center [1175, 422] width 55 height 17
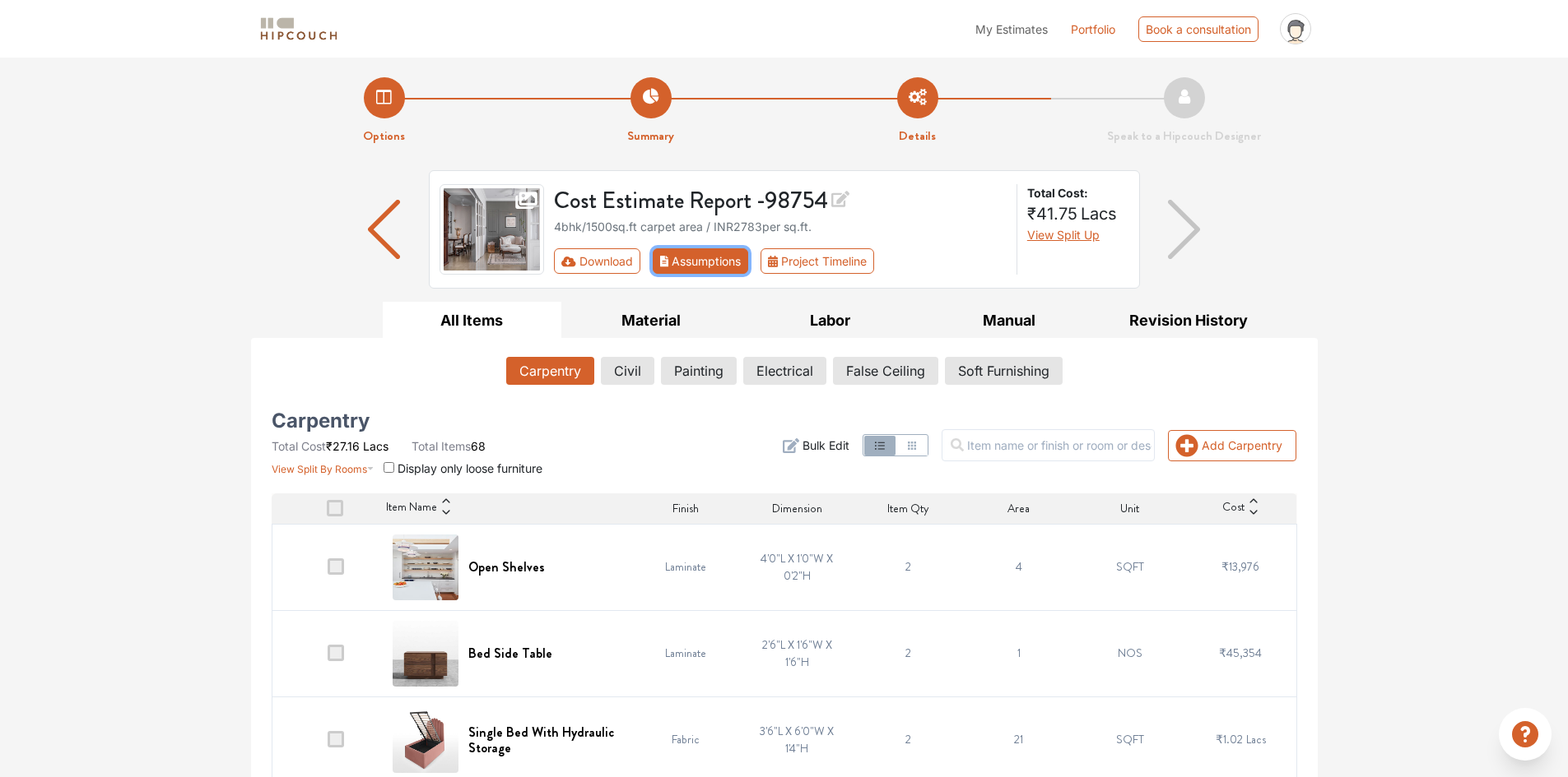
click at [726, 263] on button "Assumptions" at bounding box center [700, 261] width 96 height 26
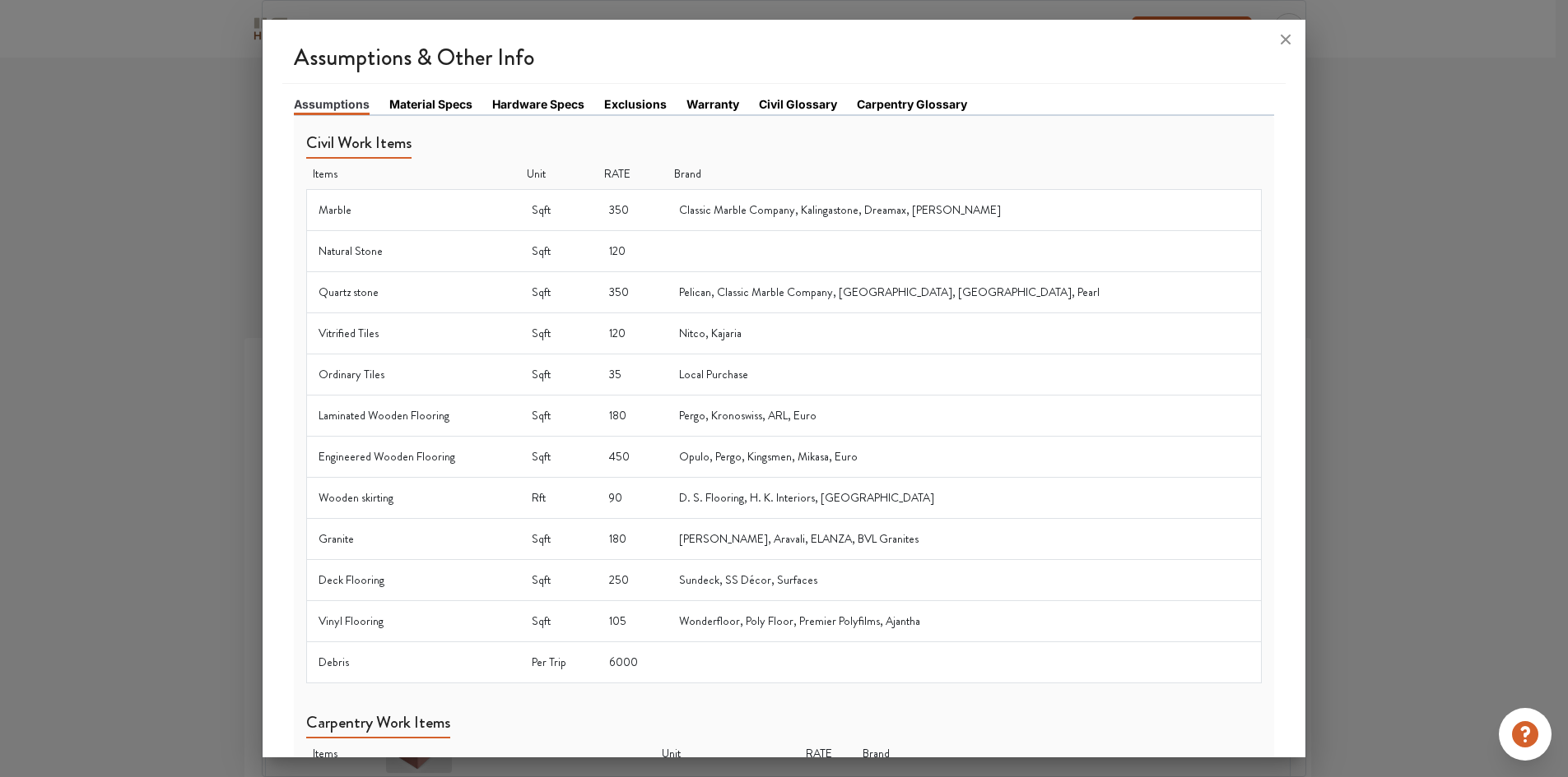
drag, startPoint x: 1290, startPoint y: 30, endPoint x: 1257, endPoint y: 33, distance: 33.1
click at [1287, 33] on icon at bounding box center [1285, 38] width 26 height 26
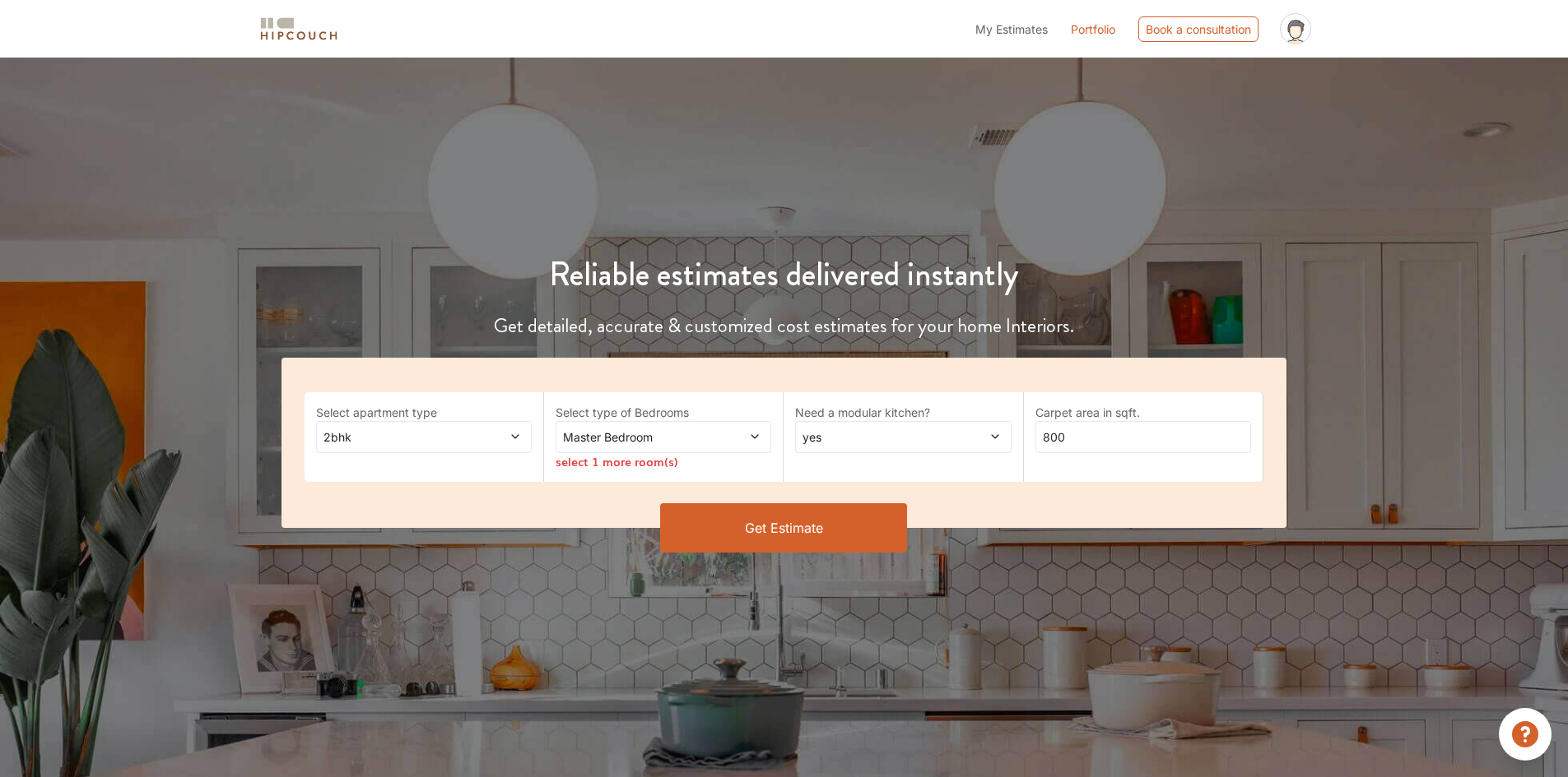
drag, startPoint x: 6, startPoint y: 0, endPoint x: 186, endPoint y: 457, distance: 491.2
click at [186, 457] on div "Reliable estimates delivered instantly Get detailed, accurate & customized cost…" at bounding box center [784, 376] width 1568 height 401
click at [818, 556] on div "Get Estimate" at bounding box center [784, 552] width 1026 height 49
click at [802, 530] on button "Get Estimate" at bounding box center [784, 528] width 247 height 49
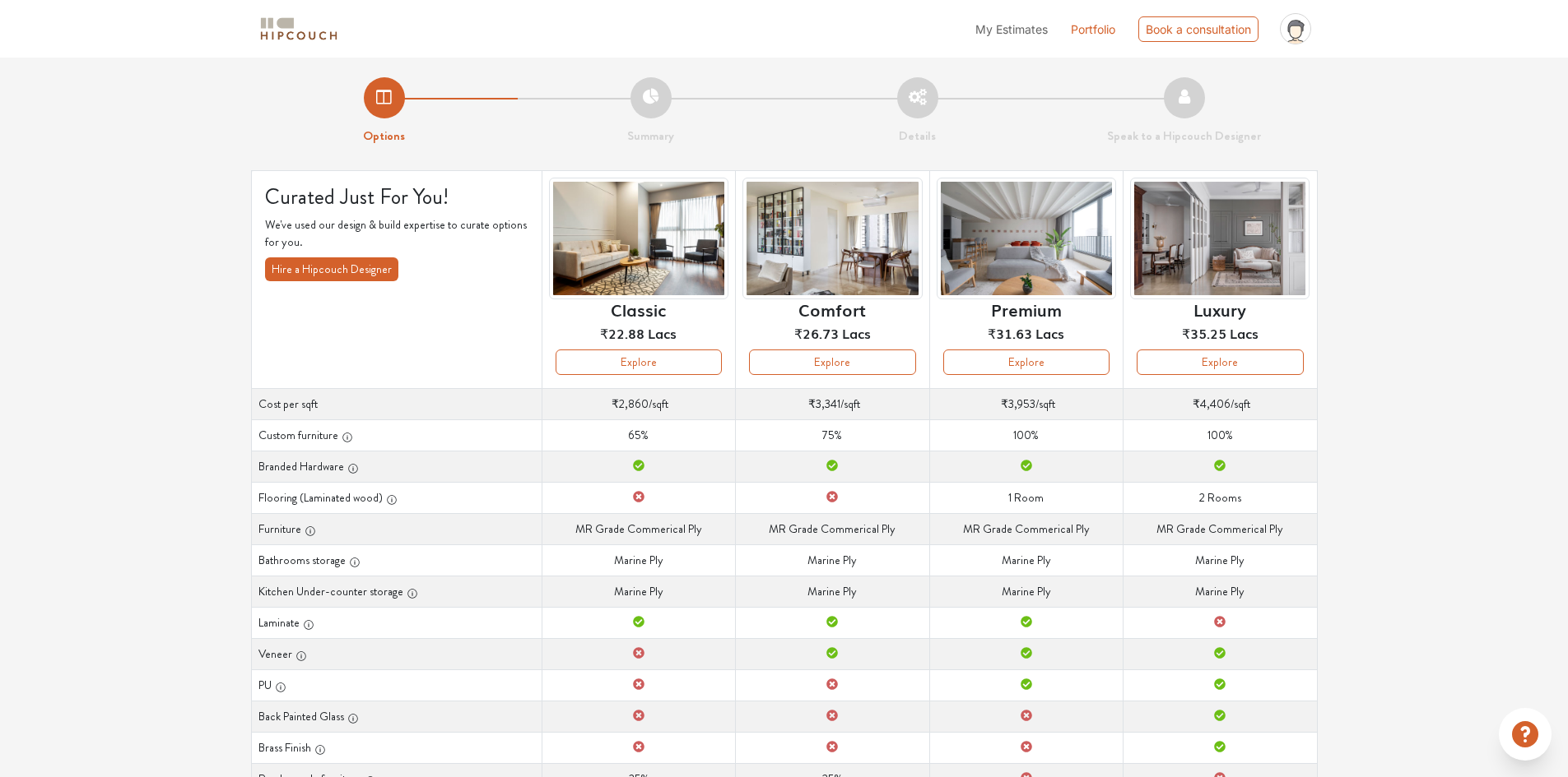
click at [1075, 33] on link "Portfolio" at bounding box center [1093, 29] width 45 height 17
